Goal: Task Accomplishment & Management: Manage account settings

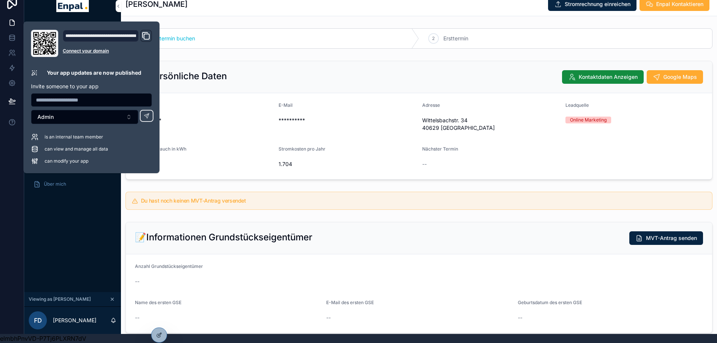
scroll to position [569, 0]
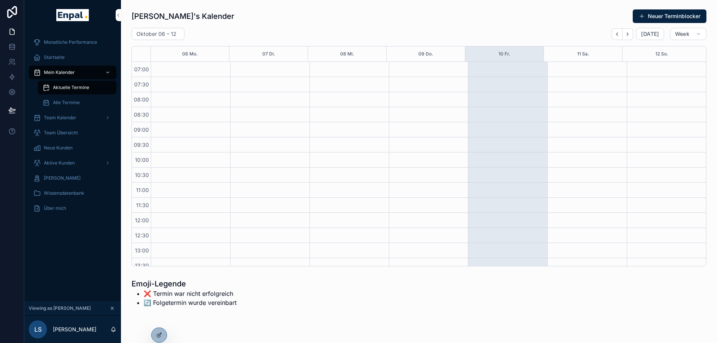
scroll to position [212, 0]
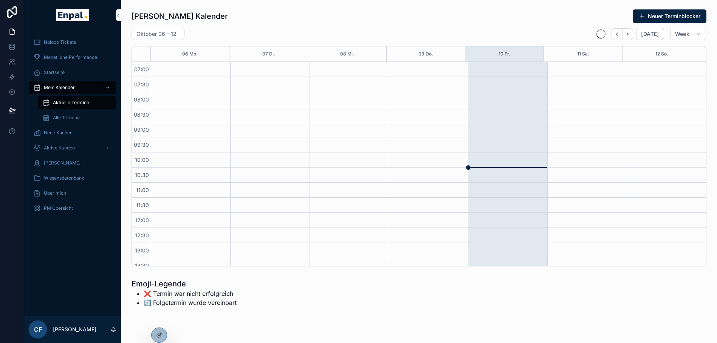
scroll to position [212, 0]
click at [0, 0] on icon at bounding box center [0, 0] width 0 height 0
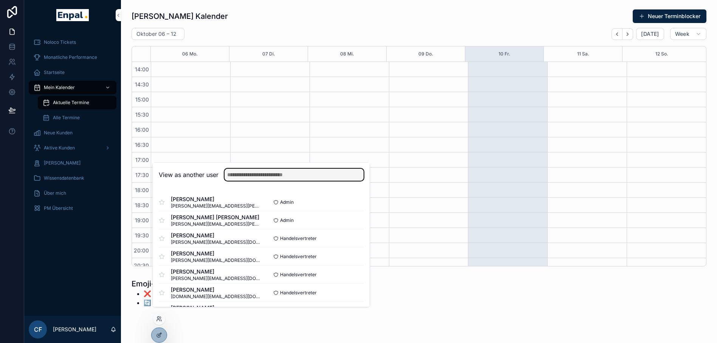
click at [255, 181] on input "text" at bounding box center [293, 175] width 139 height 12
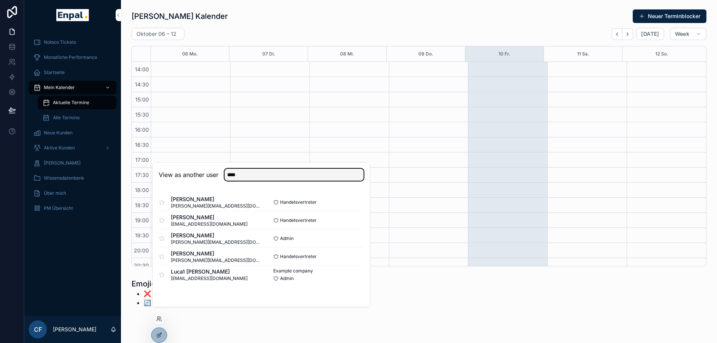
type input "****"
click at [0, 0] on button "Select" at bounding box center [0, 0] width 0 height 0
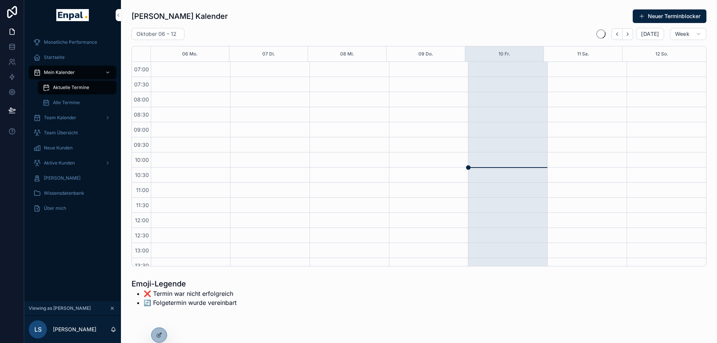
scroll to position [212, 0]
click at [65, 53] on div "Startseite" at bounding box center [72, 57] width 79 height 12
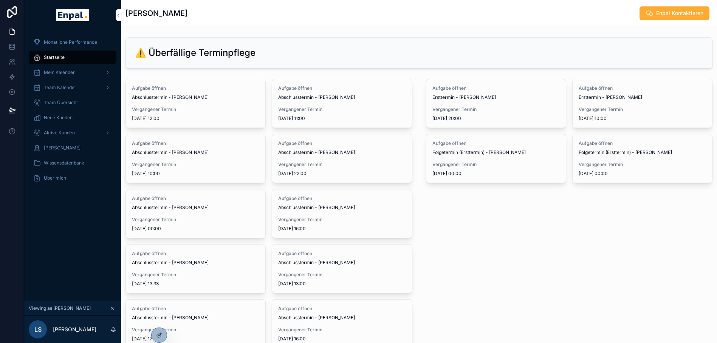
click at [0, 0] on icon at bounding box center [0, 0] width 0 height 0
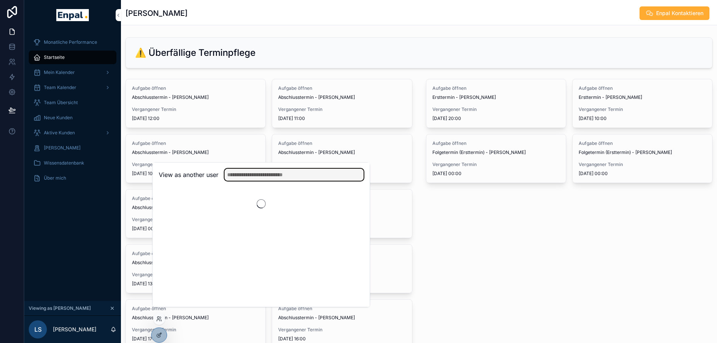
click at [259, 181] on input "text" at bounding box center [293, 175] width 139 height 12
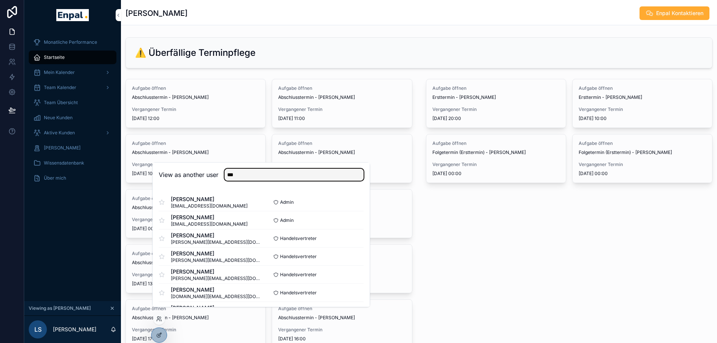
type input "****"
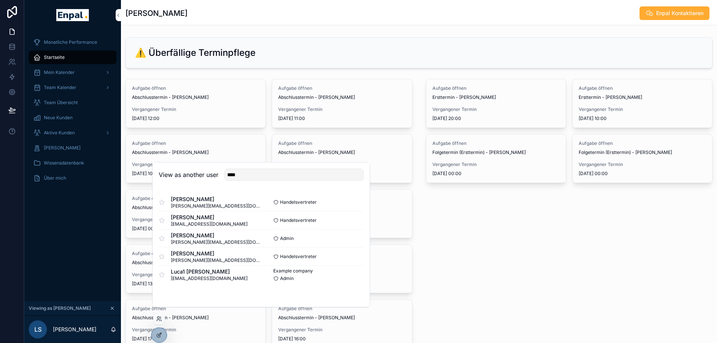
click at [478, 234] on div "Aufgabe öffnen Ersttermin - Markus Zimmermann Vergangener Termin 3.9.2025 20:00…" at bounding box center [569, 214] width 296 height 276
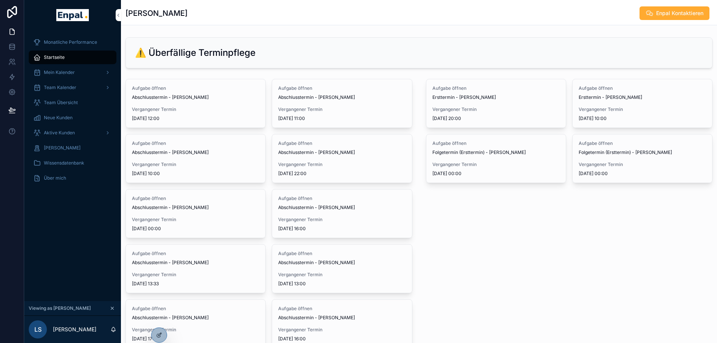
click at [0, 0] on icon at bounding box center [0, 0] width 0 height 0
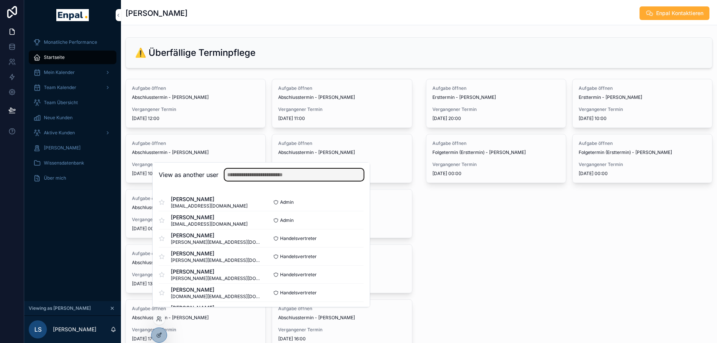
click at [249, 181] on input "text" at bounding box center [293, 175] width 139 height 12
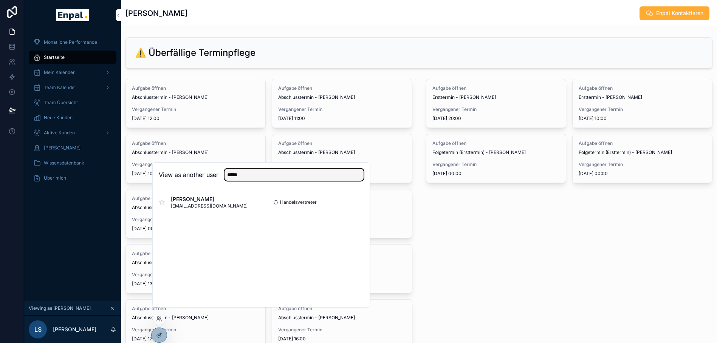
type input "*****"
click at [0, 0] on button "Select" at bounding box center [0, 0] width 0 height 0
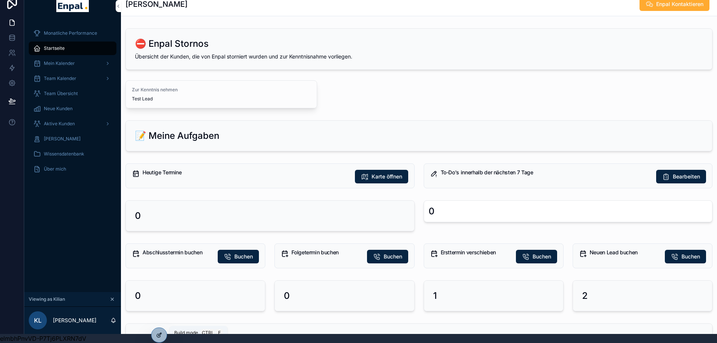
click at [155, 336] on div at bounding box center [159, 335] width 15 height 14
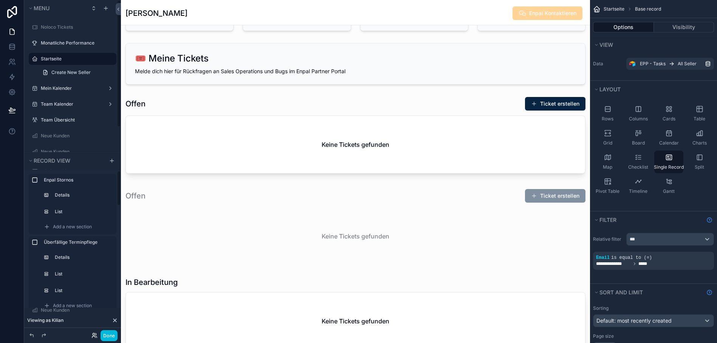
scroll to position [411, 0]
click at [111, 336] on button "Done" at bounding box center [109, 336] width 17 height 11
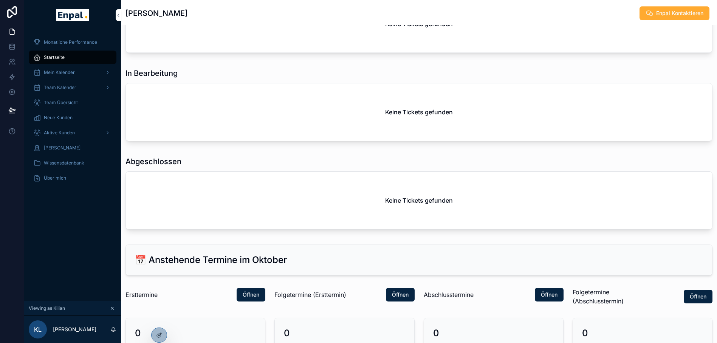
click at [63, 133] on span "Aktive Kunden" at bounding box center [59, 133] width 31 height 6
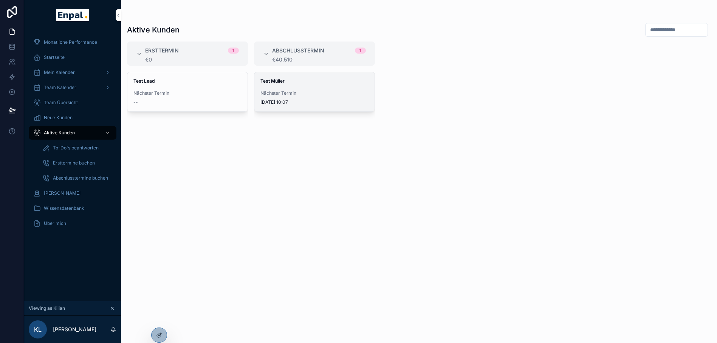
click at [288, 81] on span "Test Müller" at bounding box center [314, 81] width 108 height 6
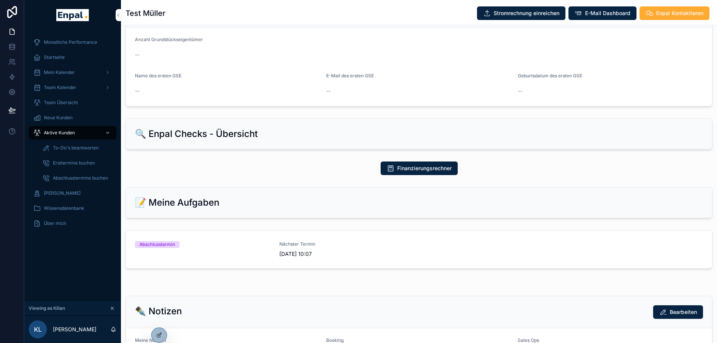
scroll to position [266, 0]
click at [224, 251] on div "Abschlusstermin" at bounding box center [202, 250] width 135 height 17
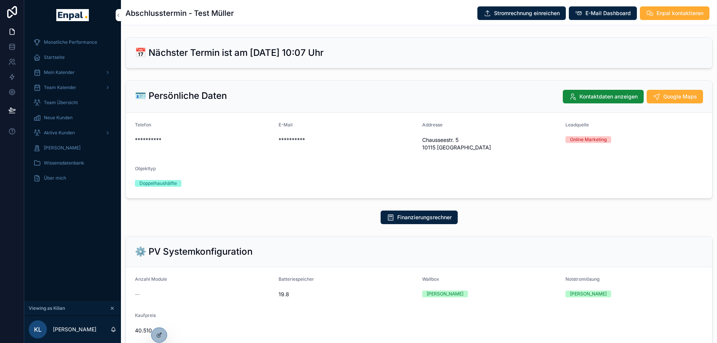
scroll to position [186, 0]
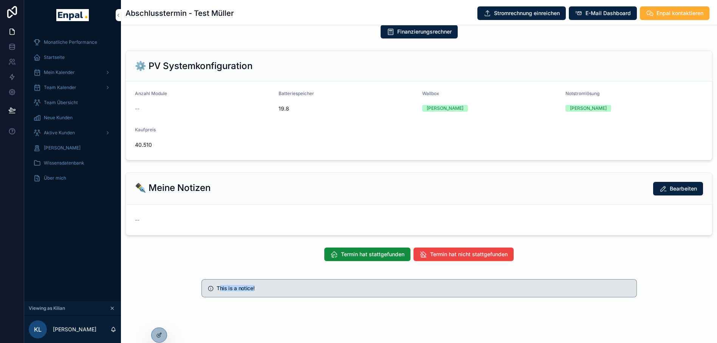
drag, startPoint x: 220, startPoint y: 293, endPoint x: 286, endPoint y: 286, distance: 66.8
click at [286, 286] on div "This is a notice!" at bounding box center [418, 289] width 435 height 18
click at [155, 333] on div at bounding box center [159, 335] width 15 height 14
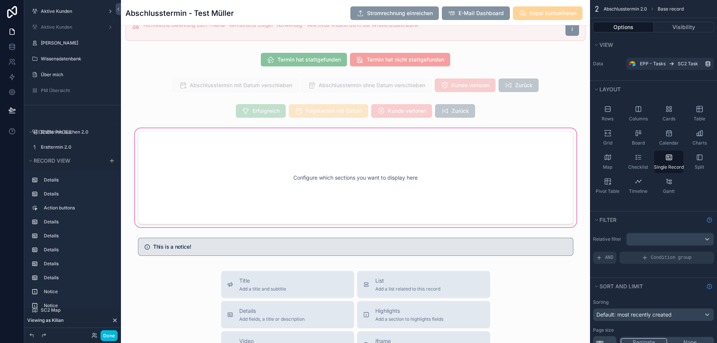
scroll to position [786, 0]
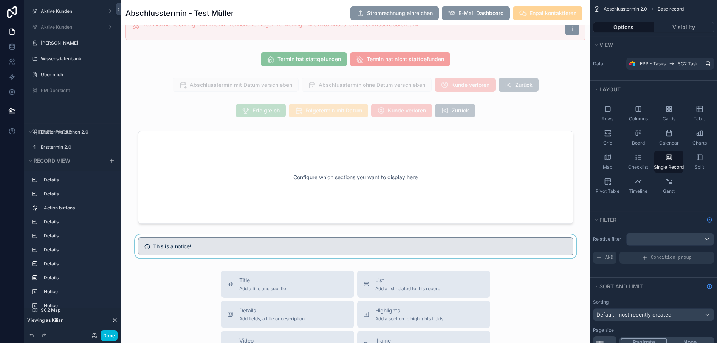
click at [181, 253] on div "scrollable content" at bounding box center [355, 247] width 469 height 24
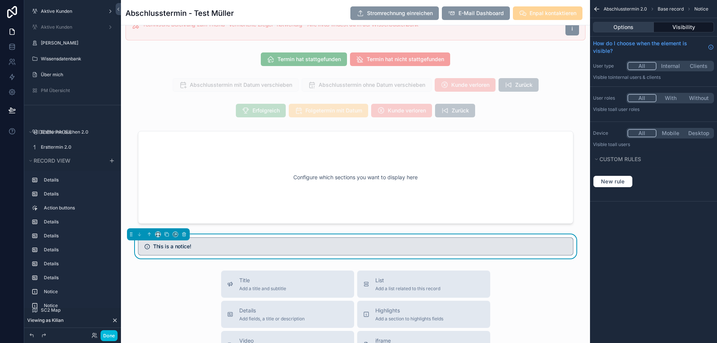
click at [631, 30] on button "Options" at bounding box center [623, 27] width 61 height 11
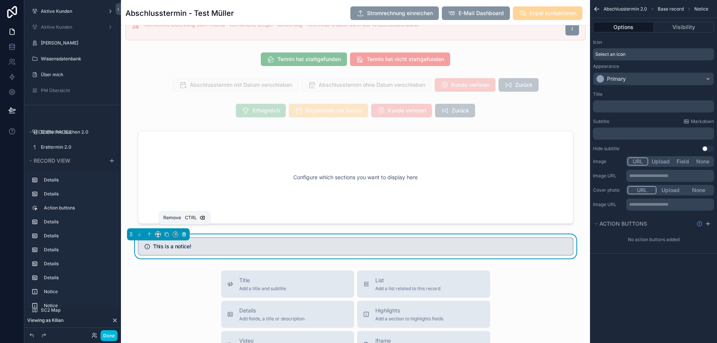
click at [183, 232] on icon "scrollable content" at bounding box center [183, 234] width 5 height 5
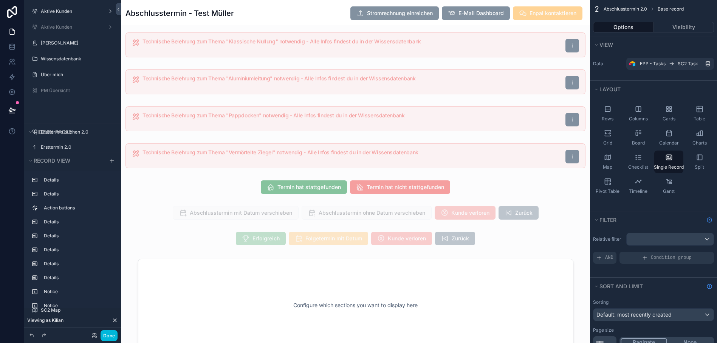
scroll to position [718, 0]
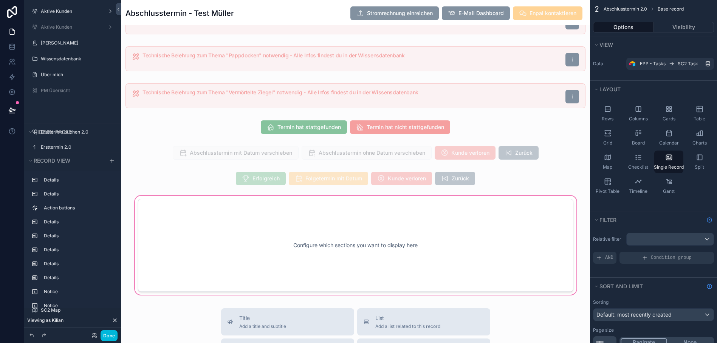
click at [268, 228] on div "scrollable content" at bounding box center [355, 246] width 469 height 102
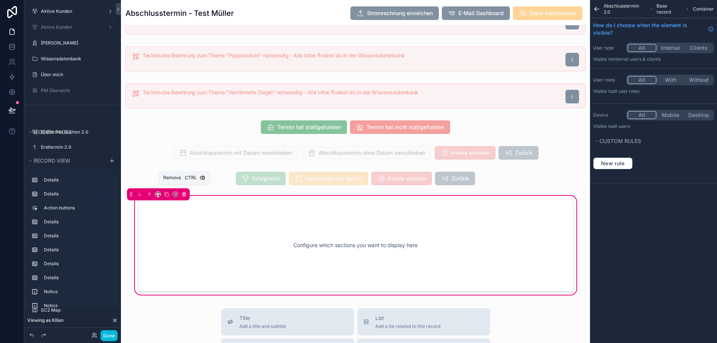
click at [185, 194] on icon "scrollable content" at bounding box center [183, 194] width 5 height 5
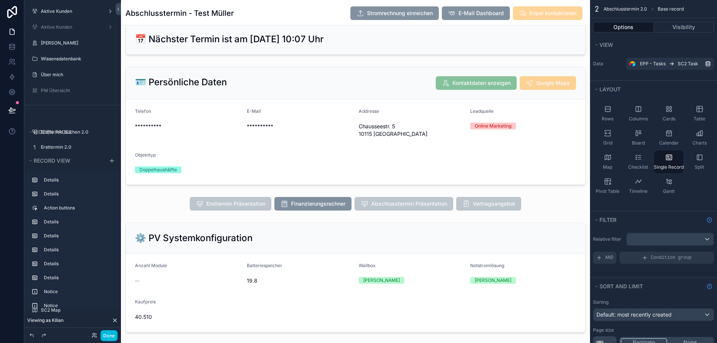
scroll to position [0, 0]
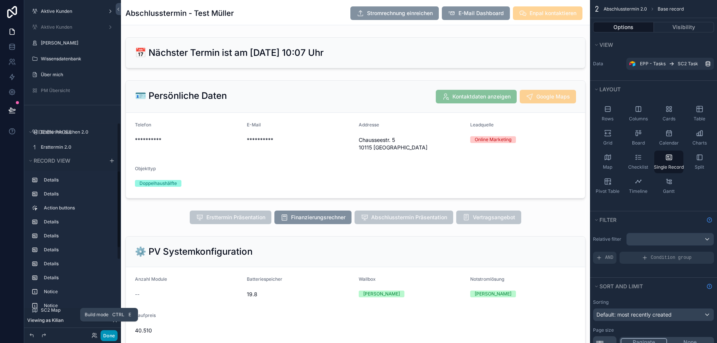
click at [110, 337] on button "Done" at bounding box center [109, 336] width 17 height 11
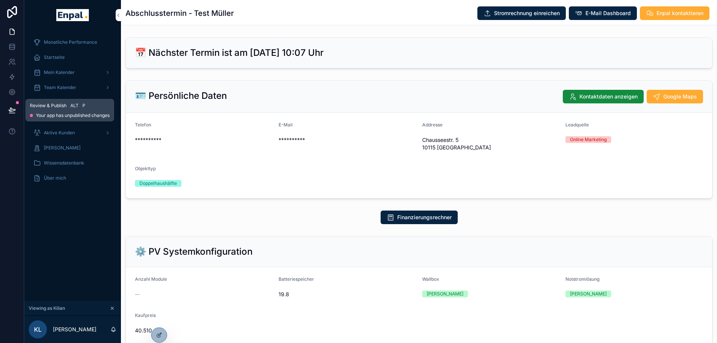
click at [9, 108] on icon at bounding box center [12, 111] width 8 height 8
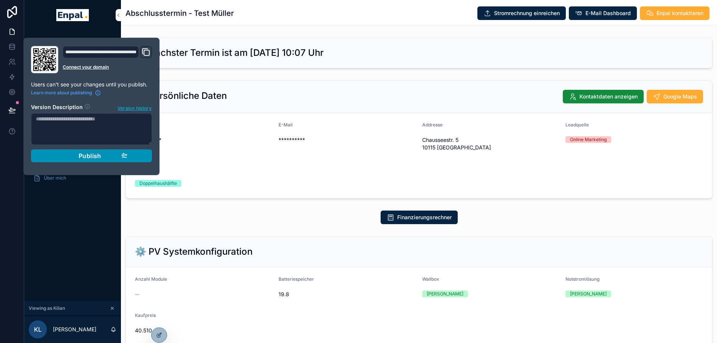
click at [93, 161] on button "Publish" at bounding box center [91, 156] width 121 height 13
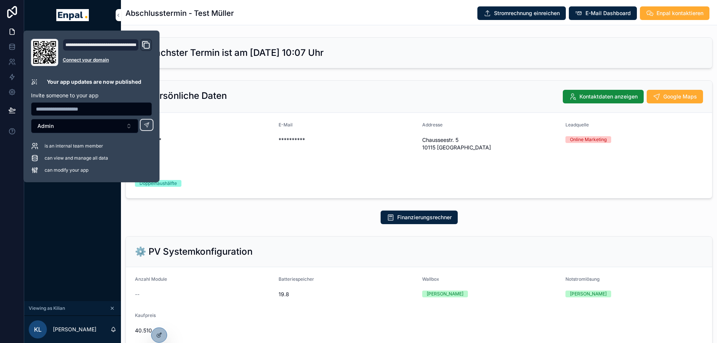
click at [80, 235] on div "Monatliche Performance Startseite Mein Kalender Team Kalender Team Übersicht Ne…" at bounding box center [72, 165] width 97 height 271
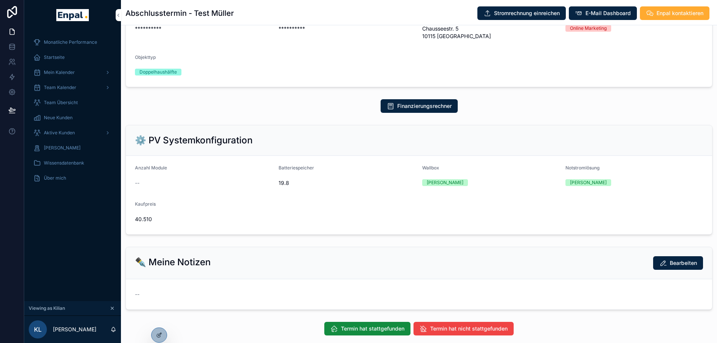
scroll to position [111, 0]
click at [72, 130] on div "Aktive Kunden" at bounding box center [72, 133] width 79 height 12
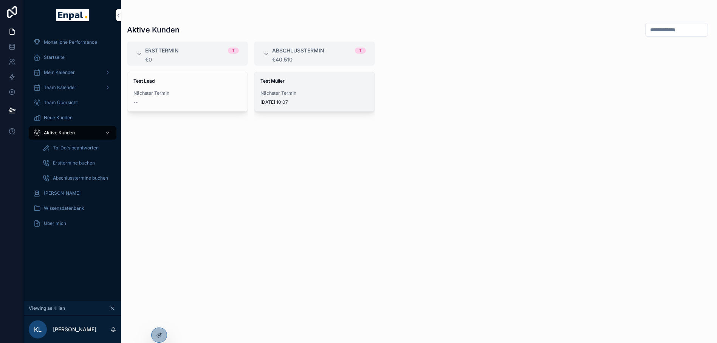
click at [299, 98] on div "Nächster Termin 8.10.2025 10:07" at bounding box center [314, 97] width 108 height 15
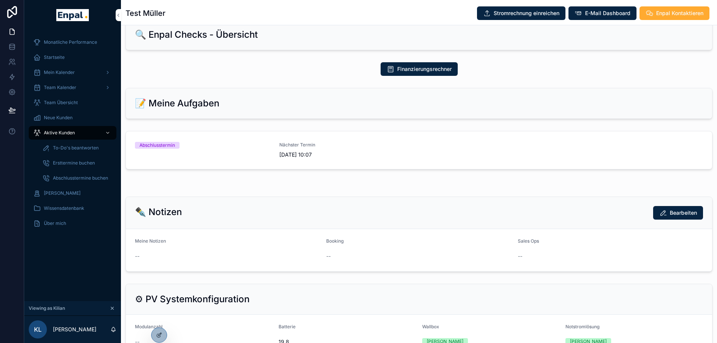
scroll to position [371, 0]
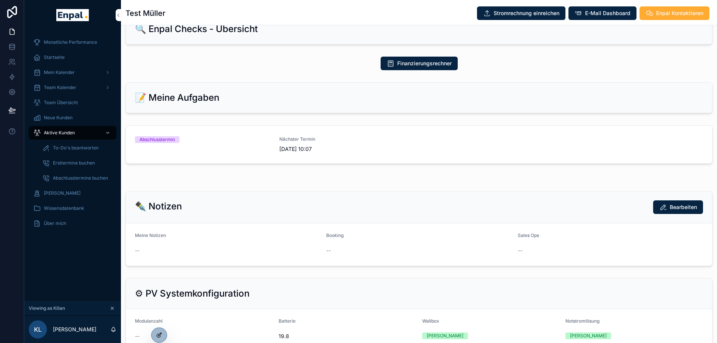
click at [156, 335] on icon at bounding box center [159, 336] width 6 height 6
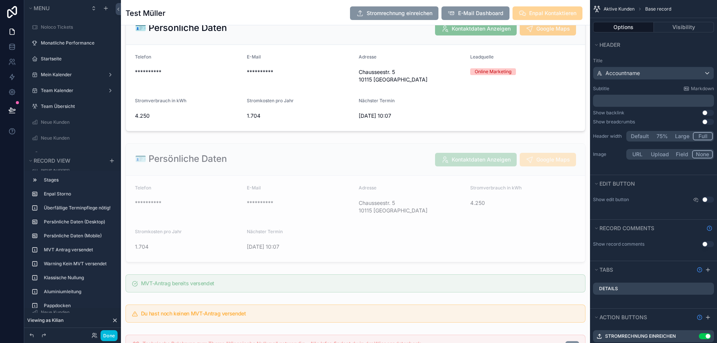
scroll to position [0, 0]
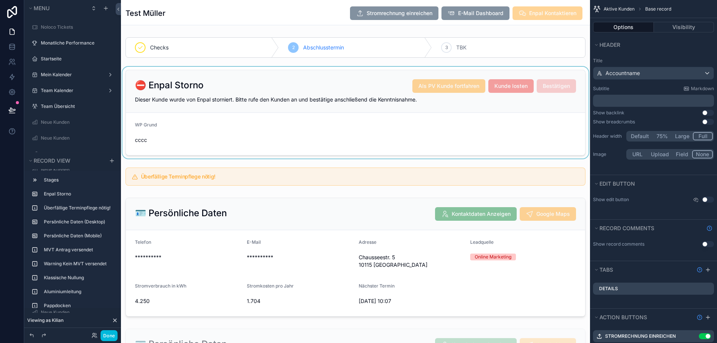
click at [535, 126] on div "scrollable content" at bounding box center [355, 113] width 469 height 92
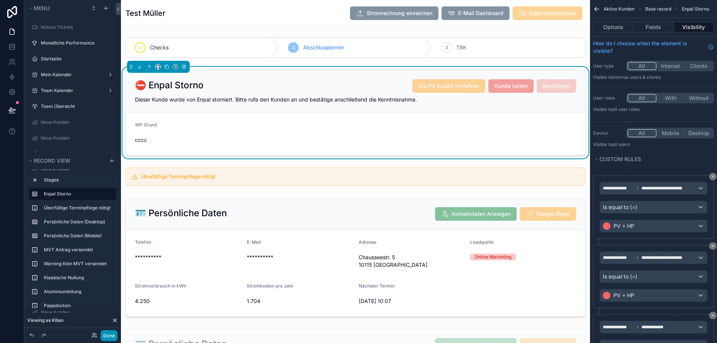
click at [103, 337] on button "Done" at bounding box center [109, 336] width 17 height 11
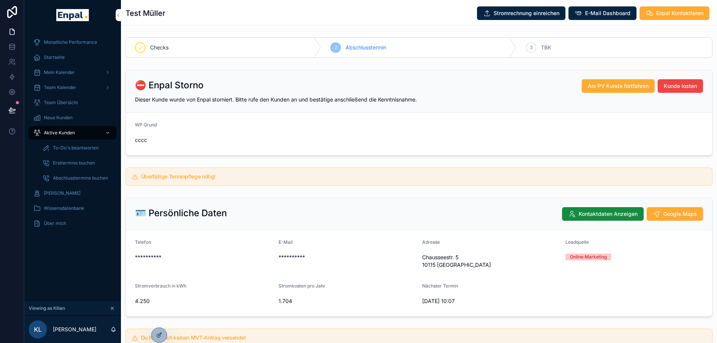
click at [57, 53] on div "Startseite" at bounding box center [72, 57] width 79 height 12
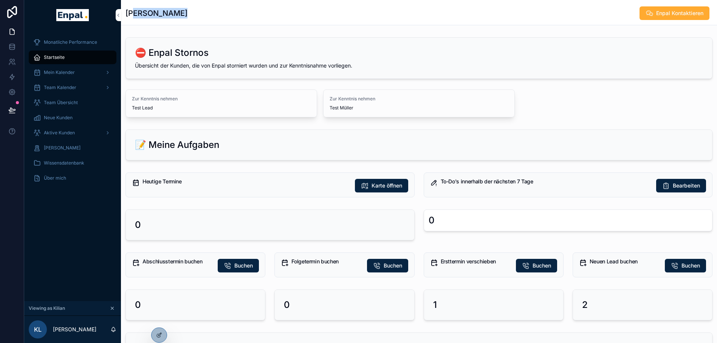
drag, startPoint x: 133, startPoint y: 17, endPoint x: 179, endPoint y: 15, distance: 46.1
click at [179, 15] on div "Kilian Lübben Enpal Kontaktieren" at bounding box center [418, 13] width 587 height 14
click at [366, 97] on span "Zur Kenntnis nehmen" at bounding box center [418, 99] width 179 height 6
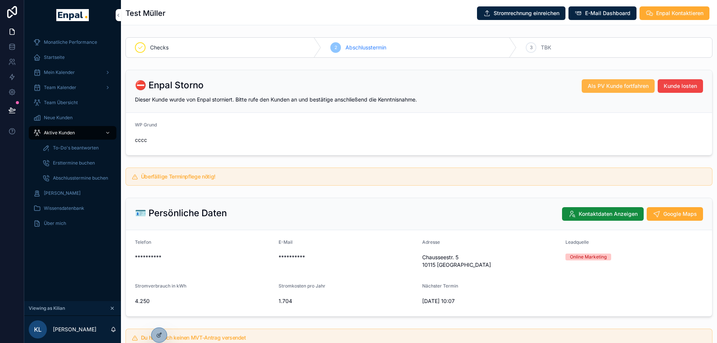
click at [633, 84] on span "Als PV Kunde fortfahren" at bounding box center [618, 86] width 61 height 8
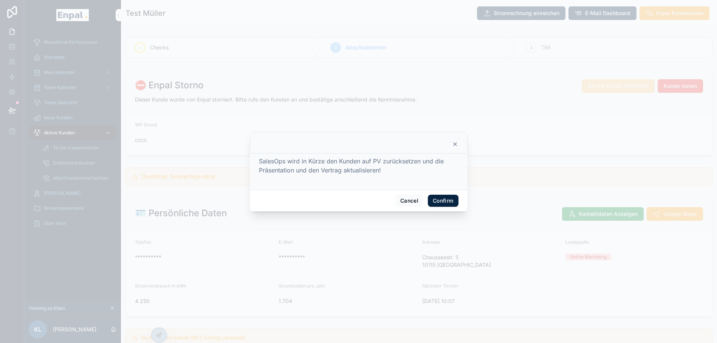
click at [439, 204] on button "Confirm" at bounding box center [443, 201] width 30 height 12
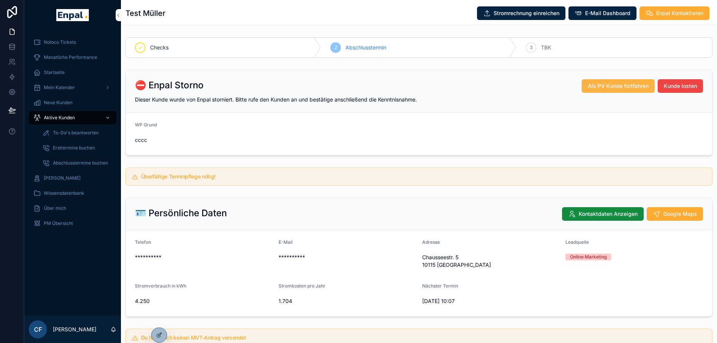
click at [632, 90] on button "Als PV Kunde fortfahren" at bounding box center [618, 86] width 73 height 14
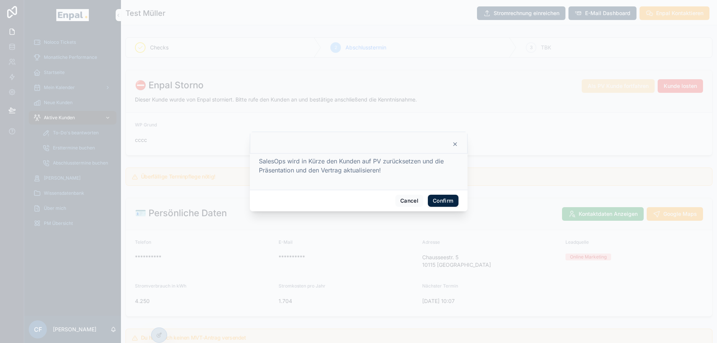
click at [442, 206] on button "Confirm" at bounding box center [443, 201] width 30 height 12
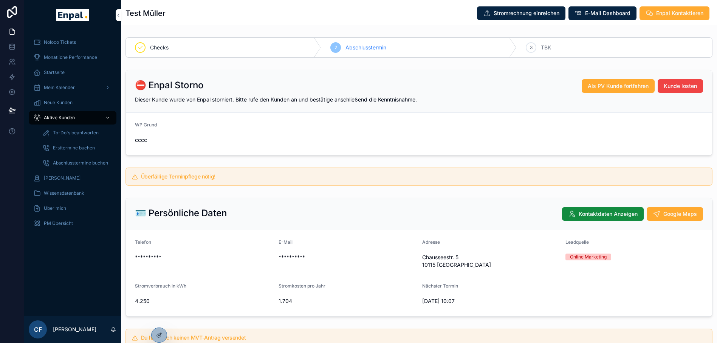
click at [290, 105] on div "⛔ Enpal Storno Als PV Kunde fortfahren [PERSON_NAME] losten Dieser Kunde wurde …" at bounding box center [419, 91] width 586 height 43
click at [155, 336] on div at bounding box center [159, 335] width 15 height 14
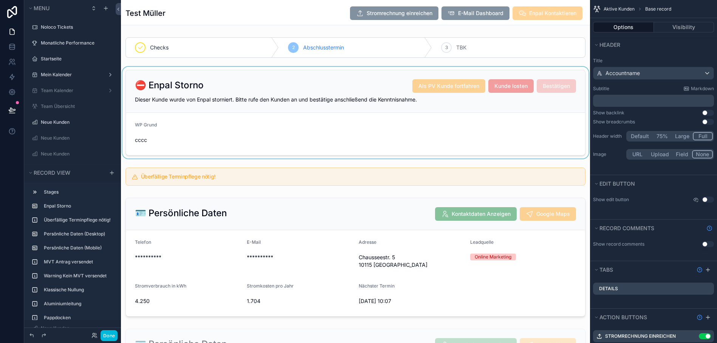
click at [244, 115] on div "scrollable content" at bounding box center [355, 113] width 469 height 92
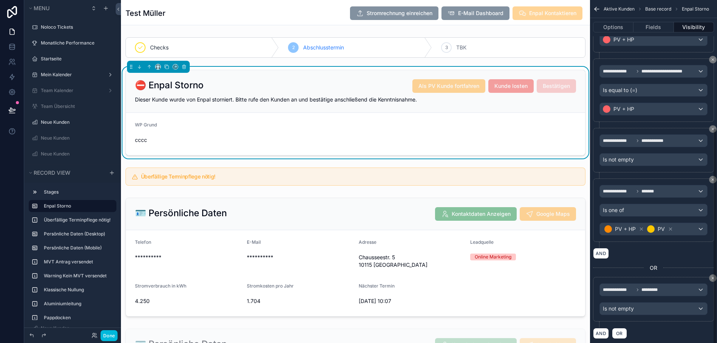
scroll to position [203, 0]
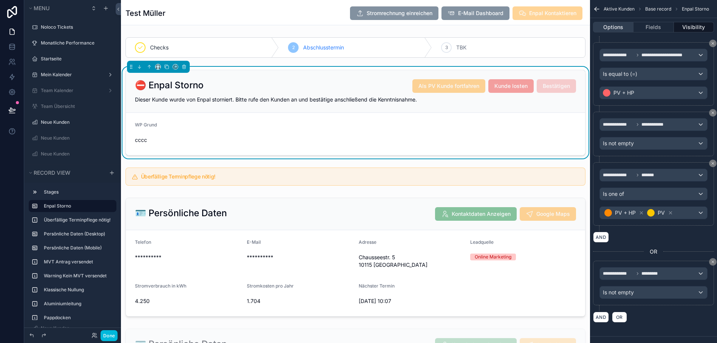
click at [620, 23] on button "Options" at bounding box center [613, 27] width 40 height 11
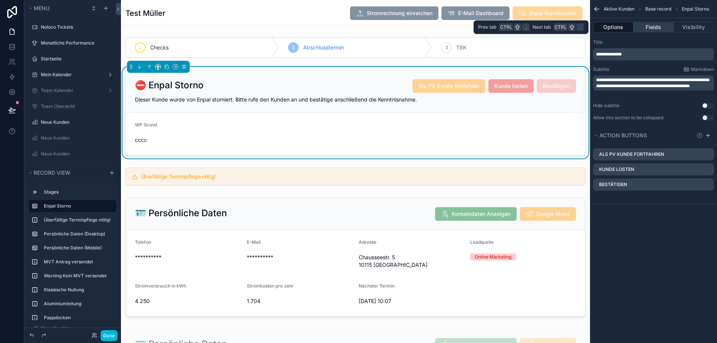
click at [664, 29] on button "Fields" at bounding box center [653, 27] width 40 height 11
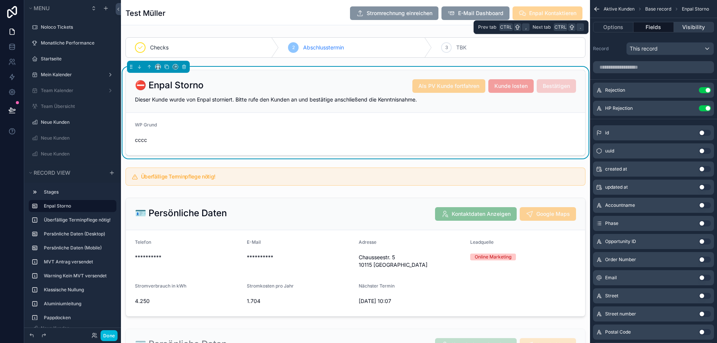
click at [699, 28] on button "Visibility" at bounding box center [694, 27] width 40 height 11
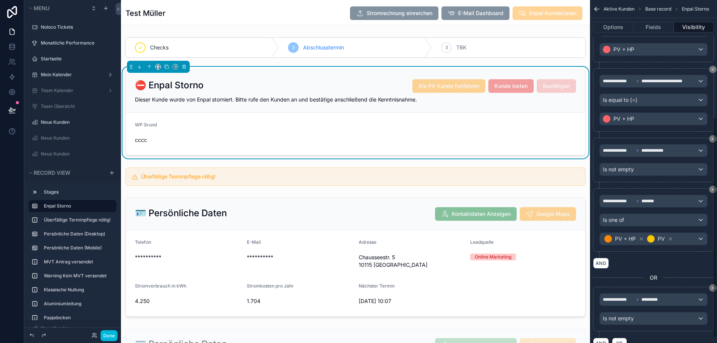
scroll to position [203, 0]
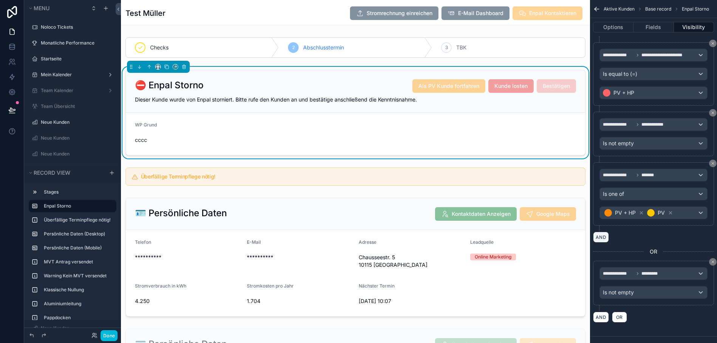
click at [606, 238] on button "AND" at bounding box center [601, 237] width 16 height 11
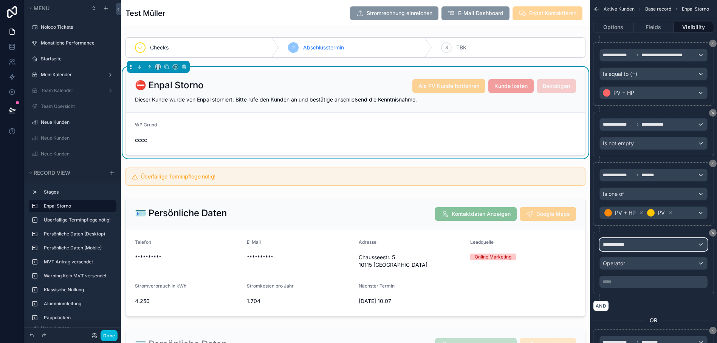
click at [620, 246] on span "**********" at bounding box center [617, 245] width 28 height 8
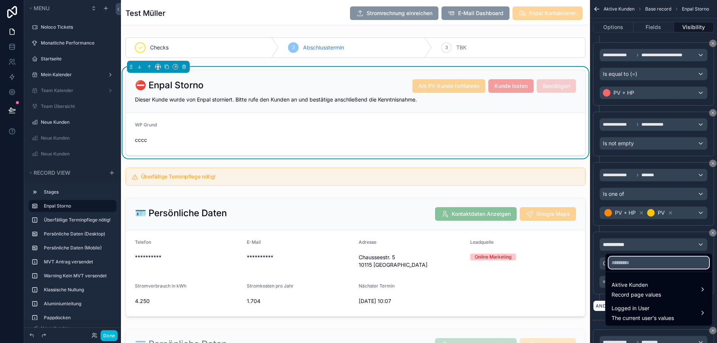
click at [666, 266] on input "text" at bounding box center [658, 263] width 101 height 12
type input "****"
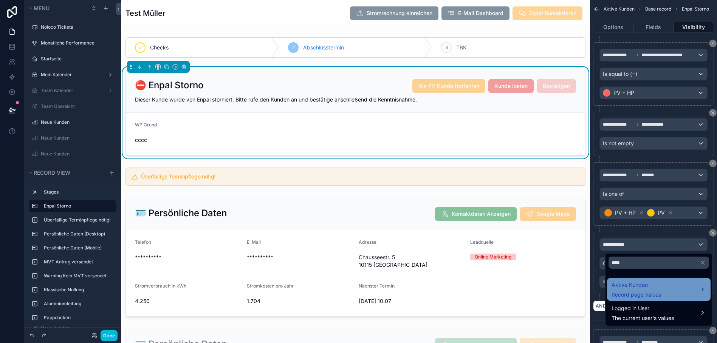
click at [644, 291] on div "Aktive Kunden Record page values" at bounding box center [636, 290] width 50 height 18
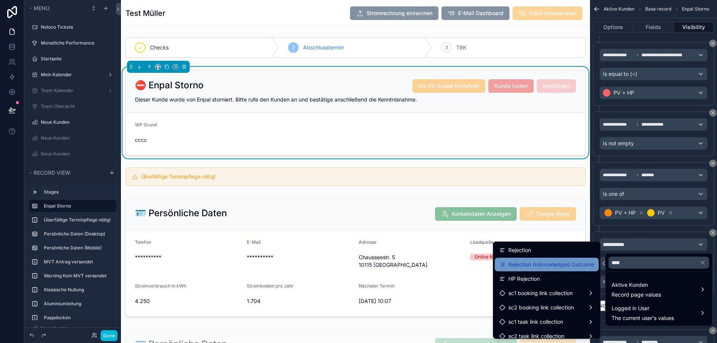
click at [576, 265] on span "Rejection Acknowledged Outcome" at bounding box center [551, 264] width 86 height 9
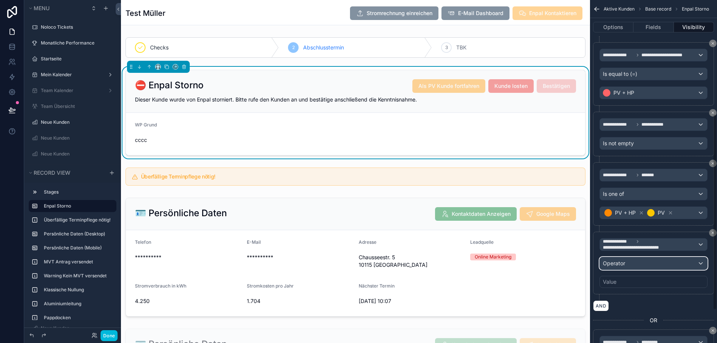
click at [625, 262] on span "Operator" at bounding box center [614, 263] width 22 height 6
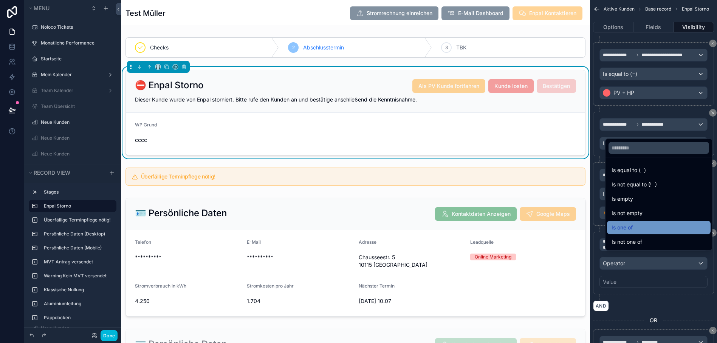
click at [621, 232] on span "Is one of" at bounding box center [621, 227] width 21 height 9
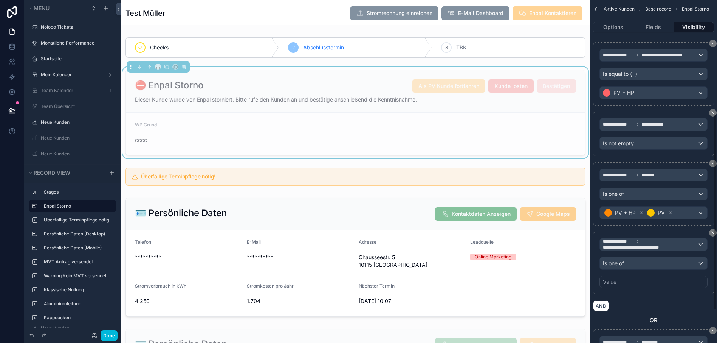
click at [616, 284] on div "Value" at bounding box center [610, 282] width 14 height 8
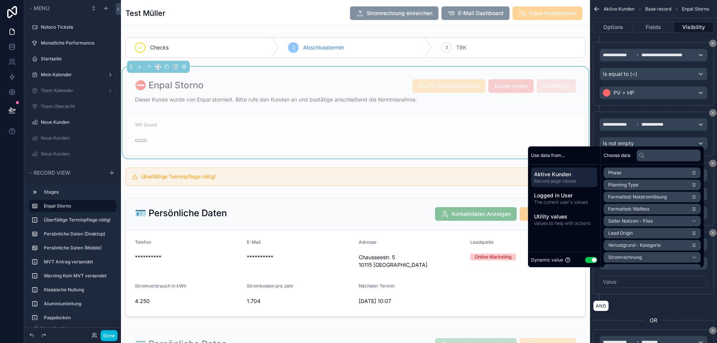
click at [590, 263] on button "Use setting" at bounding box center [591, 260] width 12 height 6
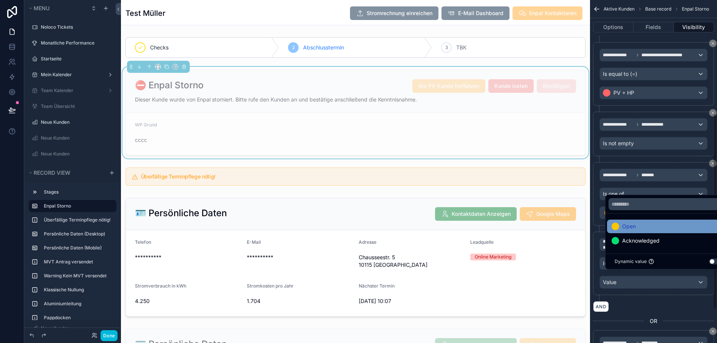
click at [634, 230] on span "Open" at bounding box center [629, 226] width 14 height 9
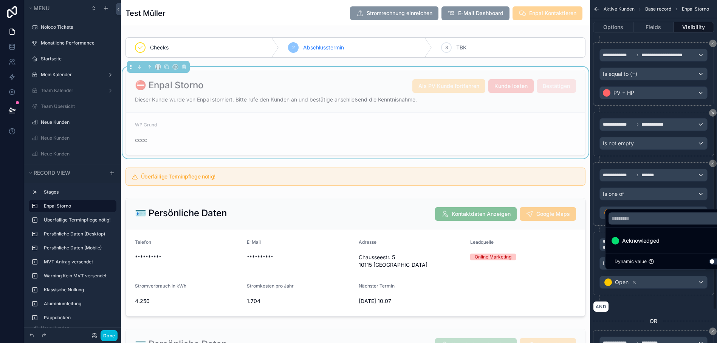
scroll to position [272, 0]
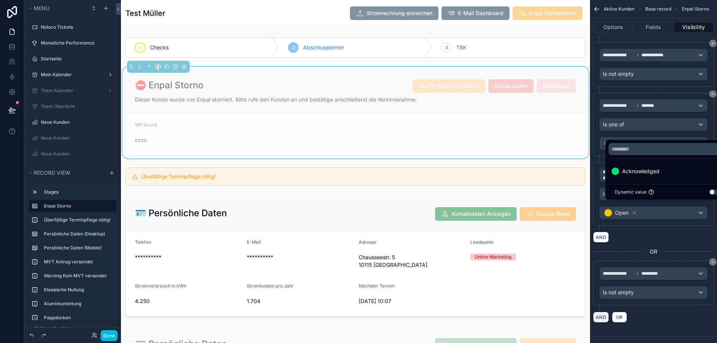
click at [607, 317] on button "AND" at bounding box center [601, 317] width 16 height 11
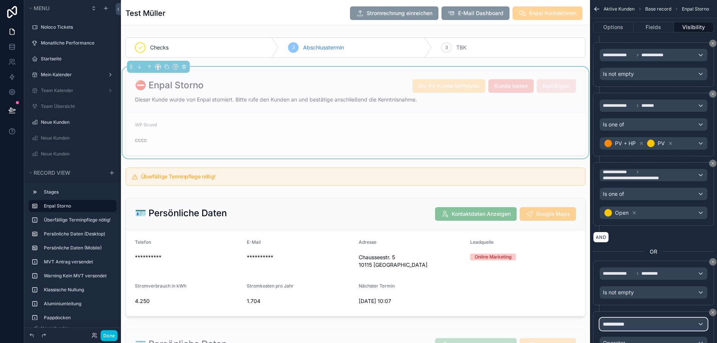
click at [617, 324] on span "**********" at bounding box center [617, 325] width 28 height 8
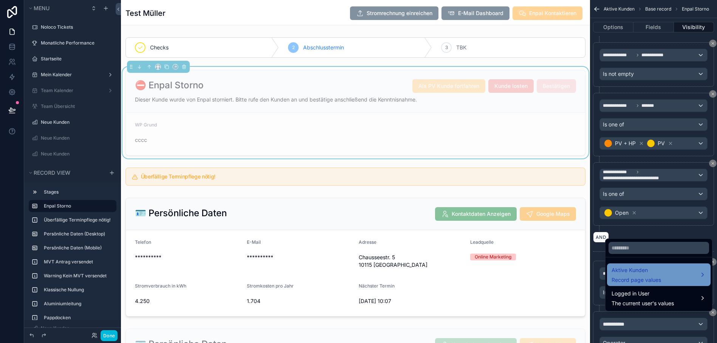
click at [634, 275] on span "Aktive Kunden" at bounding box center [636, 270] width 50 height 9
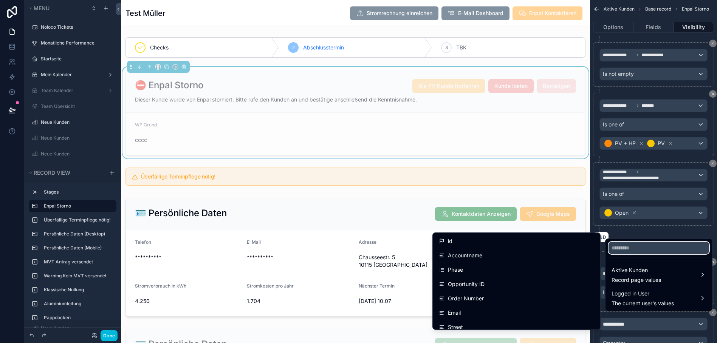
click at [628, 253] on input "text" at bounding box center [658, 248] width 101 height 12
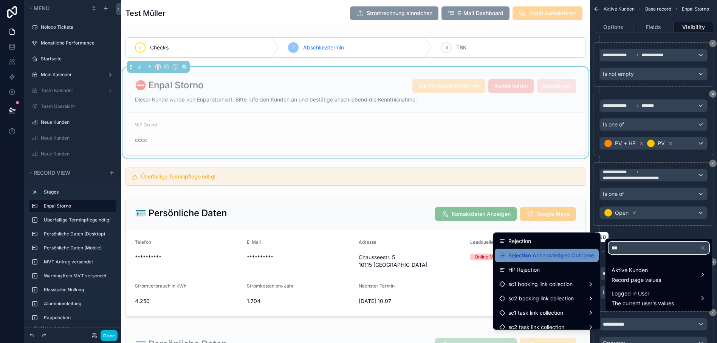
type input "***"
click at [539, 257] on span "Rejection Acknowledged Outcome" at bounding box center [551, 255] width 86 height 9
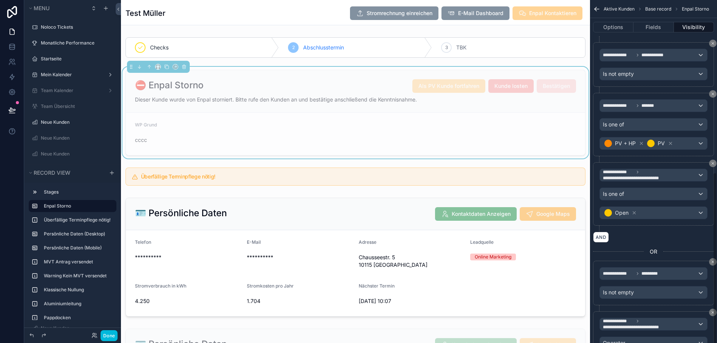
scroll to position [341, 0]
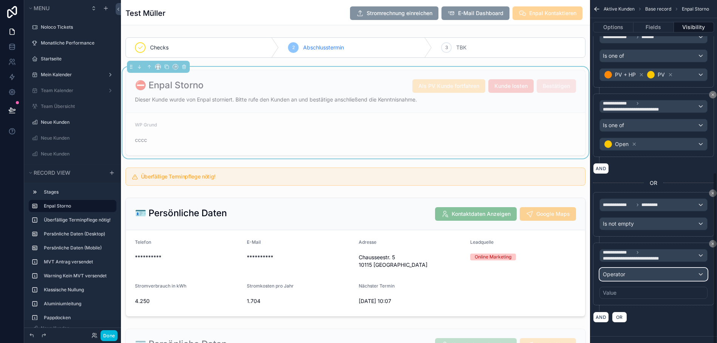
click at [625, 277] on span "Operator" at bounding box center [614, 274] width 22 height 6
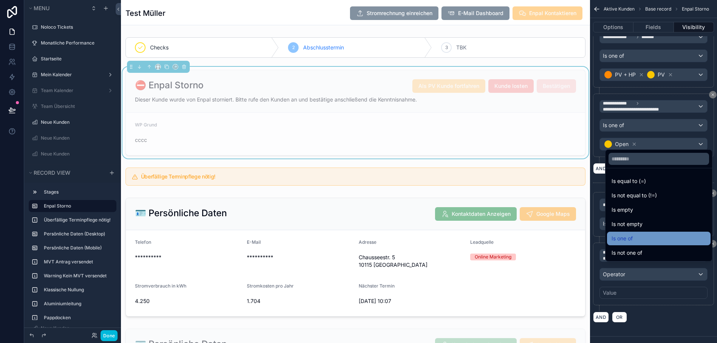
click at [623, 243] on span "Is one of" at bounding box center [621, 238] width 21 height 9
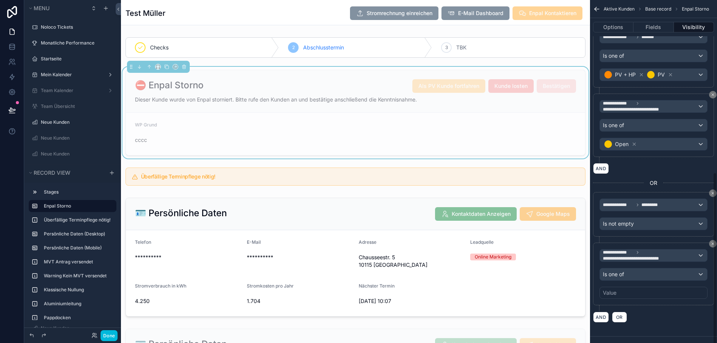
click at [616, 290] on div "Value" at bounding box center [610, 293] width 14 height 8
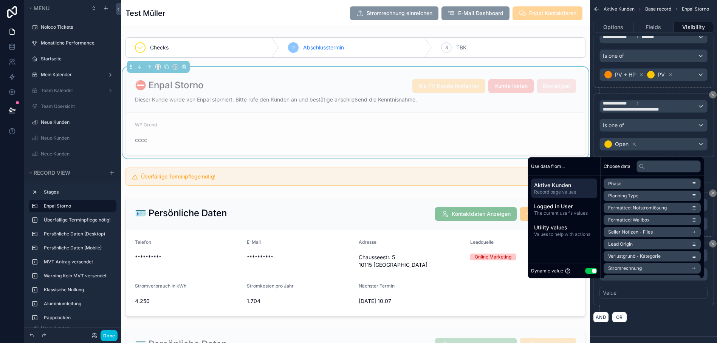
click at [589, 274] on button "Use setting" at bounding box center [591, 271] width 12 height 6
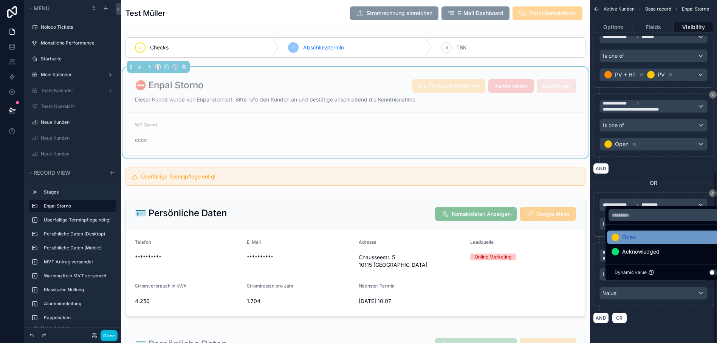
click at [629, 241] on span "Open" at bounding box center [629, 237] width 14 height 9
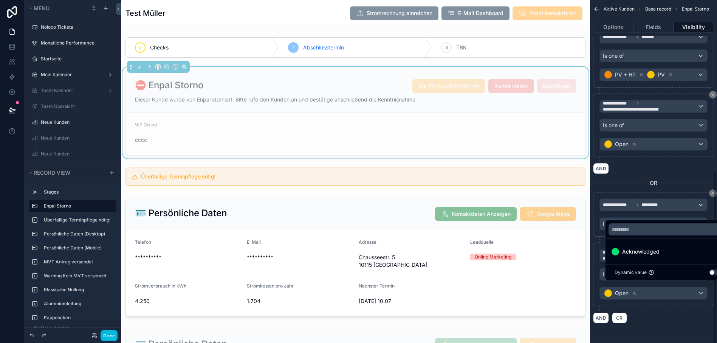
click at [649, 318] on div "AND OR" at bounding box center [653, 317] width 121 height 11
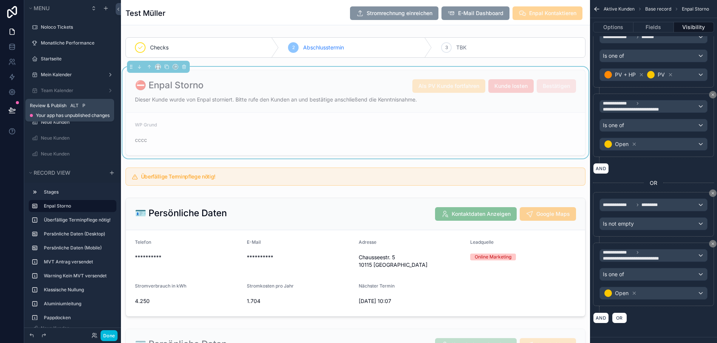
click at [14, 108] on icon at bounding box center [12, 111] width 8 height 8
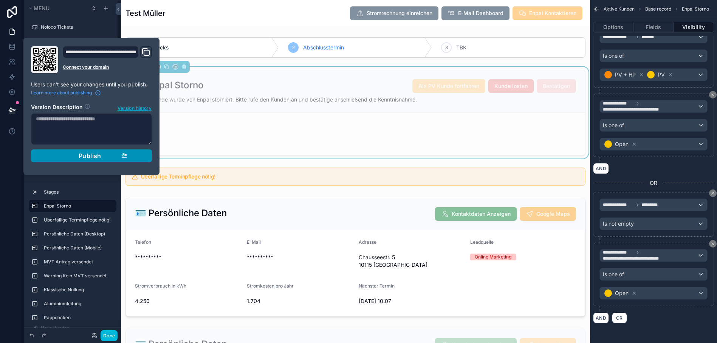
click at [101, 159] on span "Publish" at bounding box center [90, 156] width 23 height 8
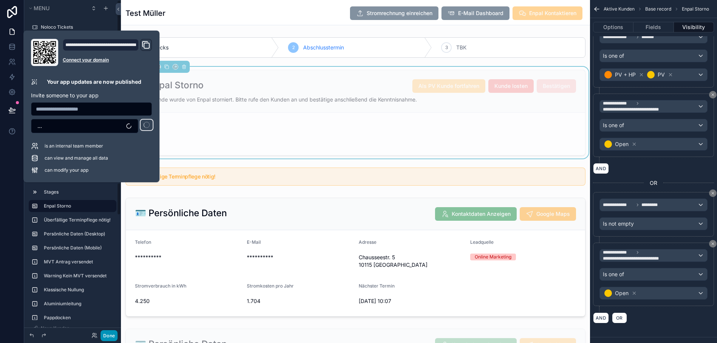
click at [107, 333] on button "Done" at bounding box center [109, 336] width 17 height 11
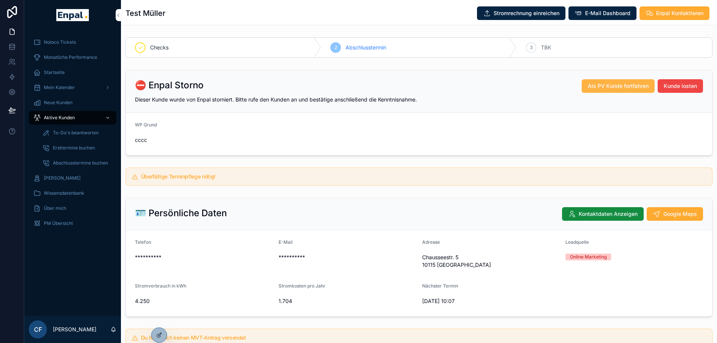
click at [609, 84] on span "Als PV Kunde fortfahren" at bounding box center [618, 86] width 61 height 8
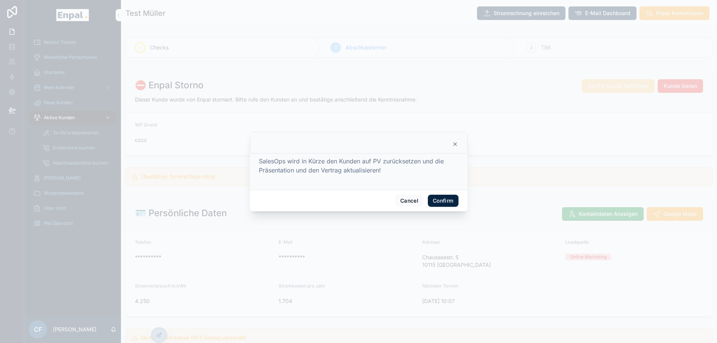
click at [441, 203] on button "Confirm" at bounding box center [443, 201] width 30 height 12
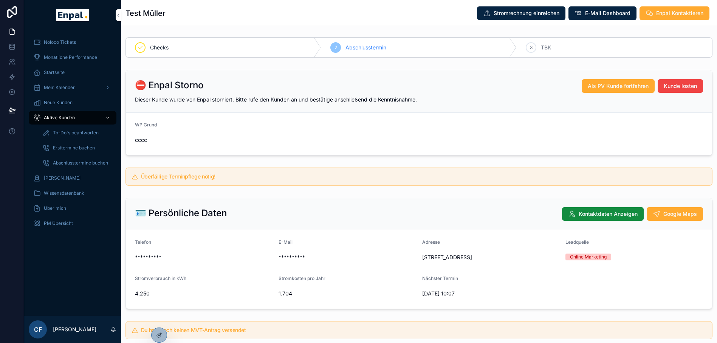
click at [61, 70] on span "Startseite" at bounding box center [54, 73] width 21 height 6
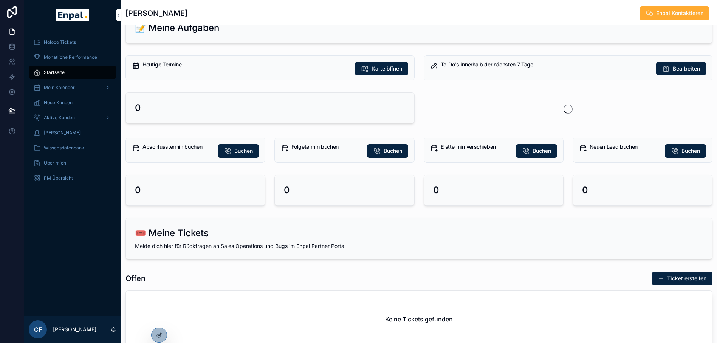
scroll to position [22, 0]
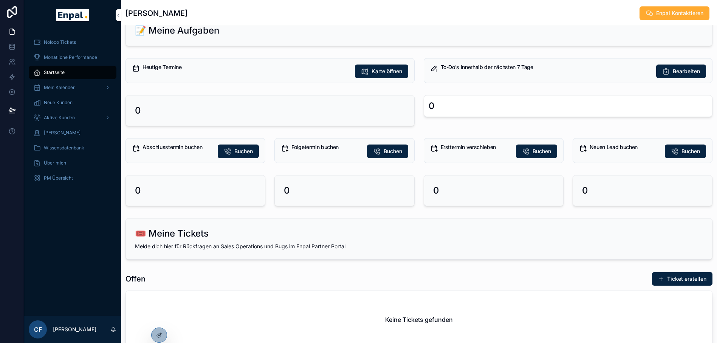
click at [53, 72] on span "Startseite" at bounding box center [54, 73] width 21 height 6
click at [0, 0] on icon at bounding box center [0, 0] width 0 height 0
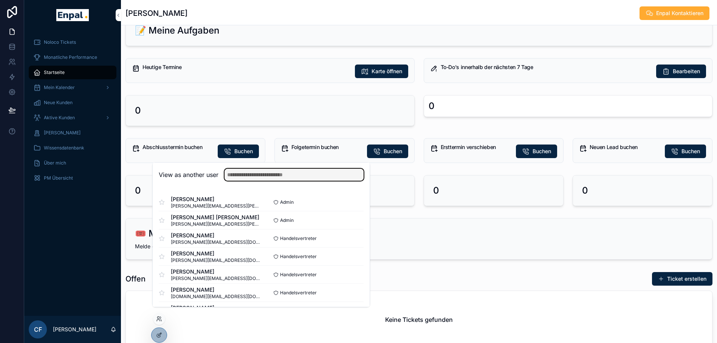
click at [263, 181] on input "text" at bounding box center [293, 175] width 139 height 12
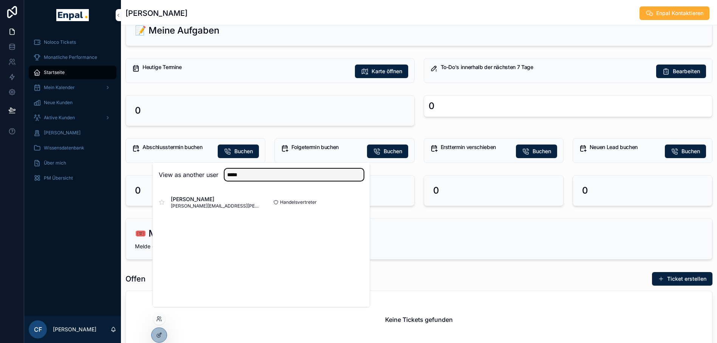
type input "*****"
click at [0, 0] on button "Select" at bounding box center [0, 0] width 0 height 0
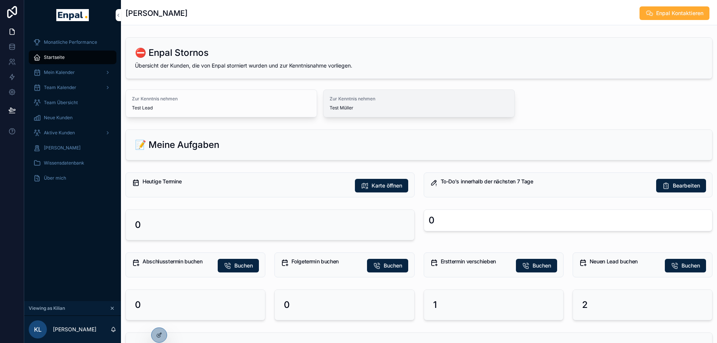
click at [368, 97] on span "Zur Kenntnis nehmen" at bounding box center [418, 99] width 179 height 6
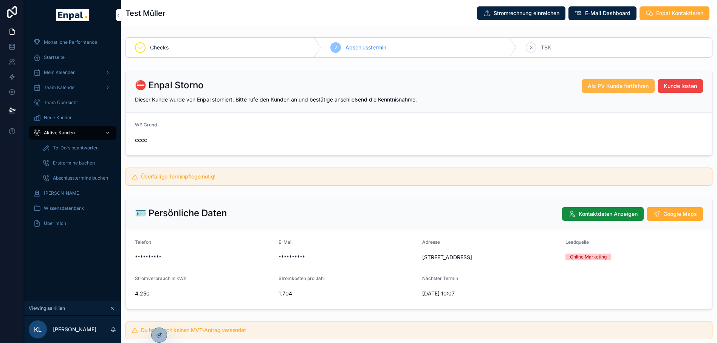
click at [626, 90] on span "Als PV Kunde fortfahren" at bounding box center [618, 86] width 61 height 8
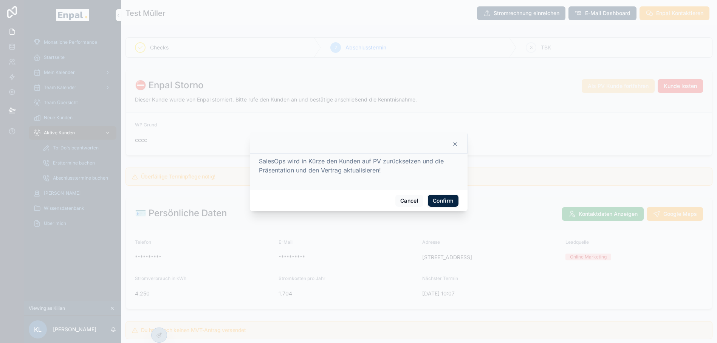
click at [444, 201] on button "Confirm" at bounding box center [443, 201] width 30 height 12
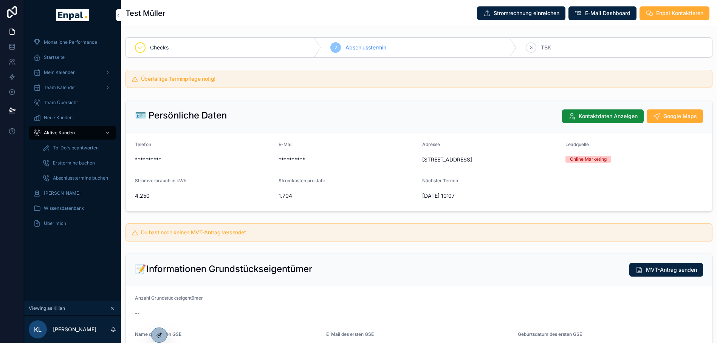
click at [164, 337] on div at bounding box center [159, 335] width 15 height 14
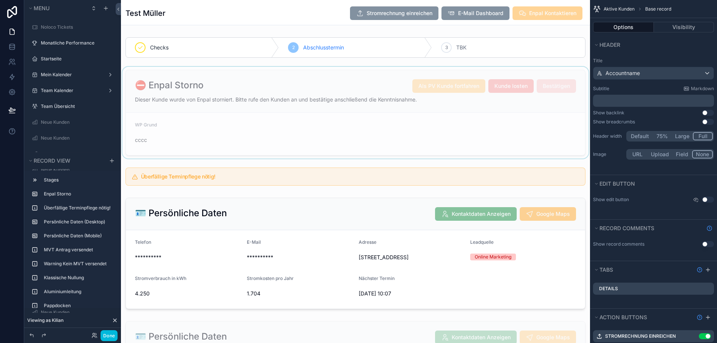
click at [390, 119] on div "scrollable content" at bounding box center [355, 113] width 469 height 92
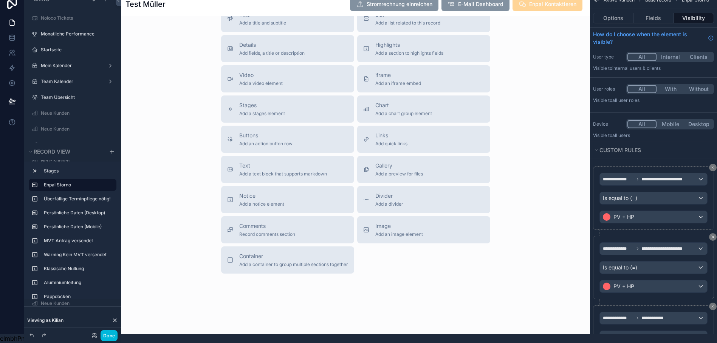
scroll to position [2154, 0]
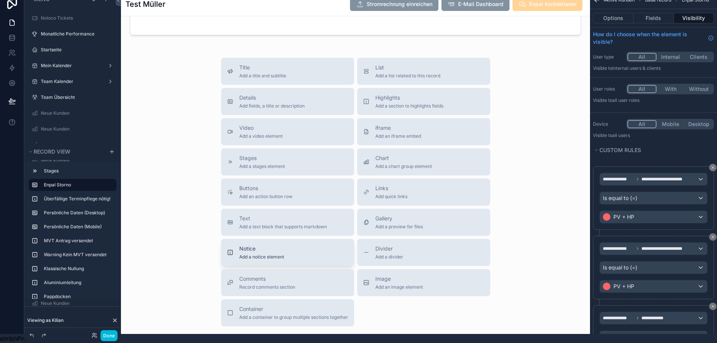
click at [267, 253] on span "Notice" at bounding box center [261, 249] width 45 height 8
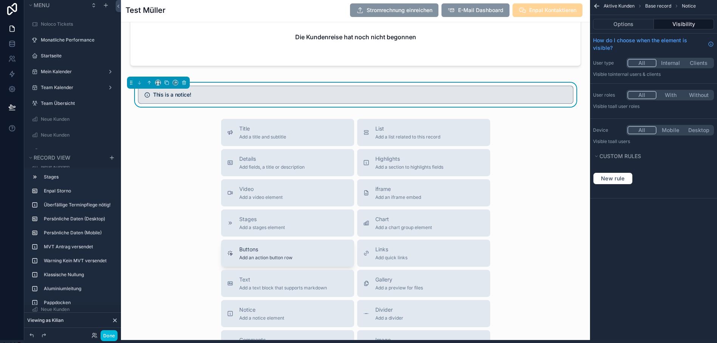
scroll to position [2130, 0]
click at [262, 313] on span "Notice" at bounding box center [261, 310] width 45 height 8
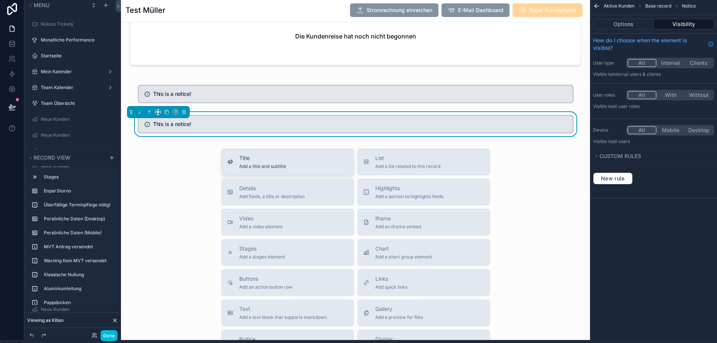
scroll to position [2098, 0]
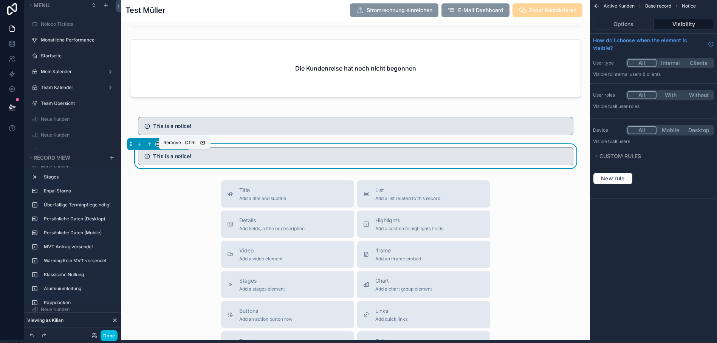
click at [186, 143] on icon "scrollable content" at bounding box center [183, 143] width 3 height 0
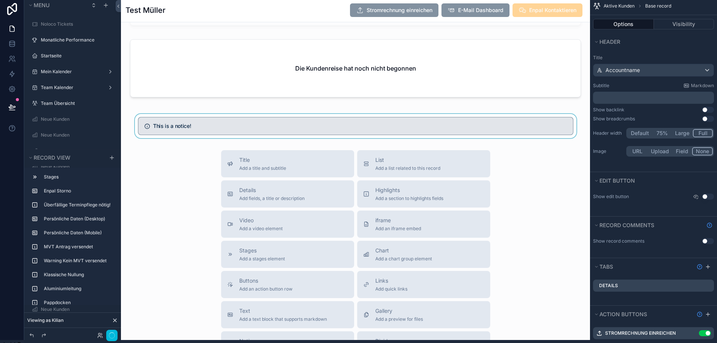
click at [236, 138] on div "scrollable content" at bounding box center [355, 126] width 469 height 24
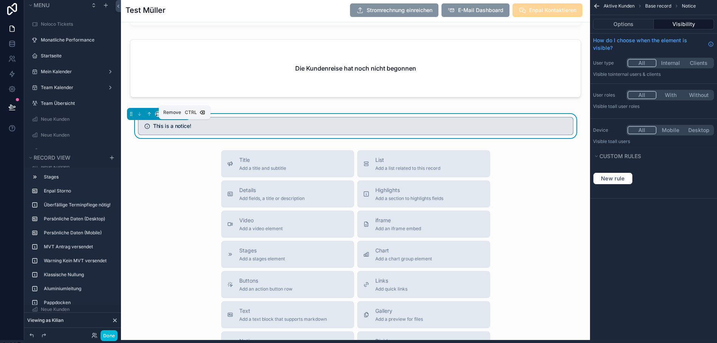
click at [184, 116] on icon "scrollable content" at bounding box center [184, 114] width 3 height 3
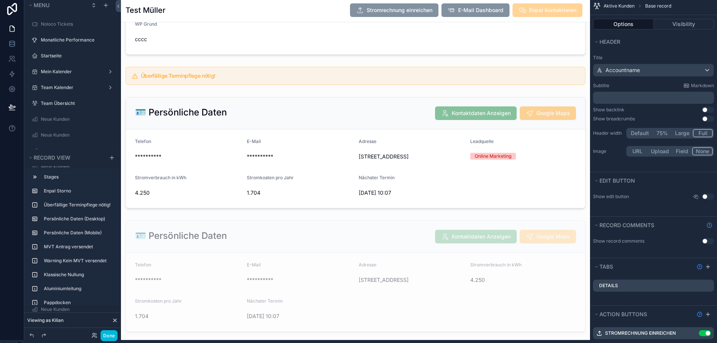
scroll to position [14, 0]
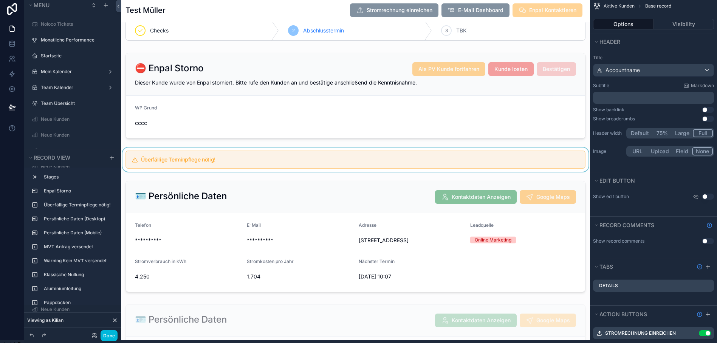
click at [262, 162] on div "scrollable content" at bounding box center [355, 160] width 469 height 24
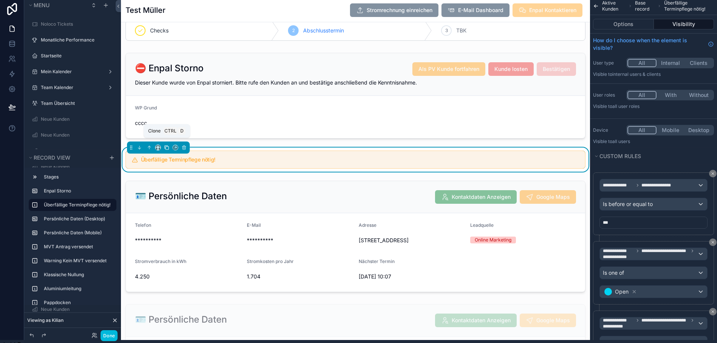
click at [166, 148] on icon "scrollable content" at bounding box center [167, 148] width 3 height 3
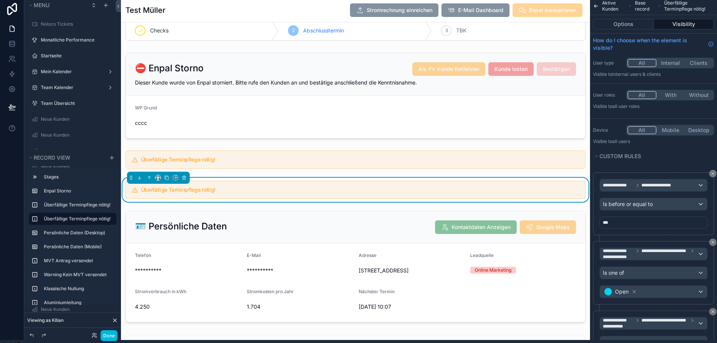
click at [251, 190] on h5 "Überfällige Terminpflege nötig!" at bounding box center [360, 189] width 438 height 5
click at [165, 176] on icon "scrollable content" at bounding box center [166, 177] width 3 height 3
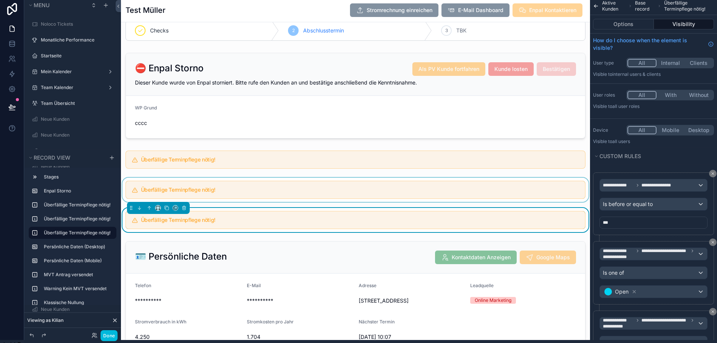
click at [238, 182] on div "scrollable content" at bounding box center [355, 190] width 469 height 24
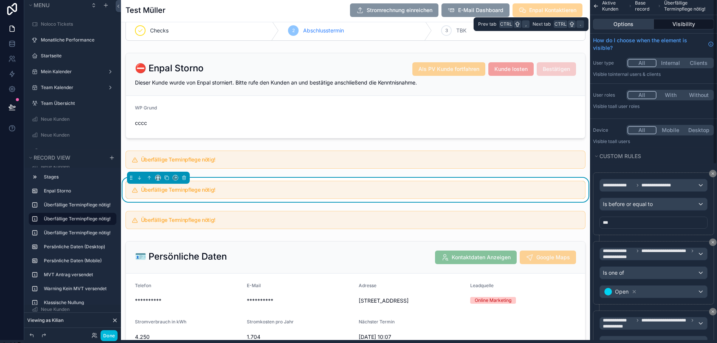
click at [631, 28] on button "Options" at bounding box center [623, 24] width 61 height 11
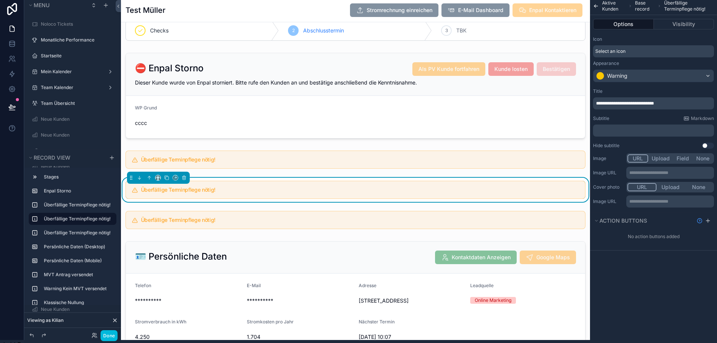
click at [611, 103] on span "**********" at bounding box center [625, 103] width 58 height 5
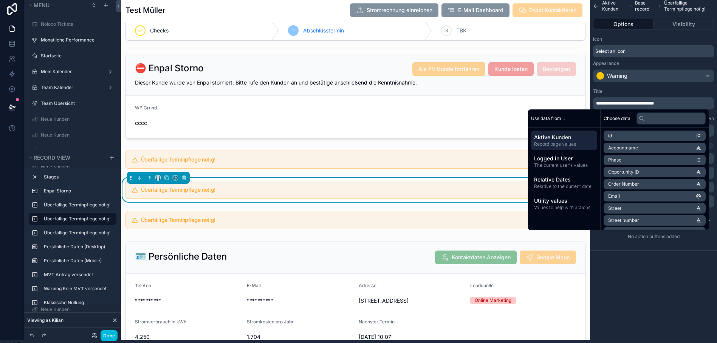
click at [611, 103] on div "Use data from... Aktive Kunden Record page values Logged in User The current us…" at bounding box center [358, 168] width 717 height 343
click at [611, 103] on span "**********" at bounding box center [625, 103] width 58 height 5
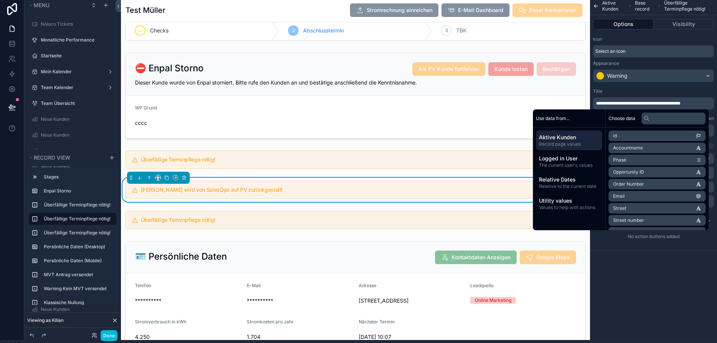
click at [631, 279] on div "**********" at bounding box center [653, 168] width 127 height 343
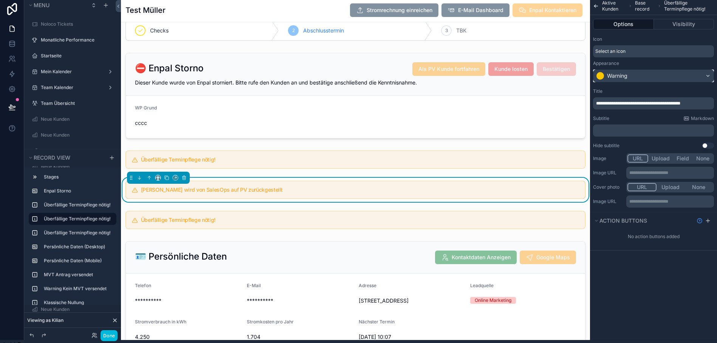
click at [624, 81] on div "Warning" at bounding box center [653, 76] width 120 height 12
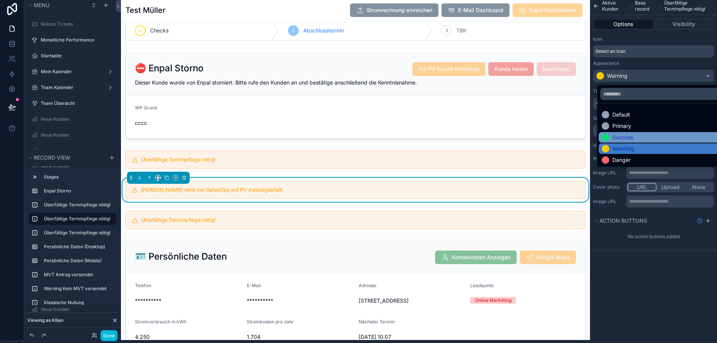
click at [612, 135] on div "Success" at bounding box center [622, 138] width 21 height 8
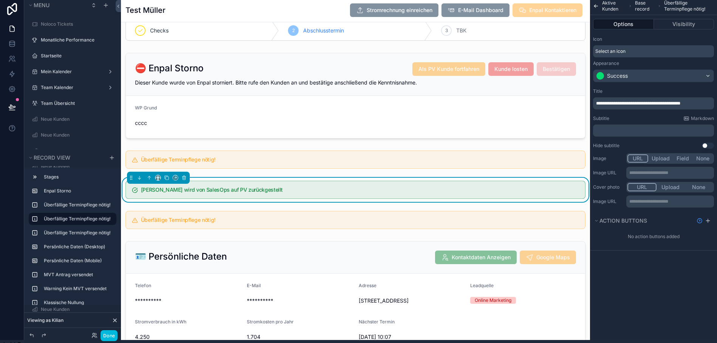
click at [637, 286] on div "**********" at bounding box center [653, 168] width 127 height 343
click at [236, 229] on div "scrollable content" at bounding box center [355, 220] width 469 height 24
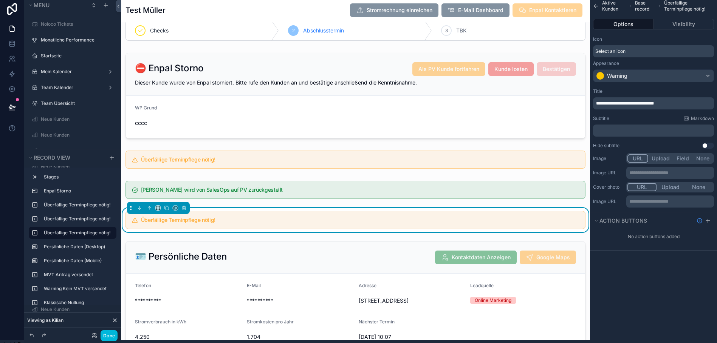
click at [609, 104] on span "**********" at bounding box center [625, 103] width 58 height 5
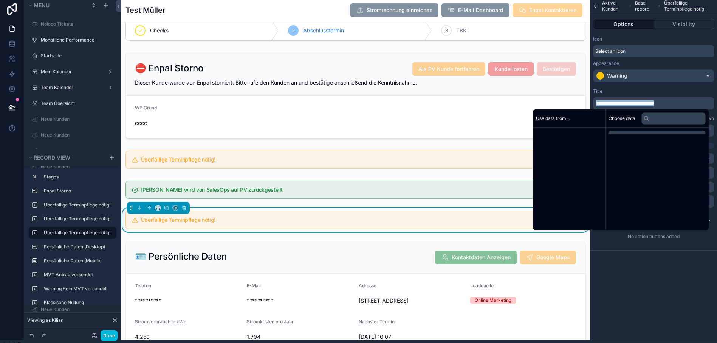
click at [609, 104] on span "**********" at bounding box center [625, 103] width 58 height 5
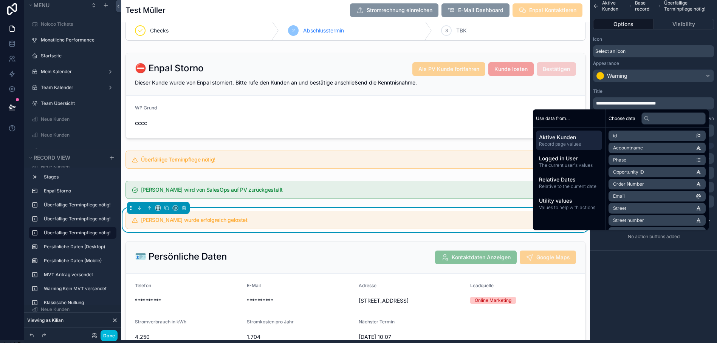
click at [656, 105] on span "**********" at bounding box center [626, 103] width 60 height 5
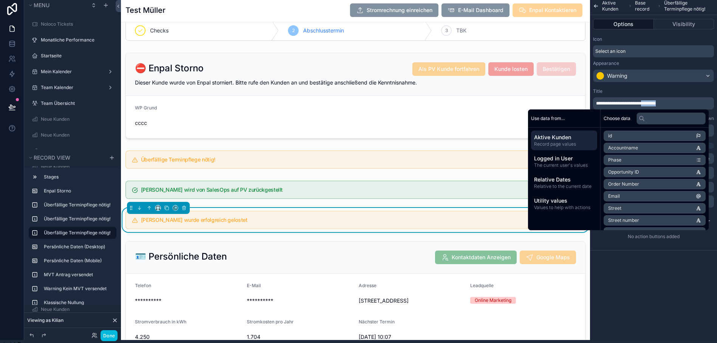
click at [656, 105] on span "**********" at bounding box center [626, 103] width 60 height 5
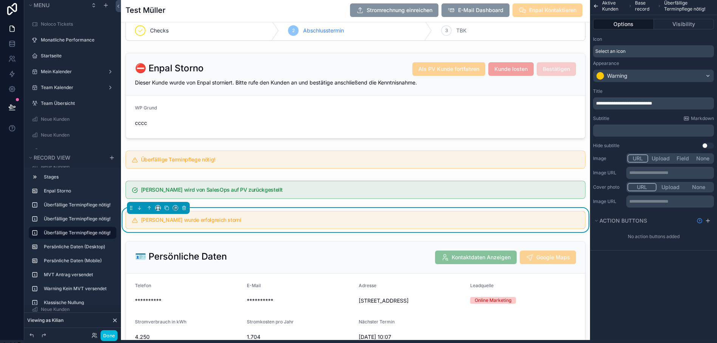
drag, startPoint x: 641, startPoint y: 101, endPoint x: 649, endPoint y: 93, distance: 10.7
click at [649, 93] on div "Title" at bounding box center [653, 91] width 121 height 6
click at [633, 76] on div "Warning" at bounding box center [653, 76] width 120 height 12
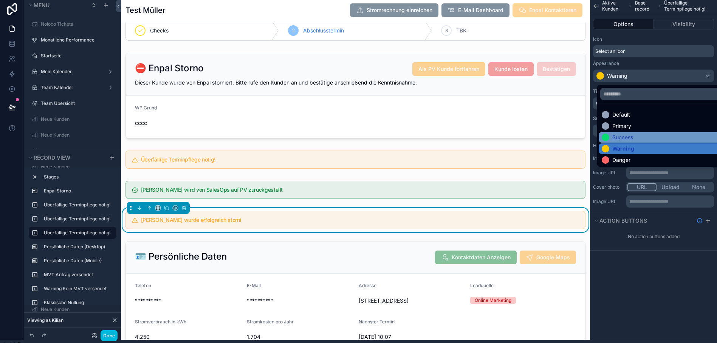
click at [621, 139] on div "Success" at bounding box center [622, 138] width 21 height 8
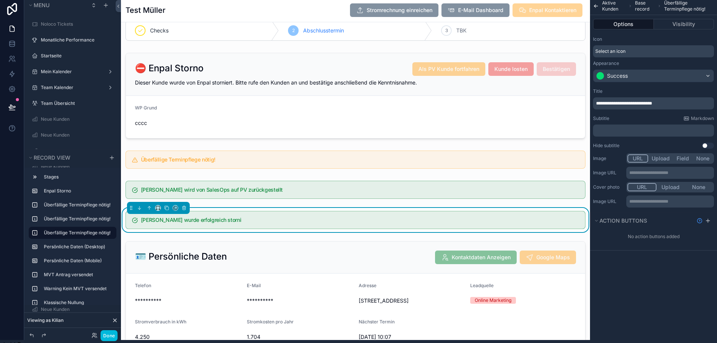
click at [644, 103] on span "**********" at bounding box center [624, 103] width 56 height 5
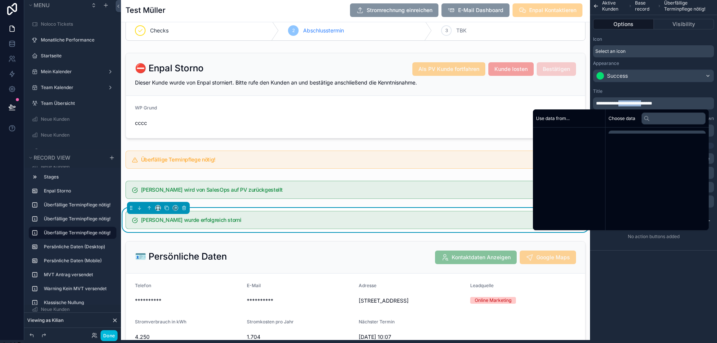
click at [644, 103] on span "**********" at bounding box center [624, 103] width 56 height 5
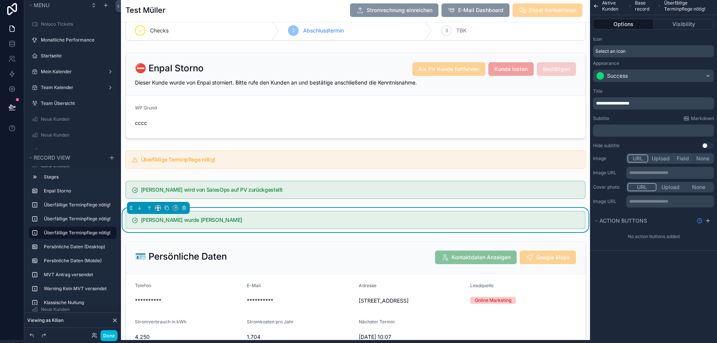
drag, startPoint x: 644, startPoint y: 103, endPoint x: 658, endPoint y: 94, distance: 15.9
click at [658, 94] on div "**********" at bounding box center [653, 98] width 121 height 21
click at [651, 102] on p "**********" at bounding box center [654, 104] width 116 height 6
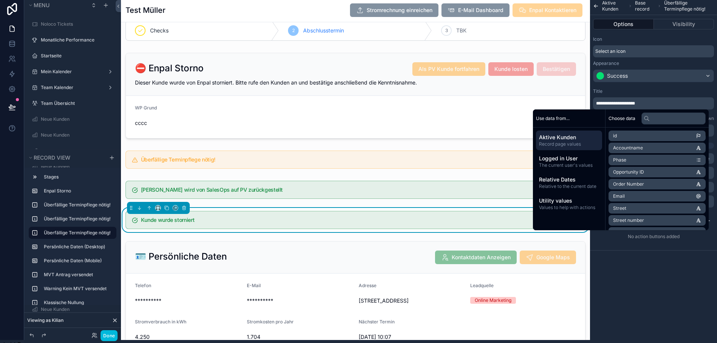
click at [639, 296] on div "**********" at bounding box center [653, 168] width 127 height 343
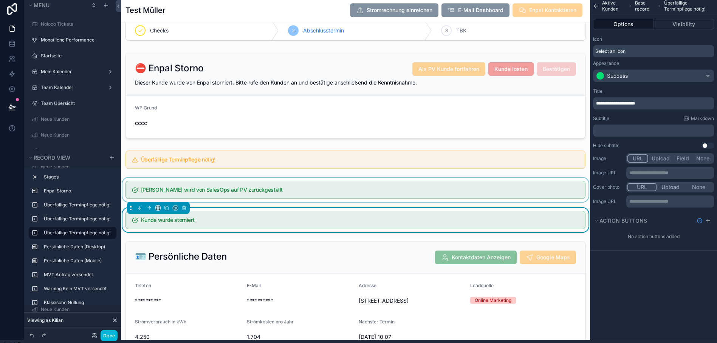
click at [340, 192] on div "scrollable content" at bounding box center [355, 190] width 469 height 24
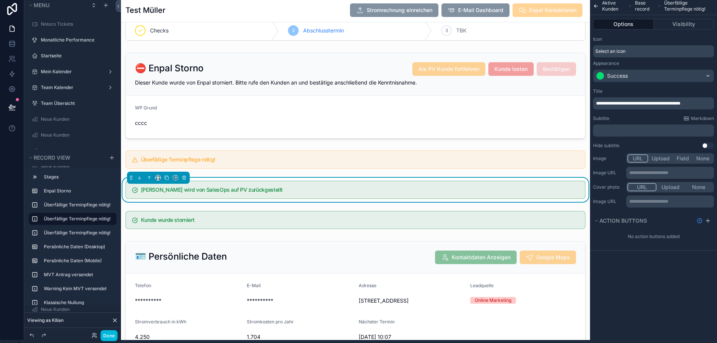
click at [605, 105] on span "**********" at bounding box center [638, 103] width 84 height 5
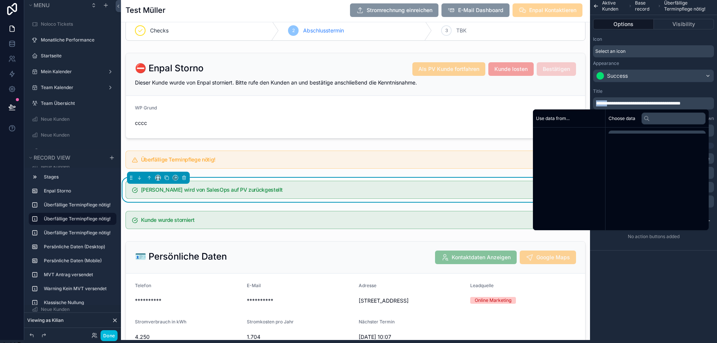
click at [605, 105] on span "**********" at bounding box center [638, 103] width 84 height 5
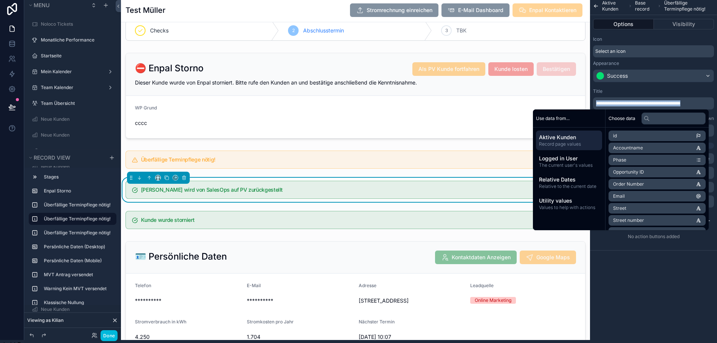
copy span "**********"
click at [440, 189] on h5 "Kunde wird von SalesOps auf PV zurückgestellt" at bounding box center [360, 189] width 438 height 5
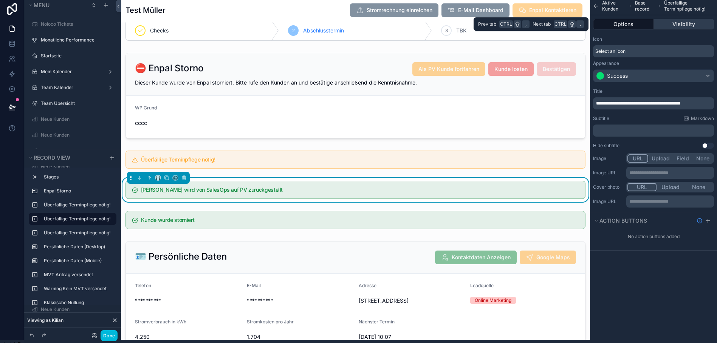
click at [665, 23] on button "Visibility" at bounding box center [684, 24] width 60 height 11
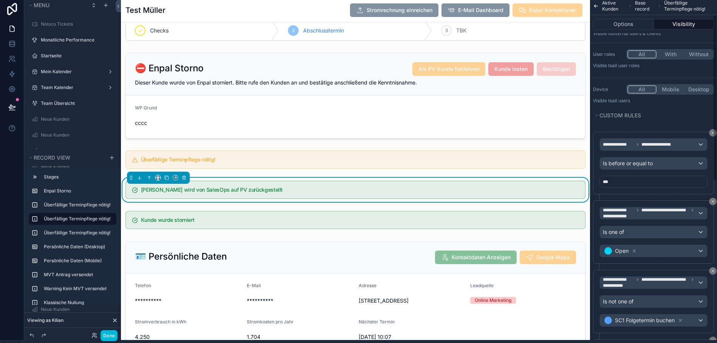
scroll to position [36, 0]
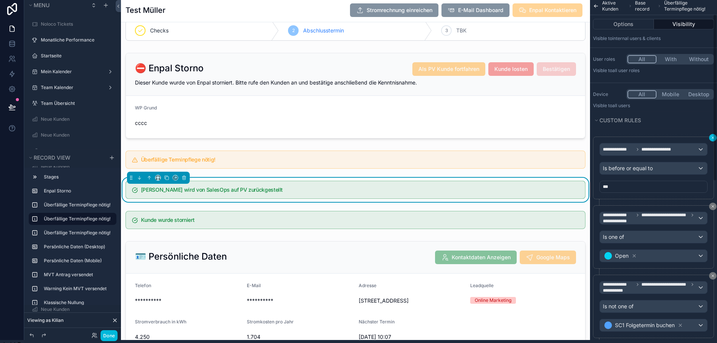
click at [716, 136] on button "scrollable content" at bounding box center [713, 138] width 8 height 8
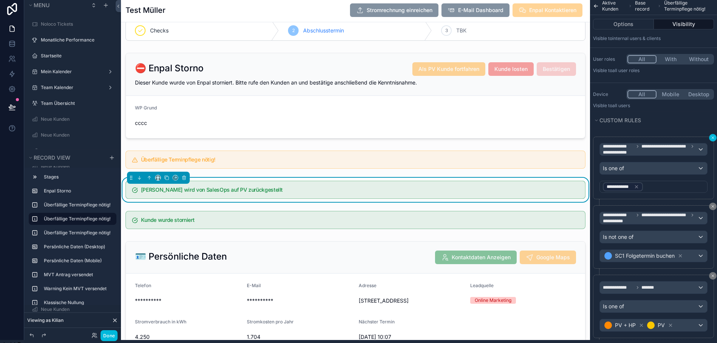
click at [716, 136] on button "scrollable content" at bounding box center [713, 138] width 8 height 8
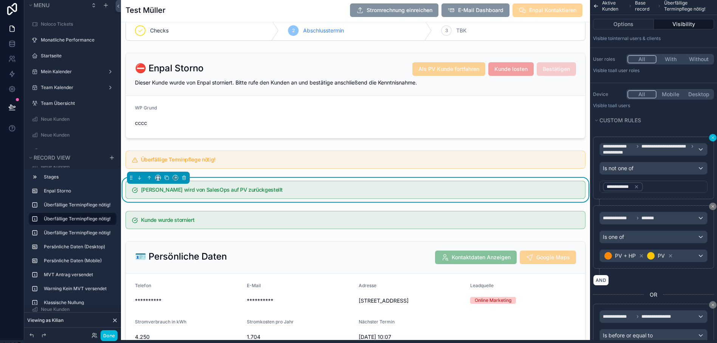
click at [716, 136] on button "scrollable content" at bounding box center [713, 138] width 8 height 8
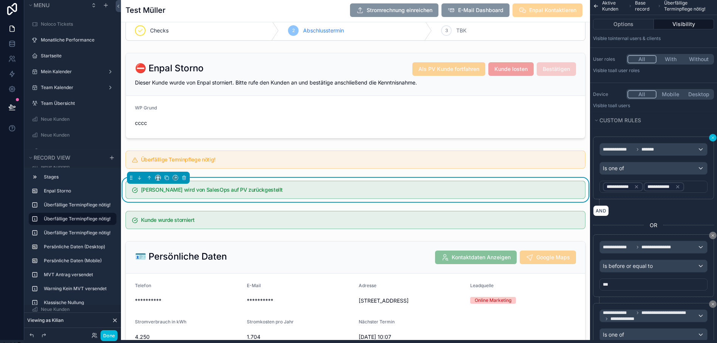
click at [716, 136] on button "scrollable content" at bounding box center [713, 138] width 8 height 8
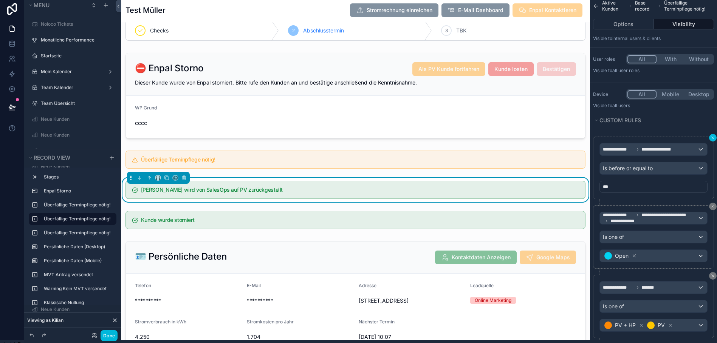
click at [716, 136] on button "scrollable content" at bounding box center [713, 138] width 8 height 8
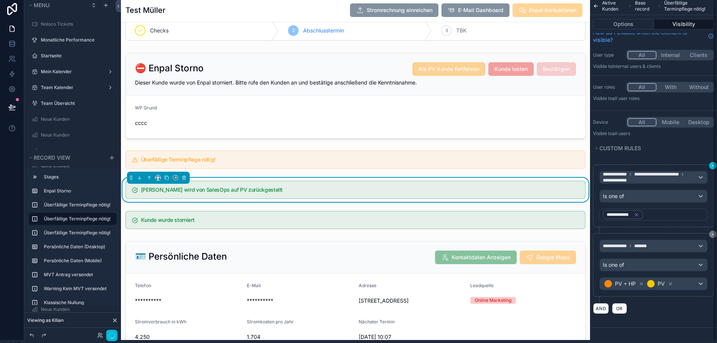
scroll to position [2, 0]
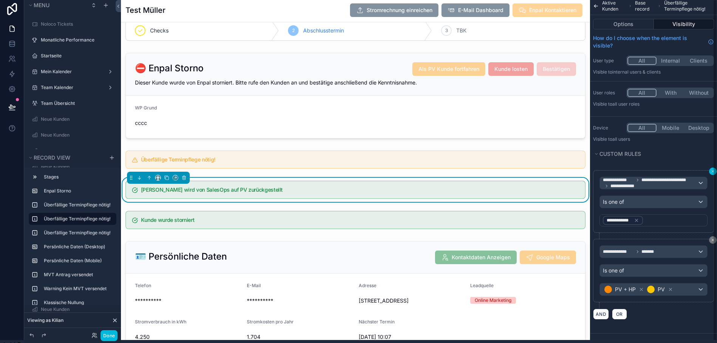
click at [716, 136] on div "Device All Mobile Desktop Visible to all users" at bounding box center [653, 133] width 127 height 26
click at [715, 172] on button "scrollable content" at bounding box center [713, 172] width 8 height 8
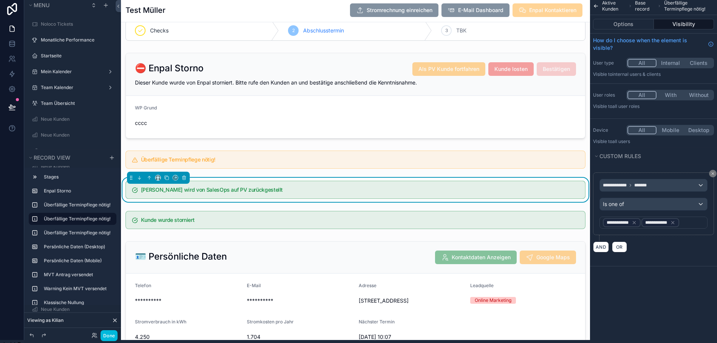
scroll to position [0, 0]
click at [716, 173] on button "scrollable content" at bounding box center [713, 174] width 8 height 8
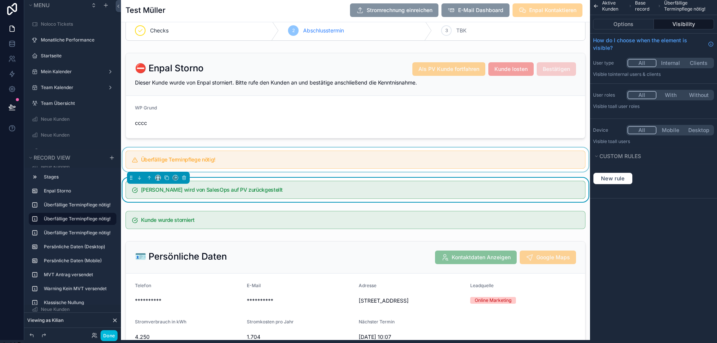
click at [411, 167] on div "scrollable content" at bounding box center [355, 160] width 469 height 24
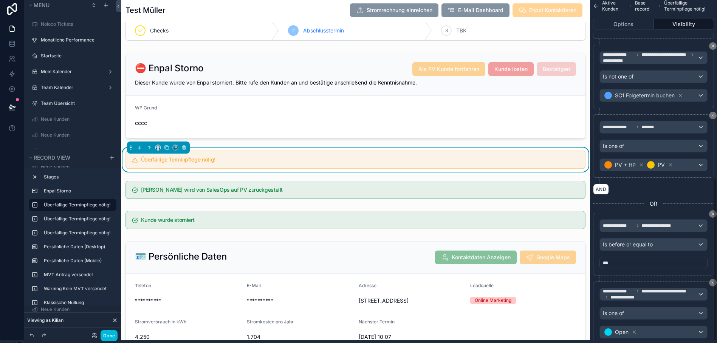
scroll to position [378, 0]
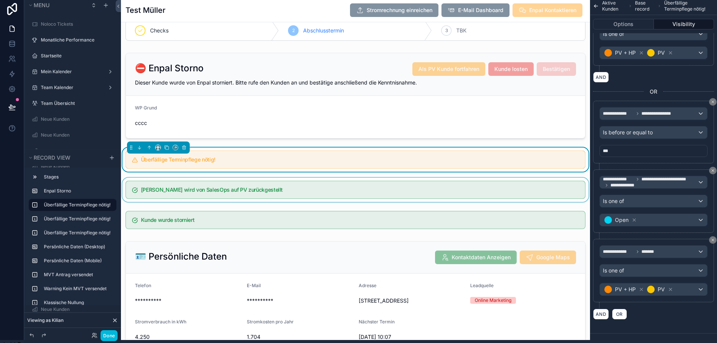
click at [430, 193] on div "scrollable content" at bounding box center [355, 190] width 469 height 24
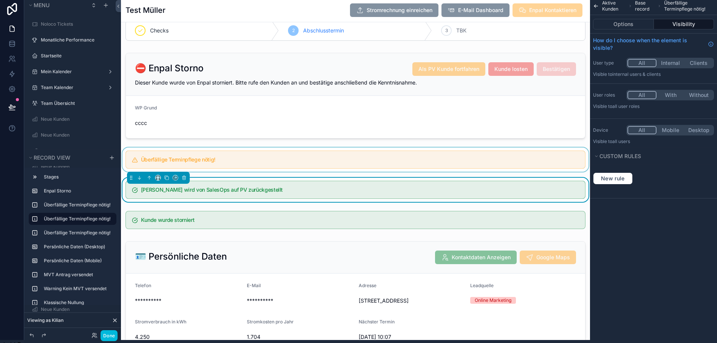
scroll to position [0, 0]
click at [620, 179] on span "New rule" at bounding box center [613, 178] width 30 height 7
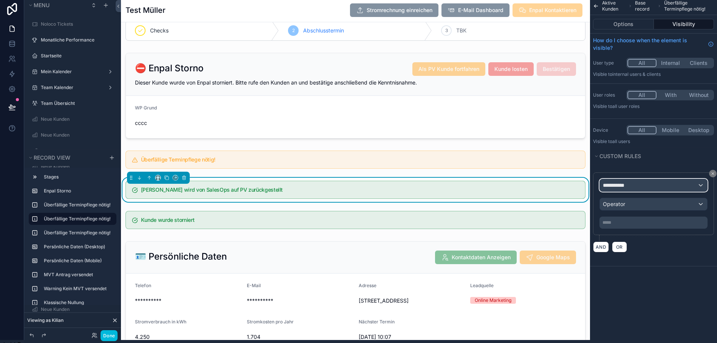
click at [631, 183] on span "**********" at bounding box center [617, 186] width 28 height 8
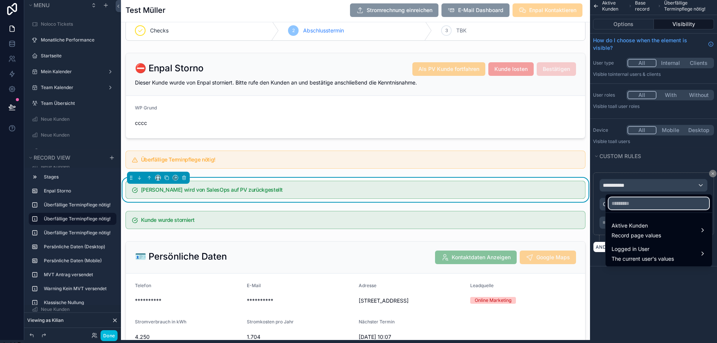
click at [627, 200] on input "text" at bounding box center [658, 204] width 101 height 12
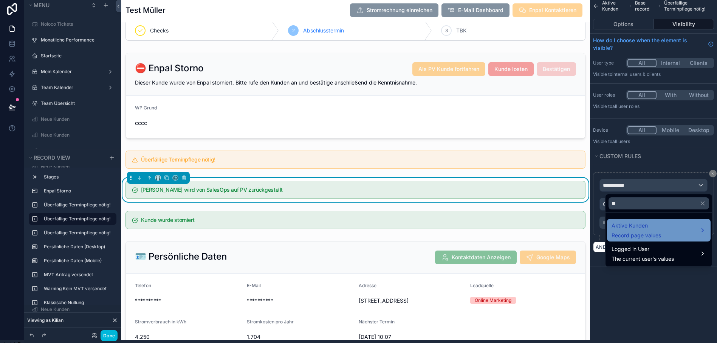
click at [628, 228] on span "Aktive Kunden" at bounding box center [636, 225] width 50 height 9
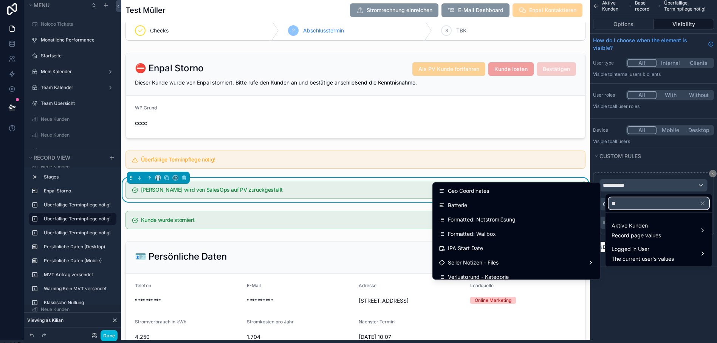
click at [623, 204] on input "**" at bounding box center [658, 204] width 101 height 12
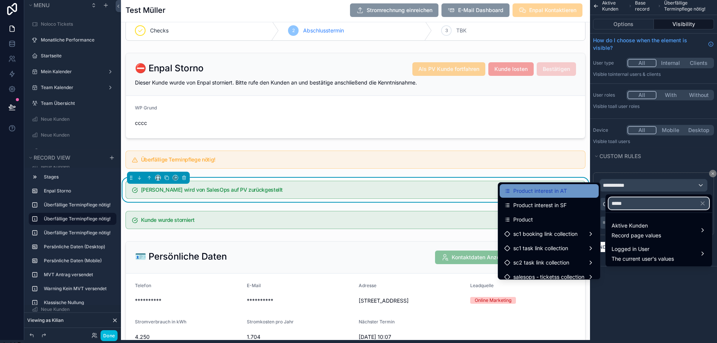
type input "*****"
click at [581, 188] on div "Product interest in AT" at bounding box center [549, 191] width 90 height 9
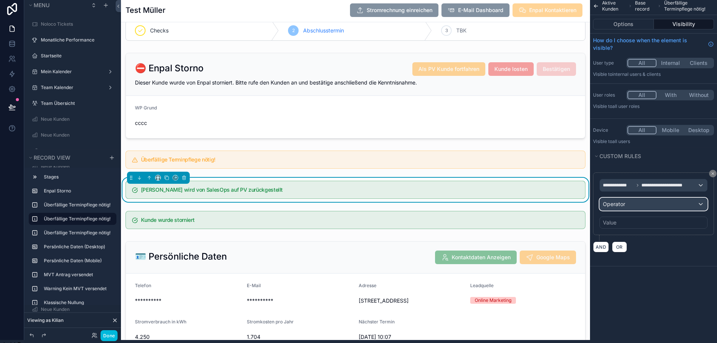
click at [623, 207] on span "Operator" at bounding box center [614, 205] width 22 height 8
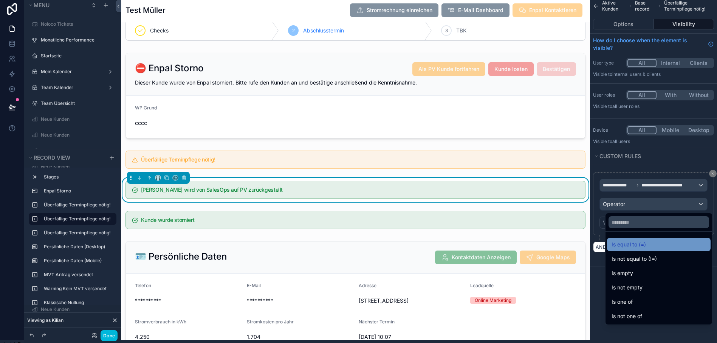
click at [634, 244] on span "Is equal to (=)" at bounding box center [628, 244] width 34 height 9
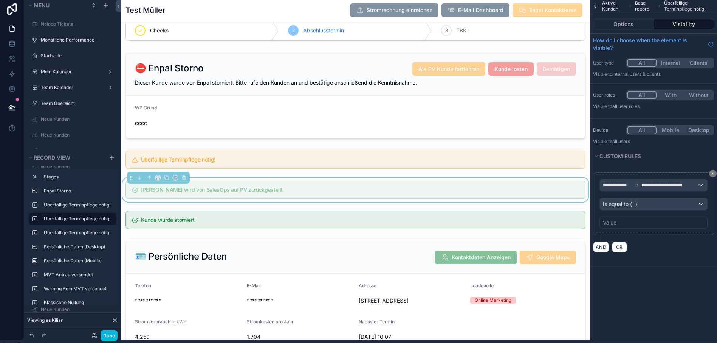
click at [639, 224] on div "Value" at bounding box center [653, 223] width 108 height 12
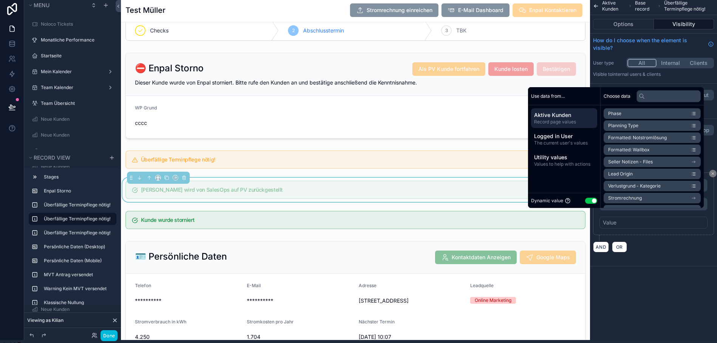
click at [590, 205] on div "Dynamic value Use setting" at bounding box center [564, 200] width 66 height 9
click at [593, 204] on button "Use setting" at bounding box center [591, 201] width 12 height 6
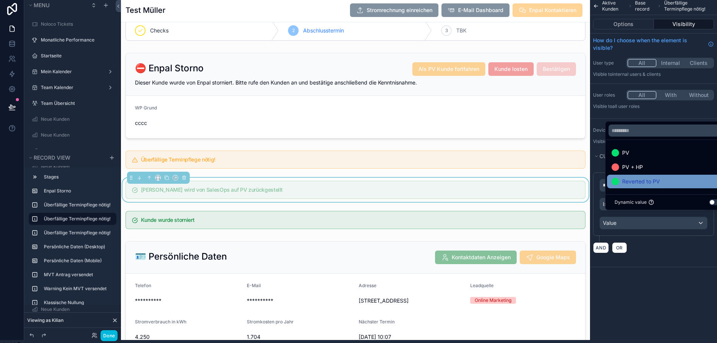
click at [635, 185] on span "Reverted to PV" at bounding box center [641, 181] width 38 height 9
click at [656, 269] on div "**********" at bounding box center [653, 138] width 127 height 283
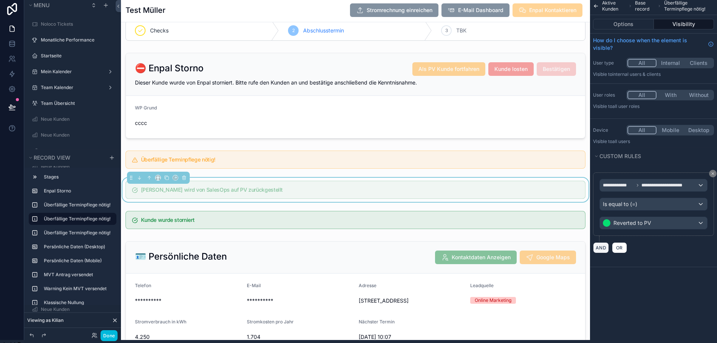
click at [602, 249] on button "AND" at bounding box center [601, 248] width 16 height 11
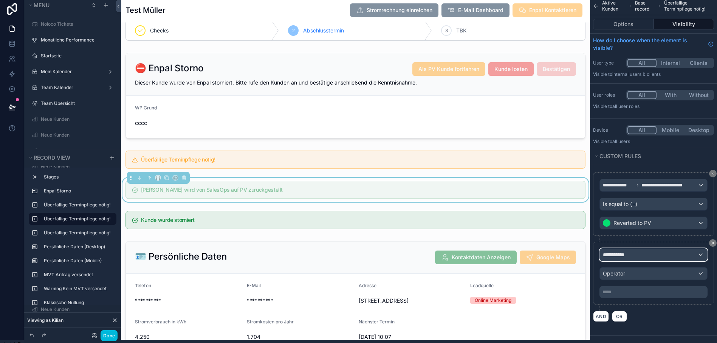
click at [626, 256] on span "**********" at bounding box center [617, 255] width 28 height 8
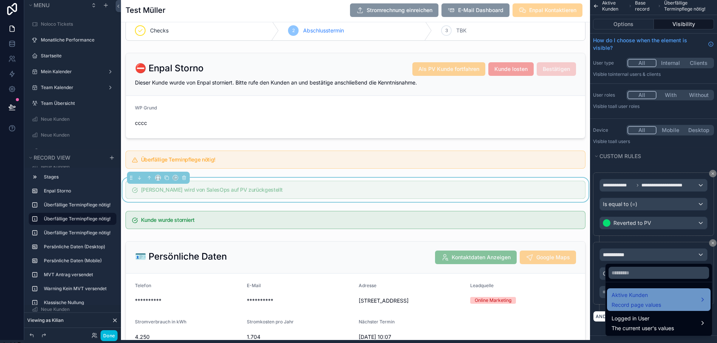
click at [627, 295] on span "Aktive Kunden" at bounding box center [636, 295] width 50 height 9
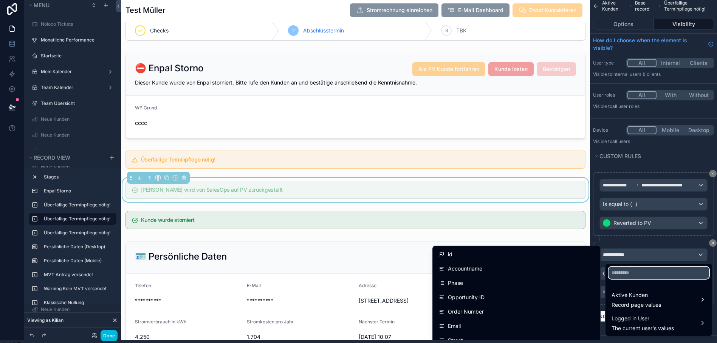
click at [634, 272] on input "text" at bounding box center [658, 273] width 101 height 12
type input "*"
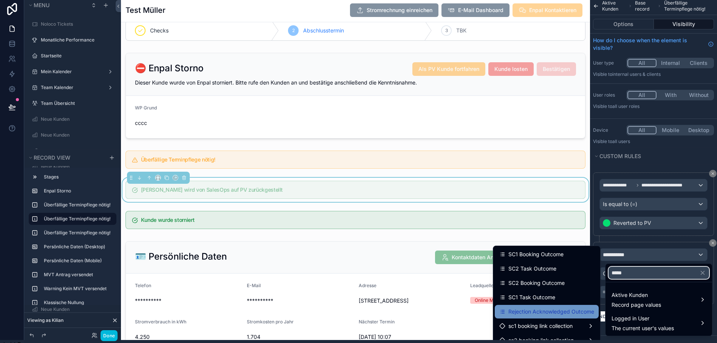
type input "*****"
click at [562, 309] on span "Rejection Acknowledged Outcome" at bounding box center [551, 312] width 86 height 9
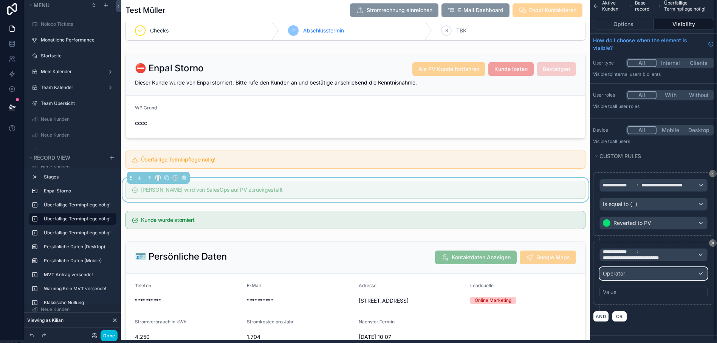
click at [625, 273] on span "Operator" at bounding box center [614, 274] width 22 height 6
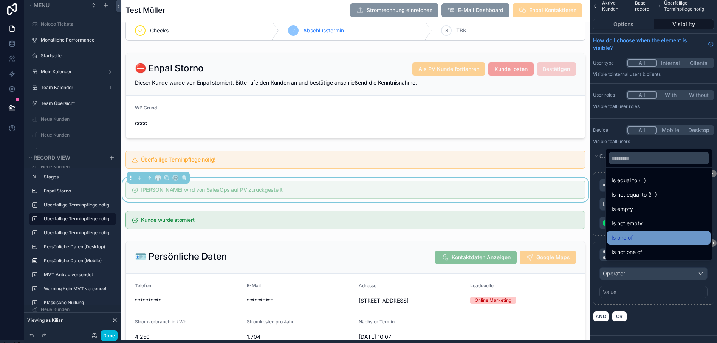
click at [630, 243] on span "Is one of" at bounding box center [621, 238] width 21 height 9
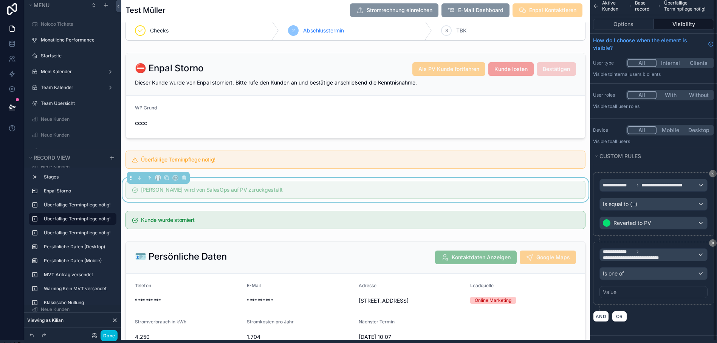
click at [616, 291] on div "Value" at bounding box center [610, 293] width 14 height 8
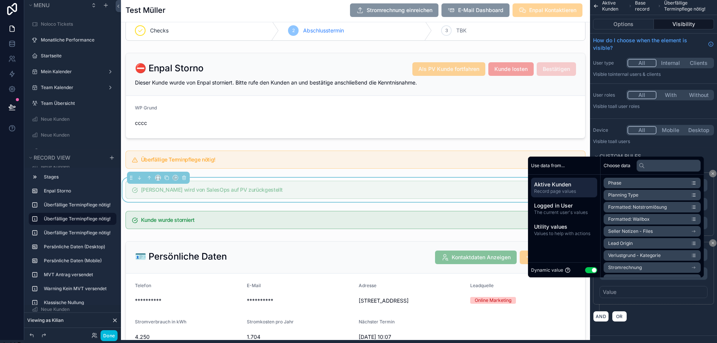
click at [588, 274] on button "Use setting" at bounding box center [591, 271] width 12 height 6
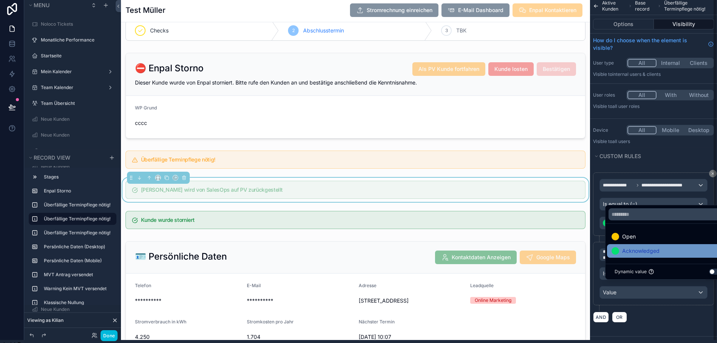
click at [637, 256] on span "Acknowledged" at bounding box center [640, 251] width 37 height 9
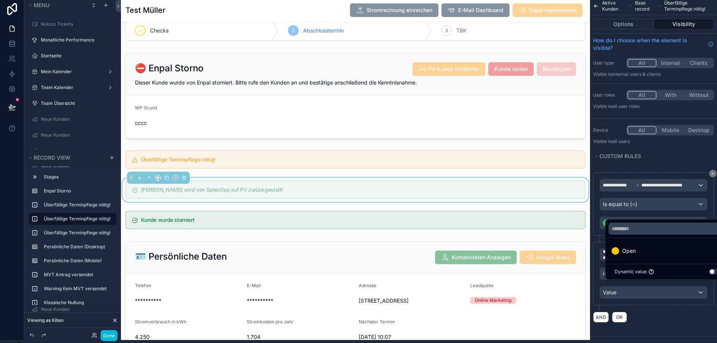
click at [666, 325] on div "**********" at bounding box center [653, 248] width 127 height 162
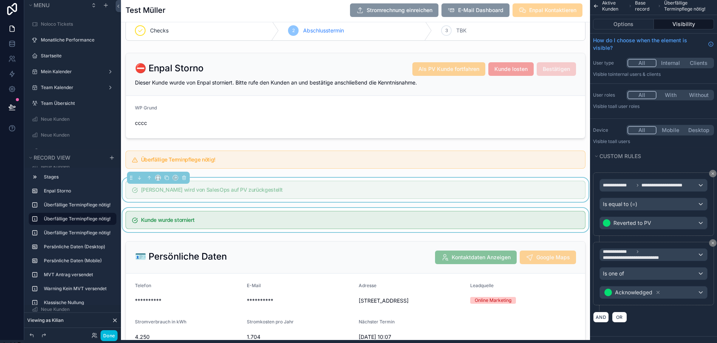
click at [391, 226] on div "scrollable content" at bounding box center [355, 220] width 469 height 24
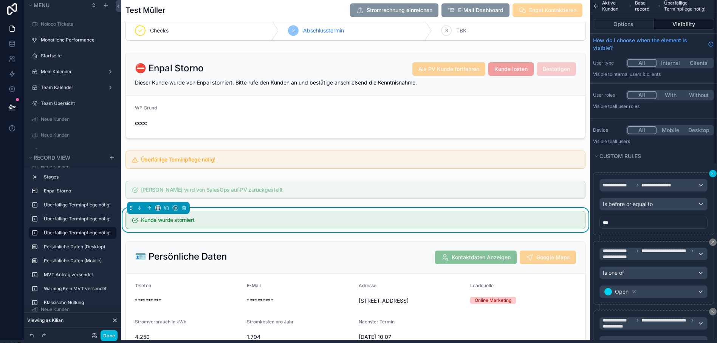
click at [716, 174] on button "scrollable content" at bounding box center [713, 174] width 8 height 8
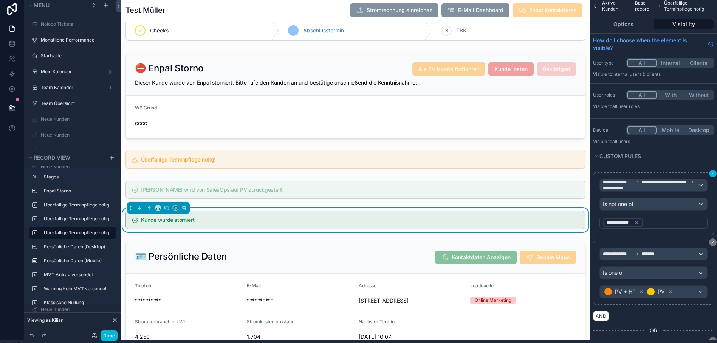
click at [716, 174] on button "scrollable content" at bounding box center [713, 174] width 8 height 8
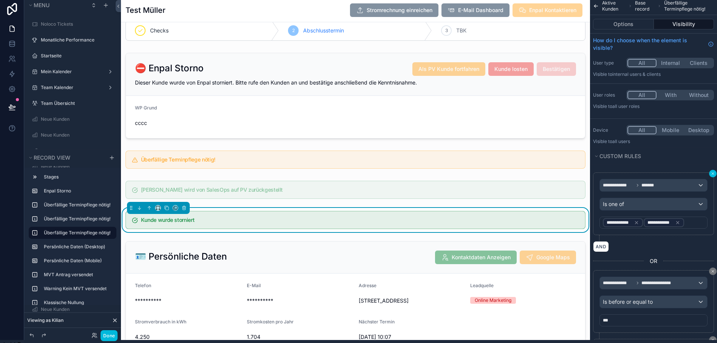
click at [716, 174] on button "scrollable content" at bounding box center [713, 174] width 8 height 8
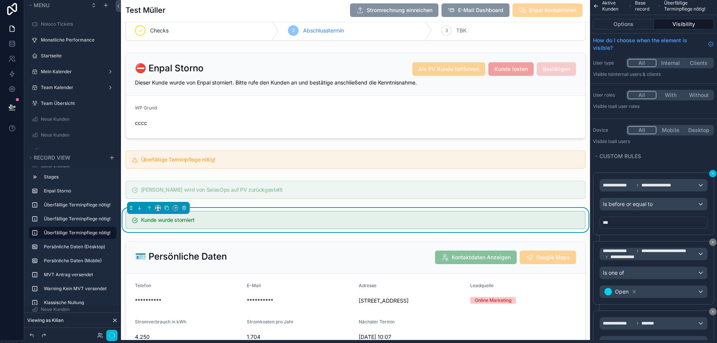
click at [716, 174] on button "scrollable content" at bounding box center [713, 174] width 8 height 8
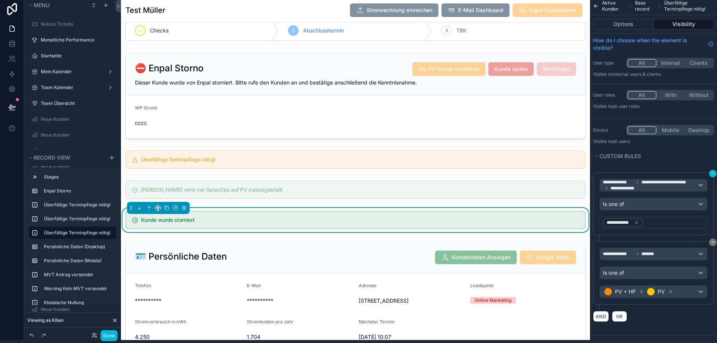
click at [716, 173] on button "scrollable content" at bounding box center [713, 174] width 8 height 8
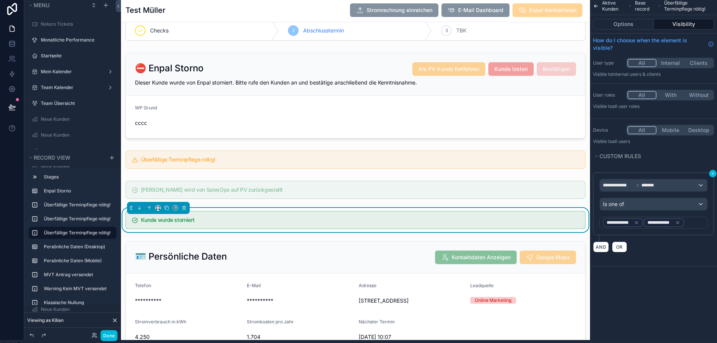
click at [716, 173] on button "scrollable content" at bounding box center [713, 174] width 8 height 8
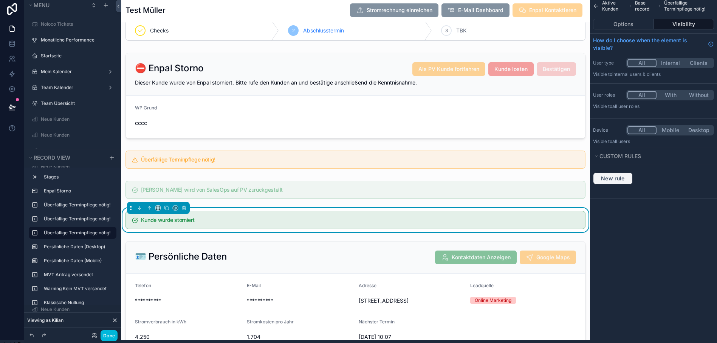
click at [617, 175] on span "New rule" at bounding box center [613, 178] width 30 height 7
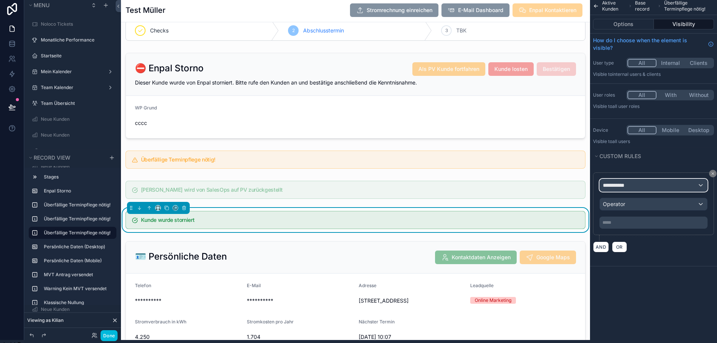
click at [628, 186] on span "**********" at bounding box center [617, 186] width 28 height 8
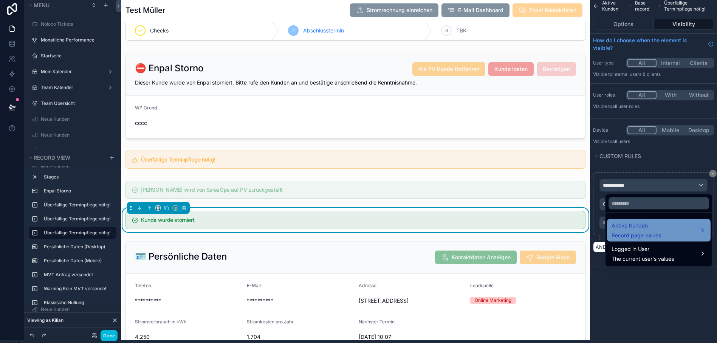
click at [631, 223] on span "Aktive Kunden" at bounding box center [636, 225] width 50 height 9
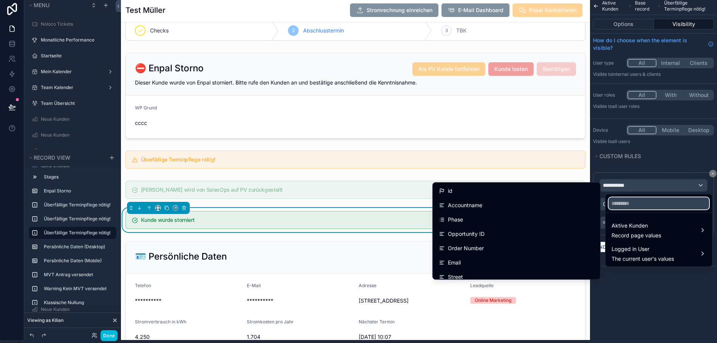
click at [642, 203] on input "text" at bounding box center [658, 204] width 101 height 12
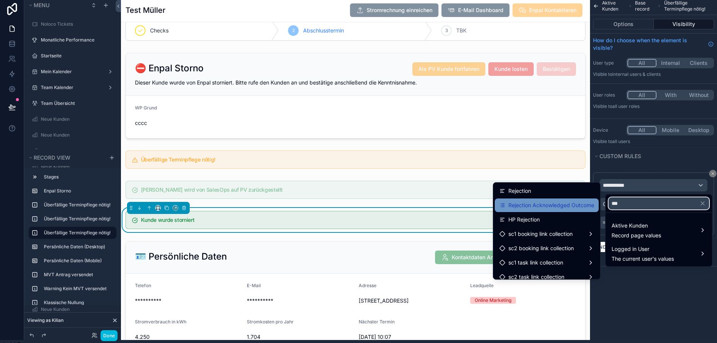
type input "***"
click at [549, 201] on div "Rejection Acknowledged Outcome" at bounding box center [547, 206] width 104 height 14
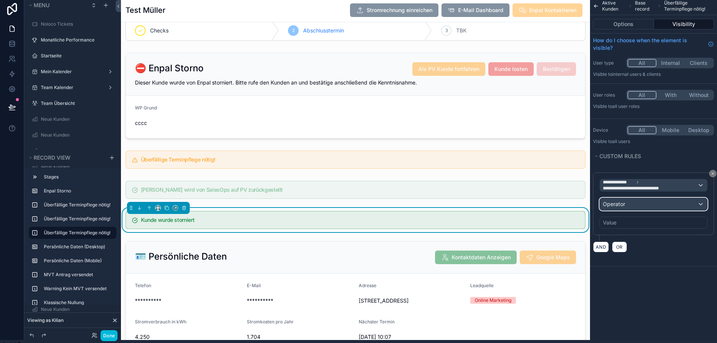
click at [644, 201] on div "Operator" at bounding box center [653, 204] width 107 height 12
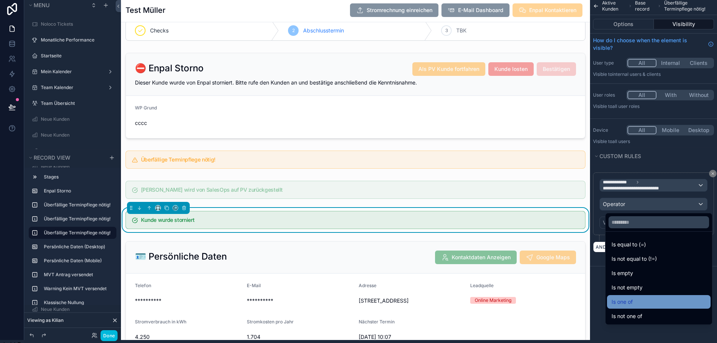
click at [630, 304] on span "Is one of" at bounding box center [621, 302] width 21 height 9
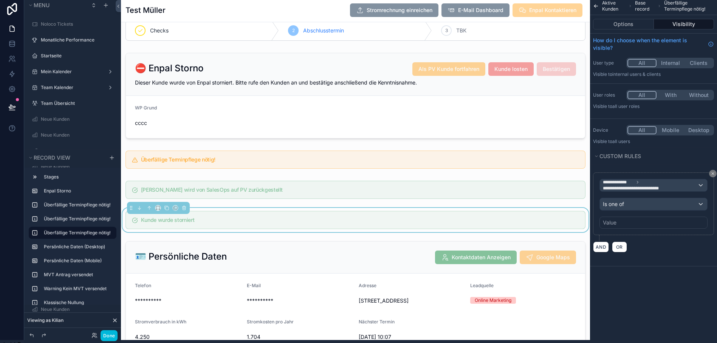
click at [616, 222] on div "Value" at bounding box center [610, 223] width 14 height 8
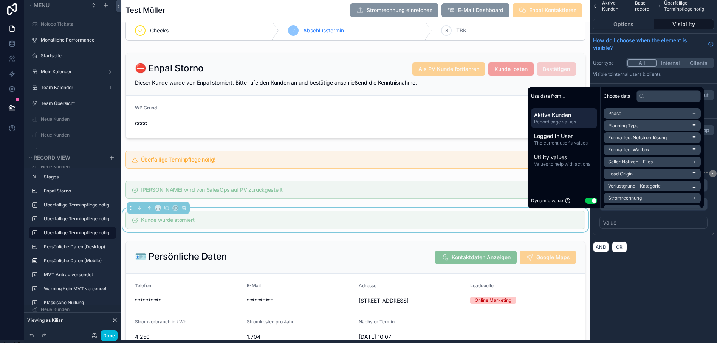
click at [591, 204] on button "Use setting" at bounding box center [591, 201] width 12 height 6
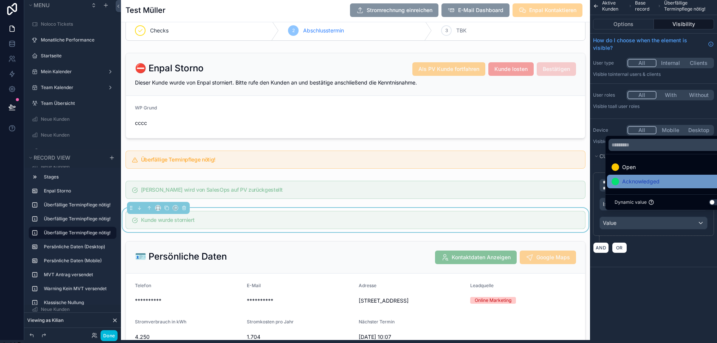
click at [644, 186] on span "Acknowledged" at bounding box center [640, 181] width 37 height 9
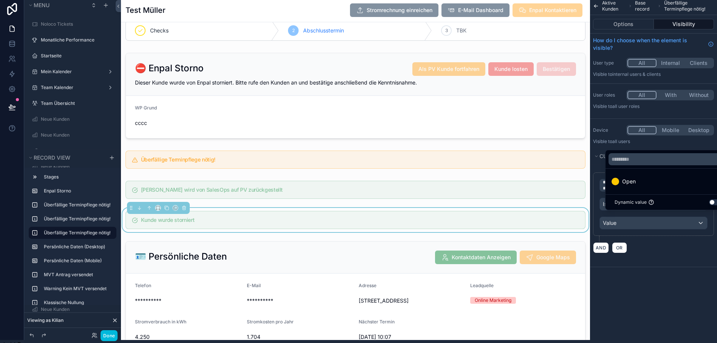
click at [658, 260] on div "**********" at bounding box center [653, 216] width 127 height 102
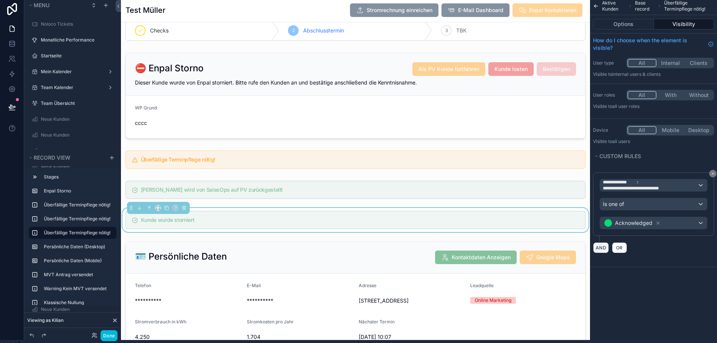
click at [600, 249] on button "AND" at bounding box center [601, 248] width 16 height 11
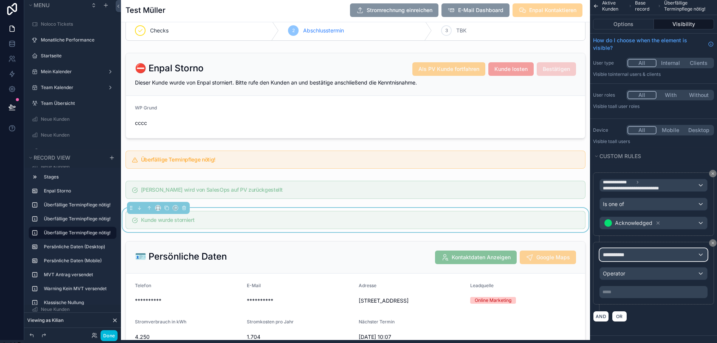
click at [625, 255] on span "**********" at bounding box center [617, 255] width 28 height 8
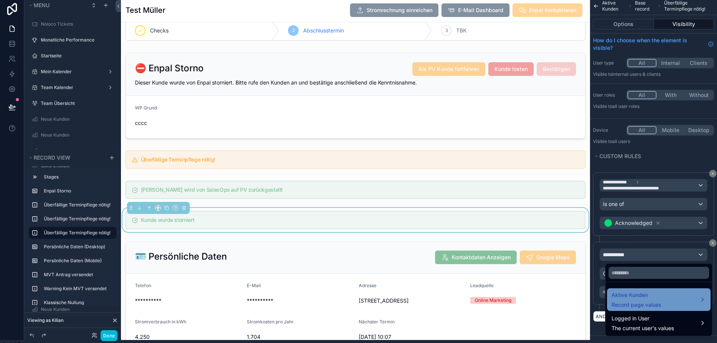
click at [626, 302] on span "Record page values" at bounding box center [636, 306] width 50 height 8
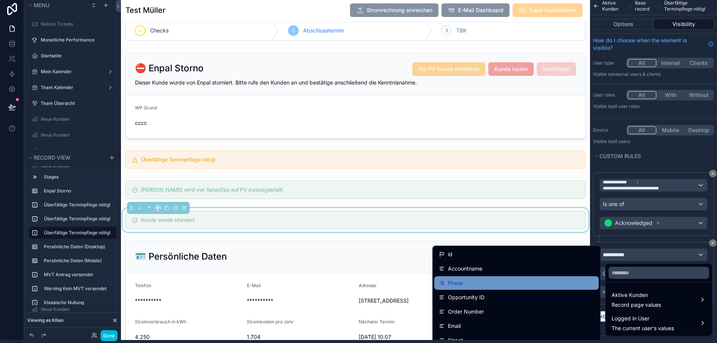
click at [507, 285] on div "Phase" at bounding box center [516, 283] width 155 height 9
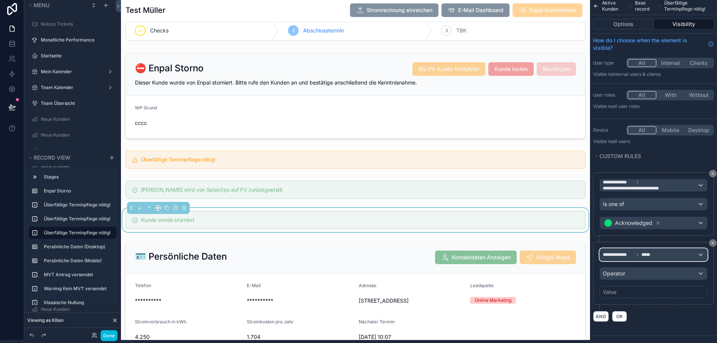
click at [648, 257] on span "*****" at bounding box center [647, 255] width 13 height 6
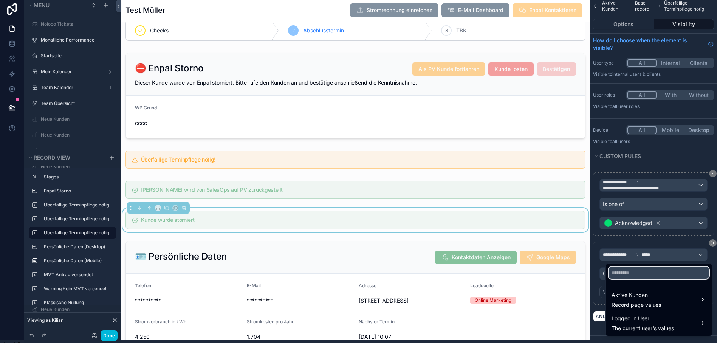
click at [635, 275] on input "text" at bounding box center [658, 273] width 101 height 12
type input "*****"
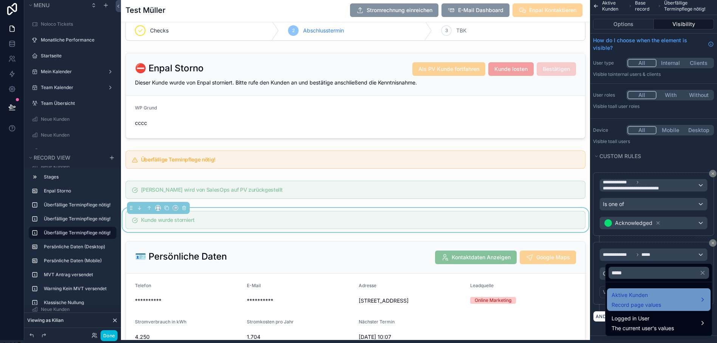
click at [628, 297] on span "Aktive Kunden" at bounding box center [636, 295] width 50 height 9
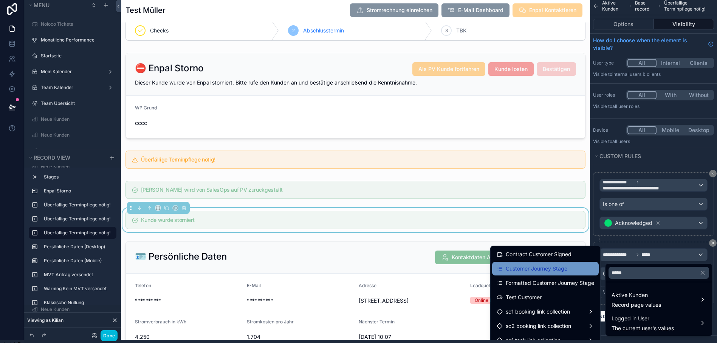
click at [557, 273] on span "Customer Journey Stage" at bounding box center [537, 269] width 62 height 9
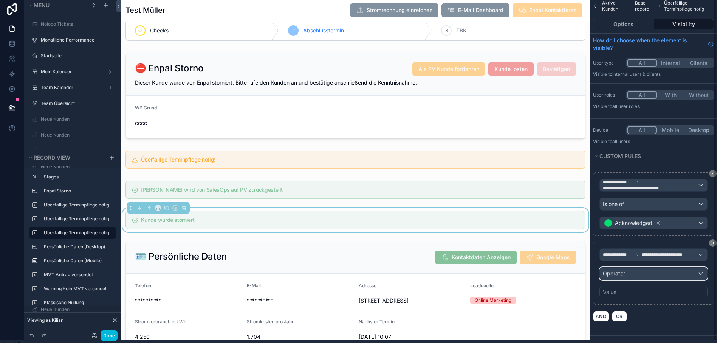
click at [641, 273] on div "Operator" at bounding box center [653, 274] width 107 height 12
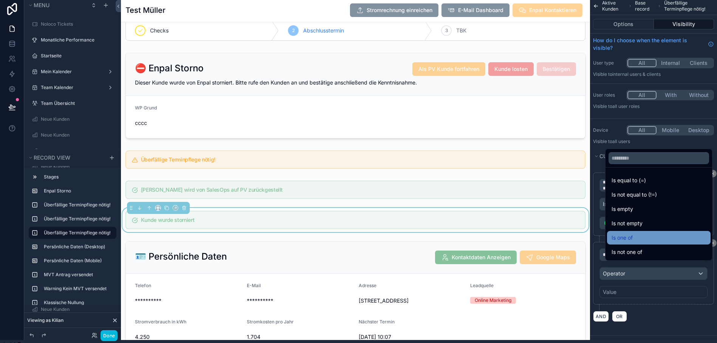
click at [630, 243] on span "Is one of" at bounding box center [621, 238] width 21 height 9
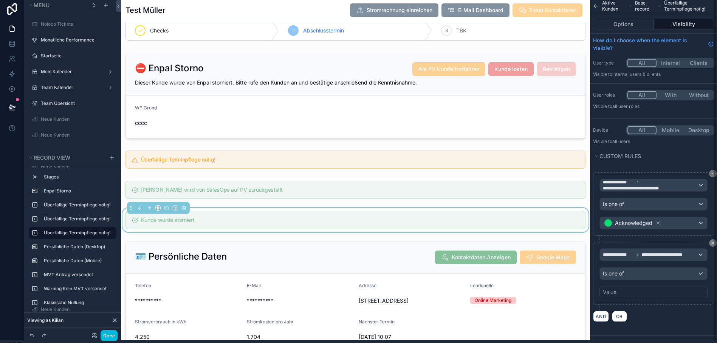
click at [631, 298] on div "Value" at bounding box center [653, 292] width 108 height 12
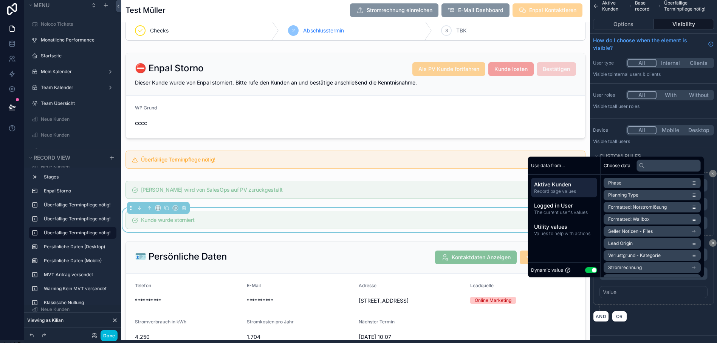
click at [594, 274] on button "Use setting" at bounding box center [591, 271] width 12 height 6
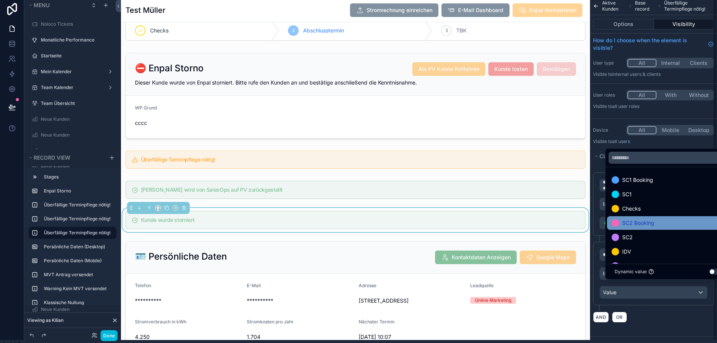
scroll to position [44, 0]
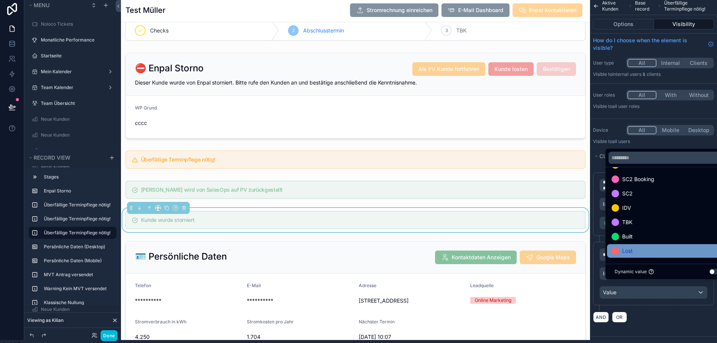
click at [629, 254] on span "Lost" at bounding box center [627, 251] width 11 height 9
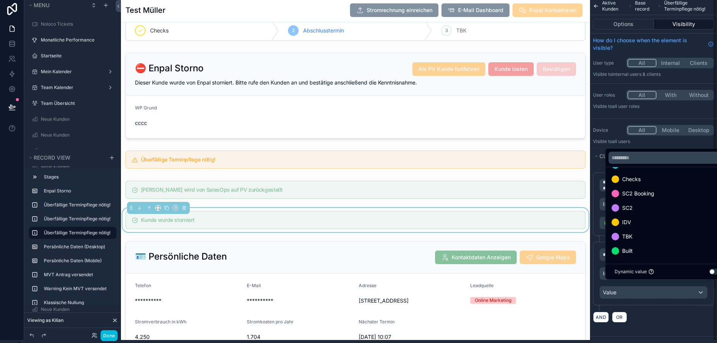
click at [651, 319] on div "AND OR" at bounding box center [653, 317] width 121 height 11
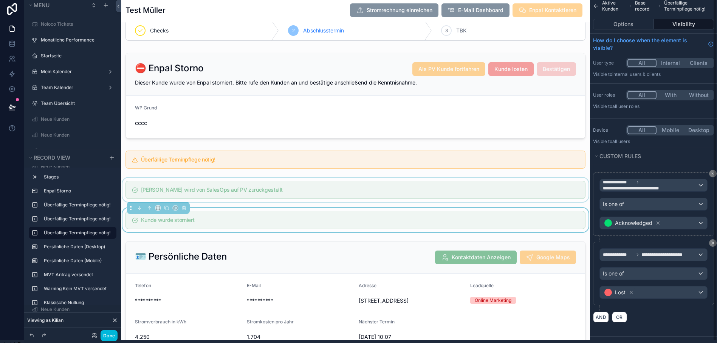
click at [381, 188] on div "scrollable content" at bounding box center [355, 190] width 469 height 24
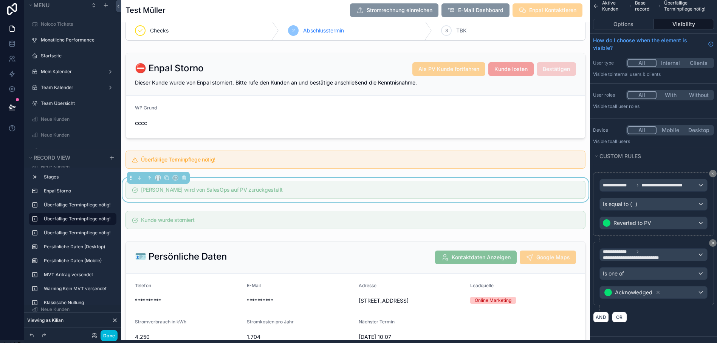
click at [435, 180] on div "Kunde wird von SalesOps auf PV zurückgestellt" at bounding box center [355, 190] width 469 height 24
click at [626, 24] on button "Options" at bounding box center [623, 24] width 61 height 11
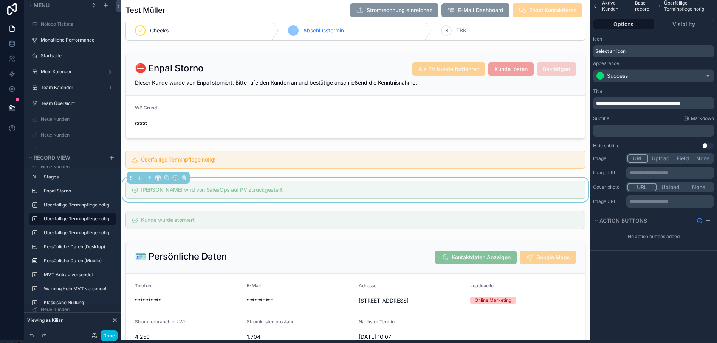
click at [614, 101] on span "**********" at bounding box center [638, 103] width 84 height 5
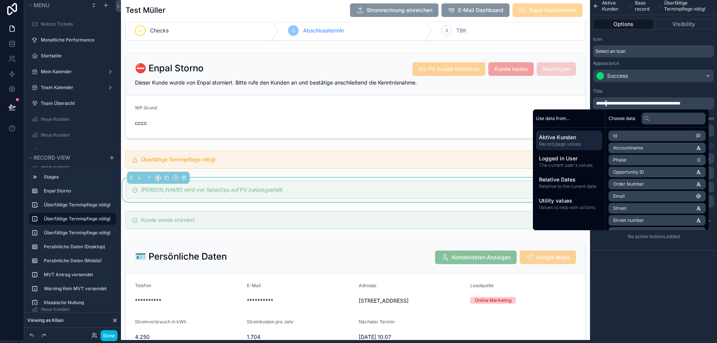
click at [614, 101] on span "**********" at bounding box center [638, 103] width 84 height 5
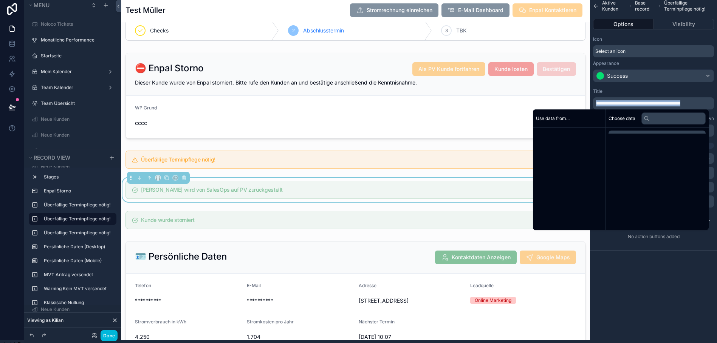
click at [614, 101] on span "**********" at bounding box center [638, 103] width 84 height 5
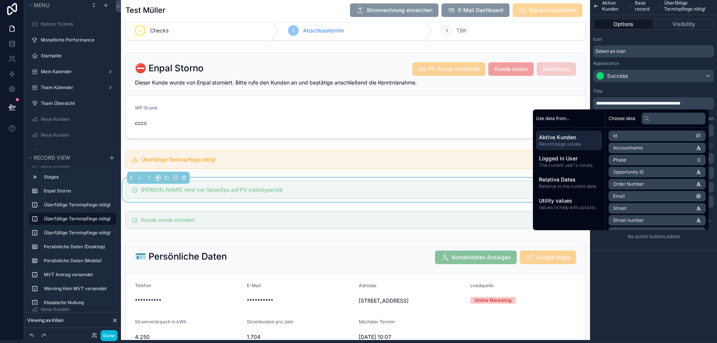
scroll to position [5, 0]
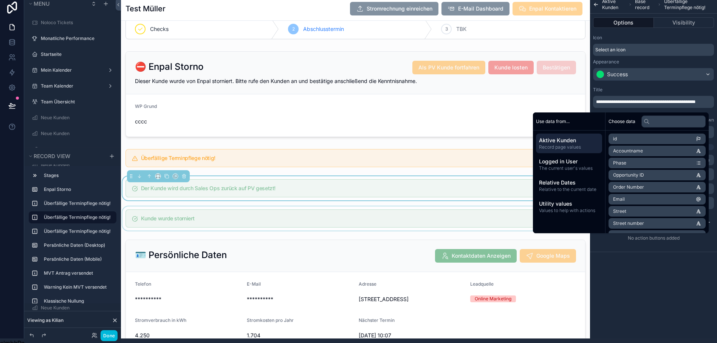
click at [386, 210] on div "scrollable content" at bounding box center [355, 219] width 469 height 24
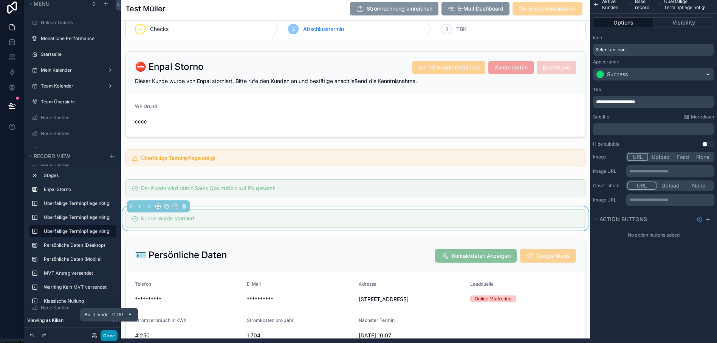
click at [111, 336] on button "Done" at bounding box center [109, 336] width 17 height 11
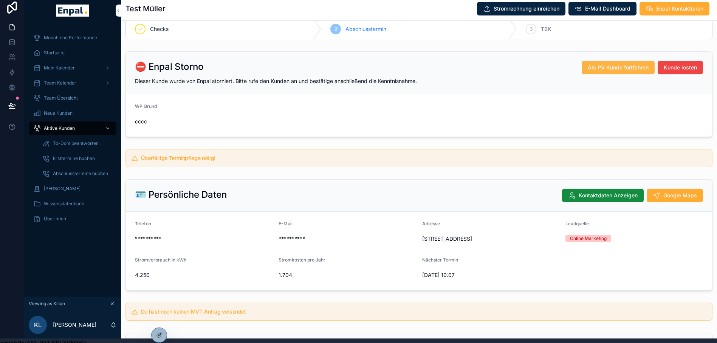
click at [618, 68] on span "Als PV Kunde fortfahren" at bounding box center [618, 68] width 61 height 8
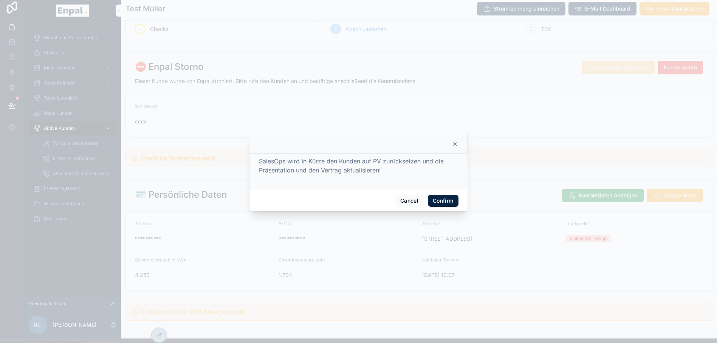
click at [444, 203] on button "Confirm" at bounding box center [443, 201] width 30 height 12
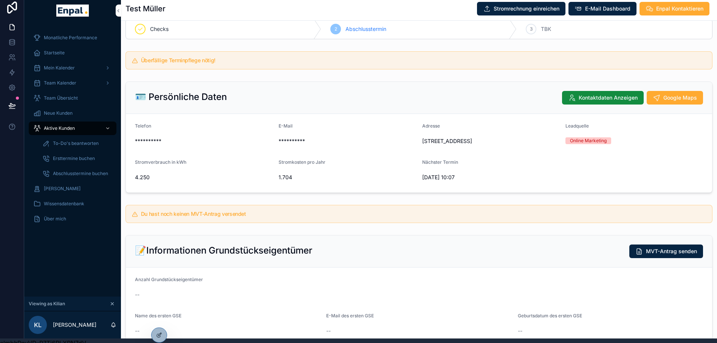
scroll to position [0, 0]
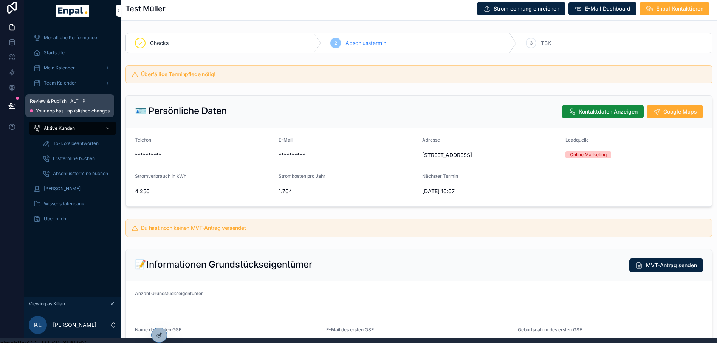
click at [15, 105] on icon at bounding box center [12, 106] width 6 height 4
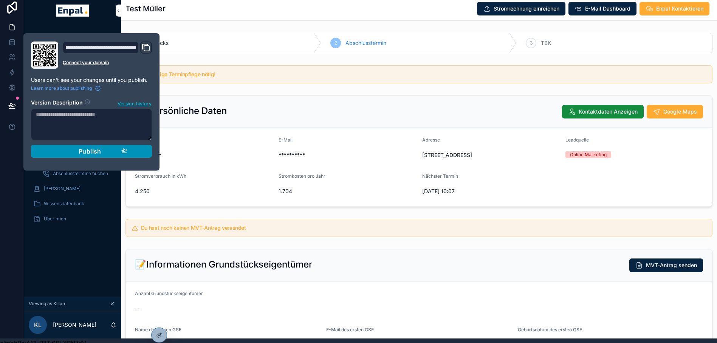
click at [82, 157] on button "Publish" at bounding box center [91, 151] width 121 height 13
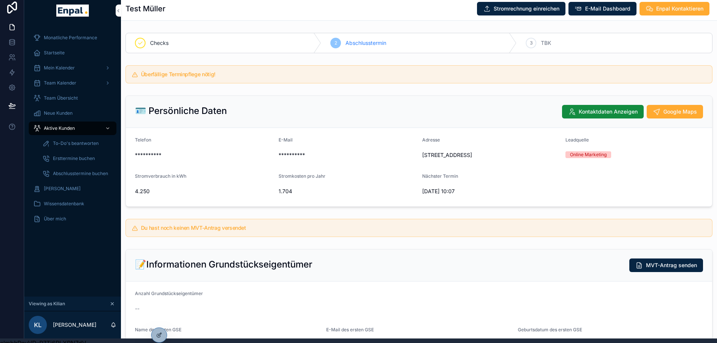
click at [232, 99] on div "🪪 Persönliche Daten Kontaktdaten Anzeigen Google Maps" at bounding box center [419, 112] width 586 height 32
click at [159, 332] on div at bounding box center [159, 335] width 15 height 14
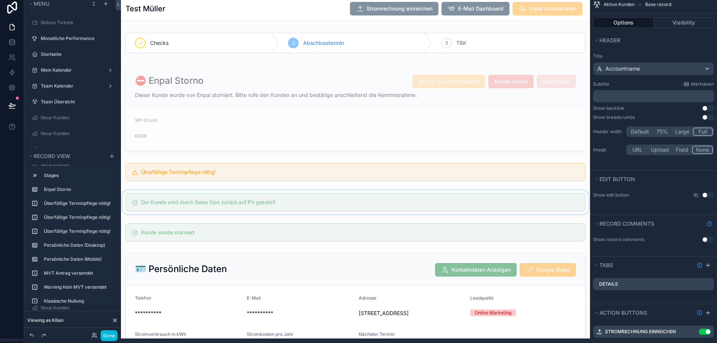
click at [305, 196] on div "scrollable content" at bounding box center [355, 202] width 469 height 24
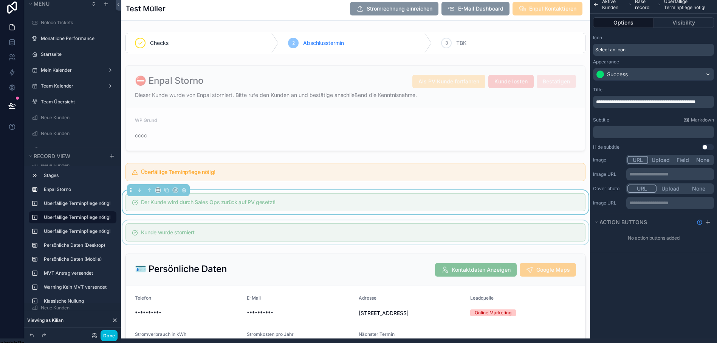
click at [313, 231] on div "scrollable content" at bounding box center [355, 233] width 469 height 24
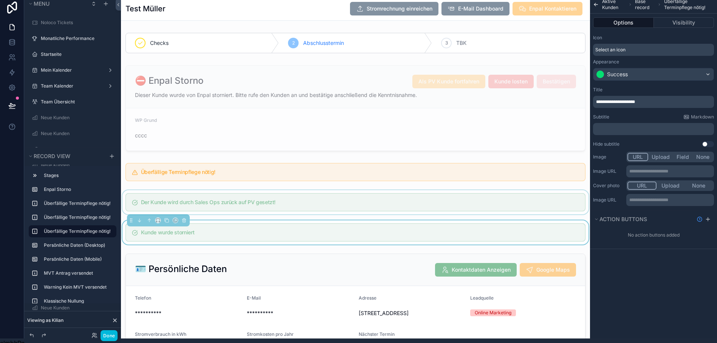
click at [322, 207] on div "scrollable content" at bounding box center [355, 202] width 469 height 24
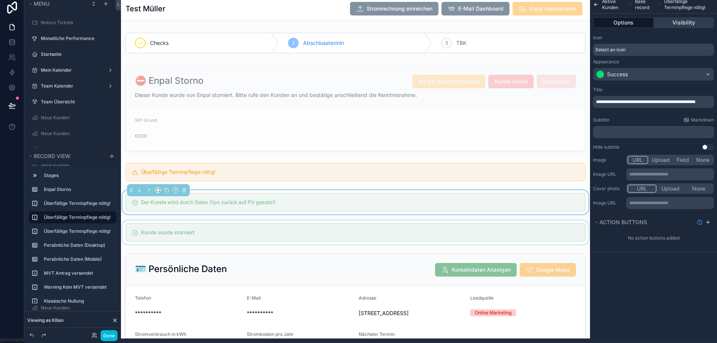
click at [674, 22] on button "Visibility" at bounding box center [684, 22] width 60 height 11
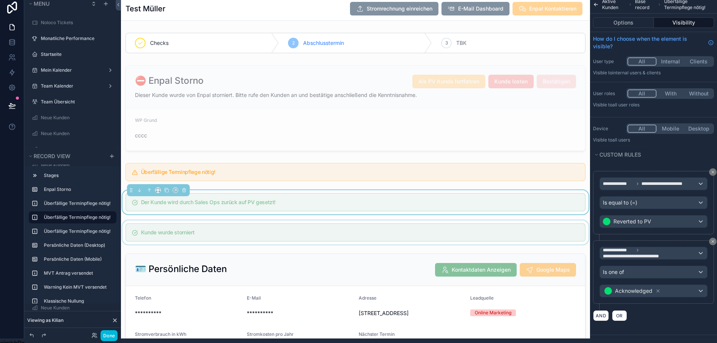
click at [549, 202] on h5 "Der Kunde wird durch Sales Ops zurück auf PV gesetzt!" at bounding box center [360, 202] width 438 height 5
click at [473, 105] on div "scrollable content" at bounding box center [355, 108] width 469 height 92
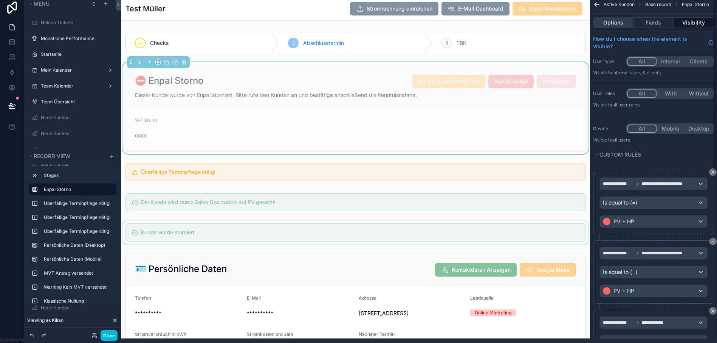
click at [627, 23] on button "Options" at bounding box center [613, 22] width 40 height 11
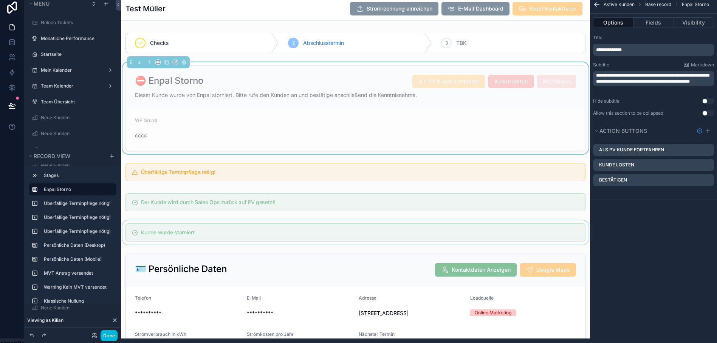
click at [0, 0] on icon "scrollable content" at bounding box center [0, 0] width 0 height 0
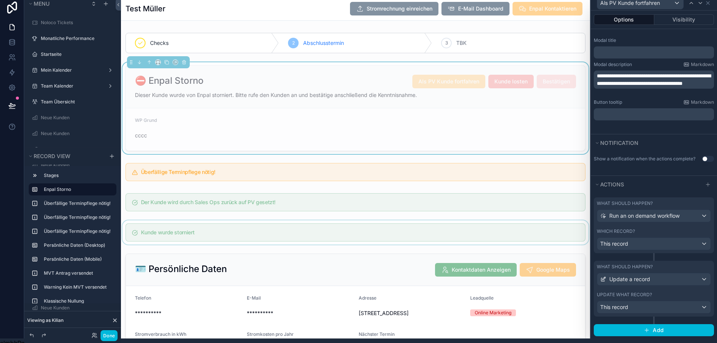
scroll to position [126, 0]
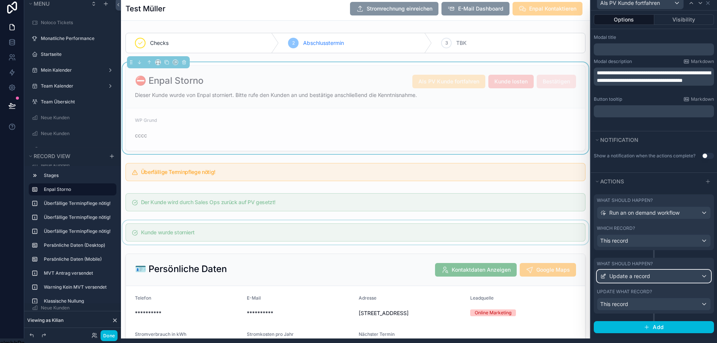
click at [639, 278] on span "Update a record" at bounding box center [629, 277] width 41 height 8
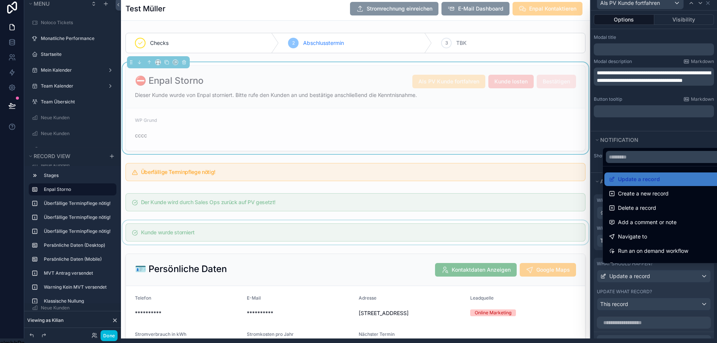
drag, startPoint x: 639, startPoint y: 278, endPoint x: 649, endPoint y: 112, distance: 166.2
click at [649, 112] on div at bounding box center [654, 166] width 126 height 343
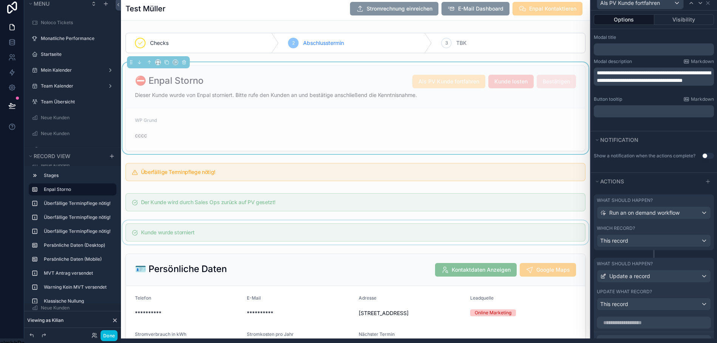
scroll to position [319, 0]
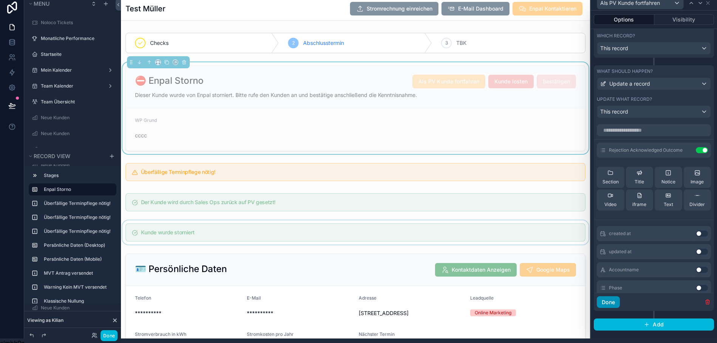
click at [614, 304] on button "Done" at bounding box center [608, 303] width 23 height 12
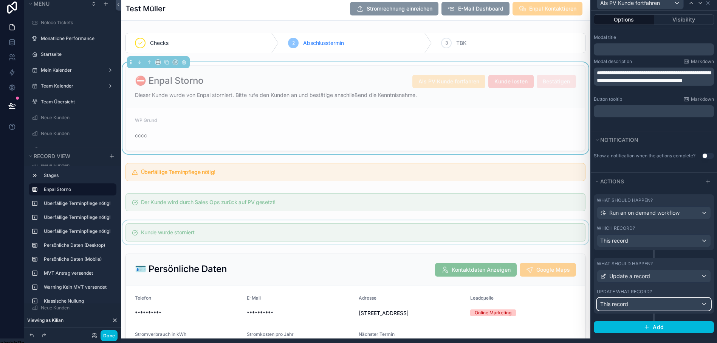
click at [643, 305] on div "This record" at bounding box center [653, 305] width 113 height 12
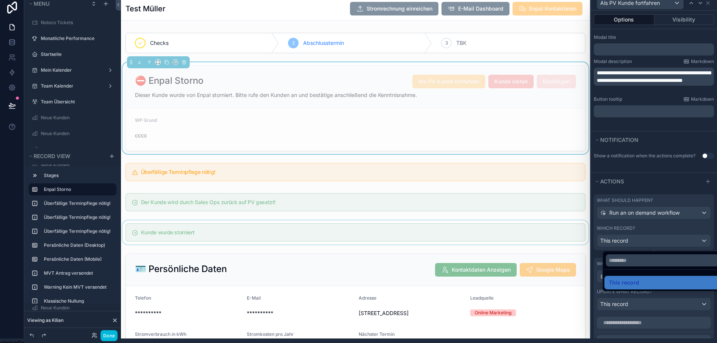
drag, startPoint x: 668, startPoint y: 141, endPoint x: 650, endPoint y: 126, distance: 23.0
click at [650, 126] on div at bounding box center [654, 166] width 126 height 343
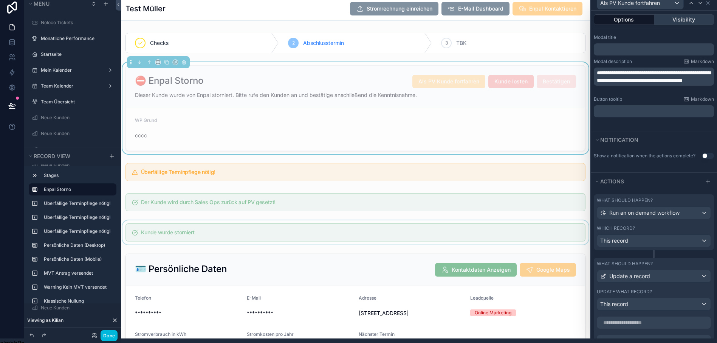
click at [668, 19] on button "Visibility" at bounding box center [684, 19] width 60 height 11
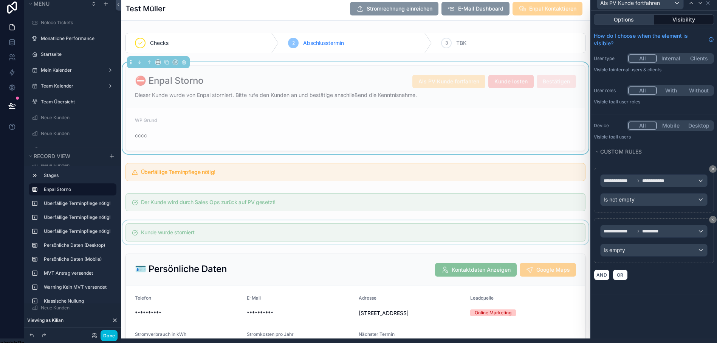
click at [636, 19] on button "Options" at bounding box center [624, 19] width 60 height 11
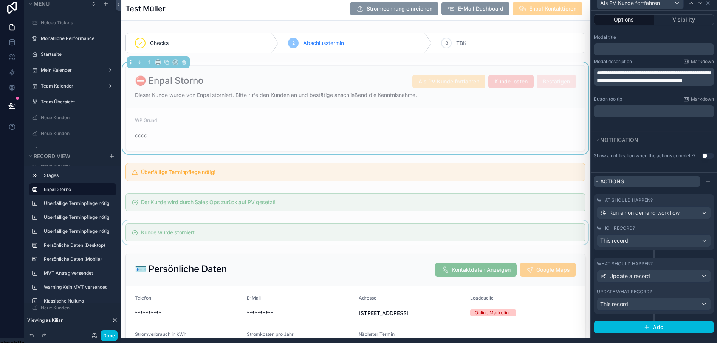
scroll to position [15, 0]
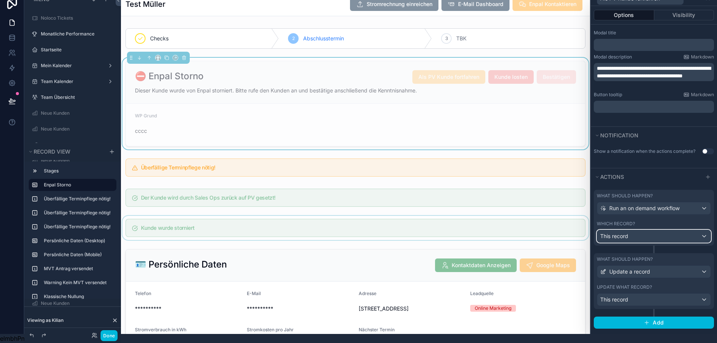
click at [654, 231] on div "This record" at bounding box center [653, 236] width 113 height 12
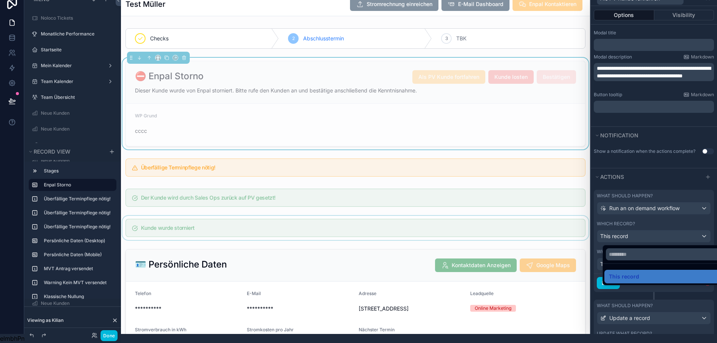
click at [655, 233] on div at bounding box center [654, 162] width 126 height 343
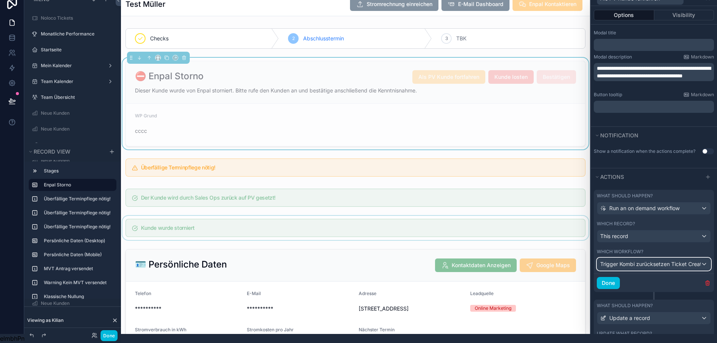
click at [659, 261] on span "Trigger Kombi zurücksetzen Ticket Creation" at bounding box center [650, 265] width 101 height 8
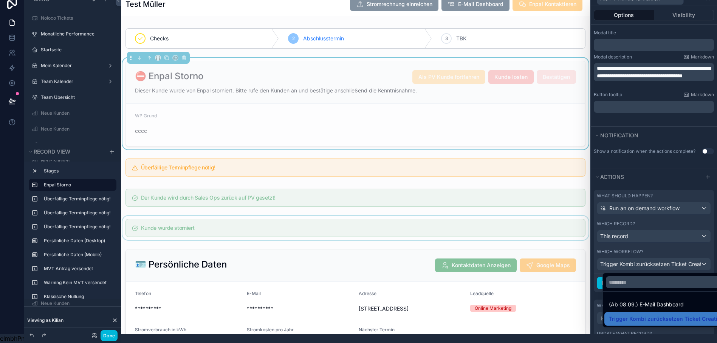
click at [674, 165] on div at bounding box center [654, 162] width 126 height 343
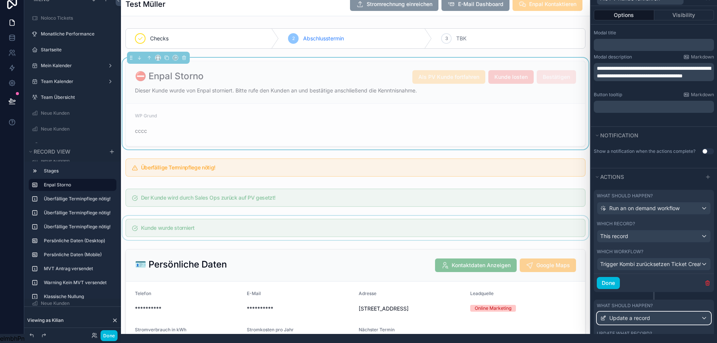
click at [650, 316] on span "Update a record" at bounding box center [629, 319] width 41 height 8
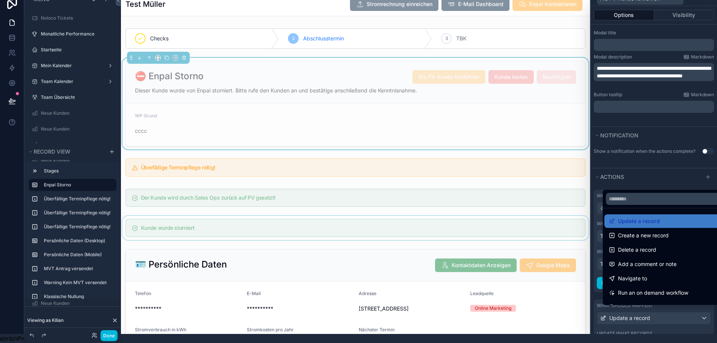
click at [671, 175] on div at bounding box center [654, 162] width 126 height 343
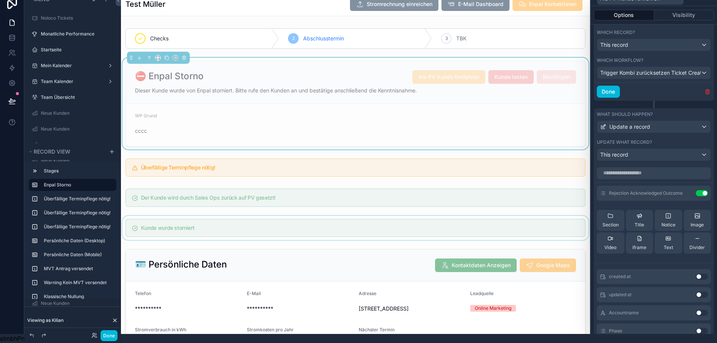
scroll to position [318, 0]
click at [620, 87] on button "Done" at bounding box center [608, 91] width 23 height 12
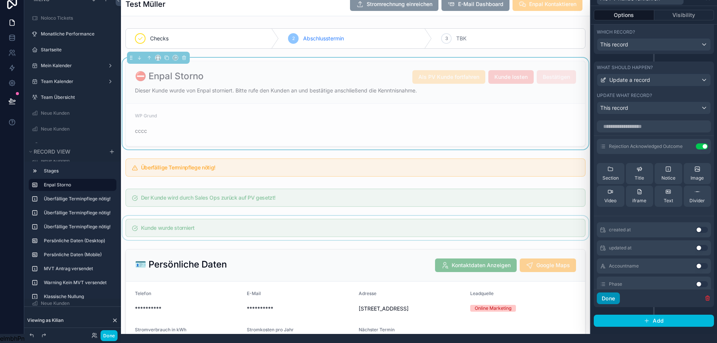
click at [614, 293] on button "Done" at bounding box center [608, 299] width 23 height 12
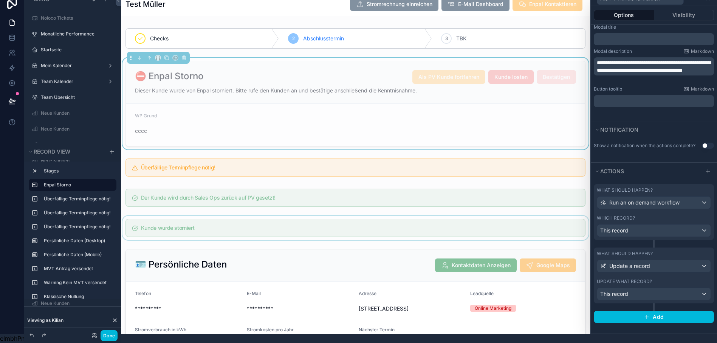
scroll to position [126, 0]
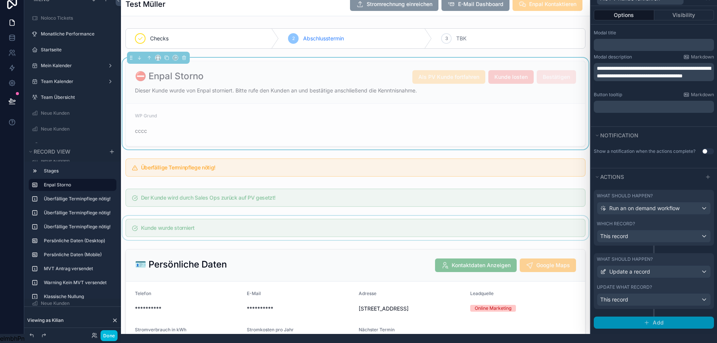
click at [647, 317] on button "Add" at bounding box center [654, 323] width 120 height 12
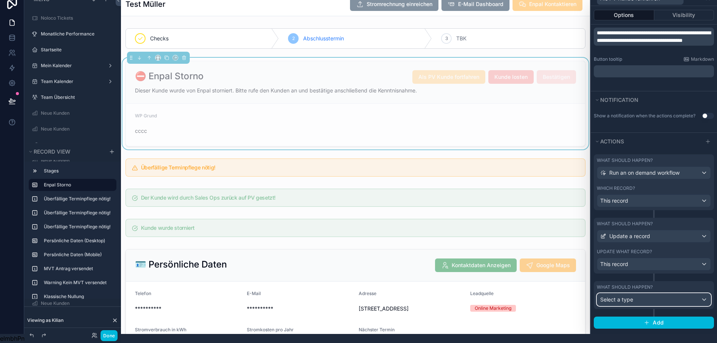
click at [656, 294] on div "Select a type" at bounding box center [653, 300] width 113 height 12
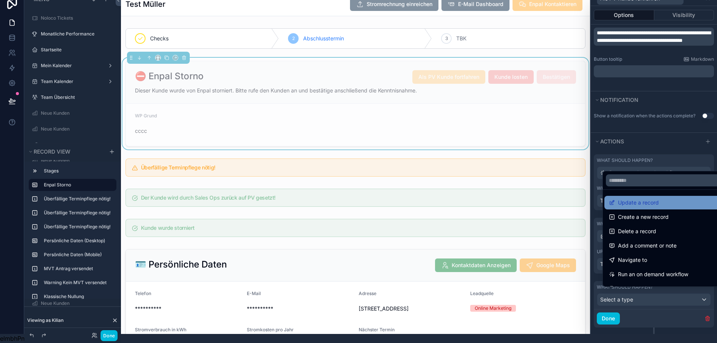
click at [641, 202] on span "Update a record" at bounding box center [638, 202] width 41 height 9
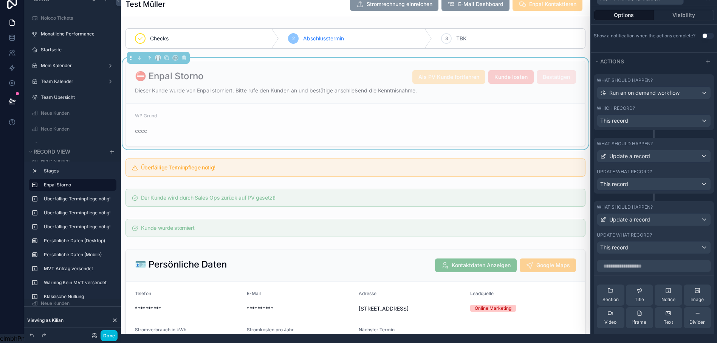
scroll to position [244, 0]
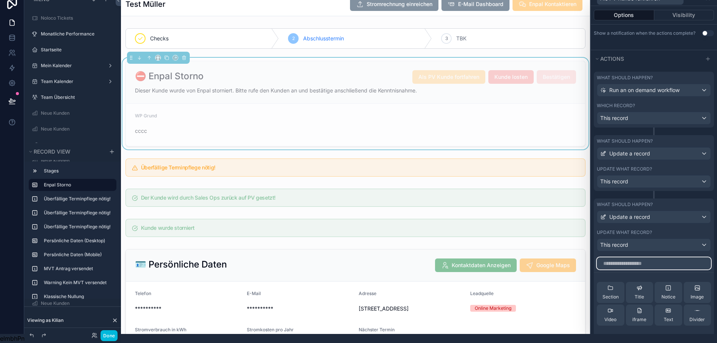
click at [645, 258] on input "text" at bounding box center [654, 264] width 114 height 12
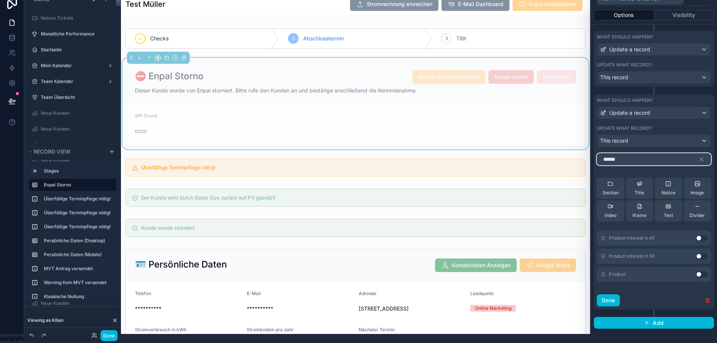
type input "******"
click at [702, 235] on button "Use setting" at bounding box center [702, 238] width 12 height 6
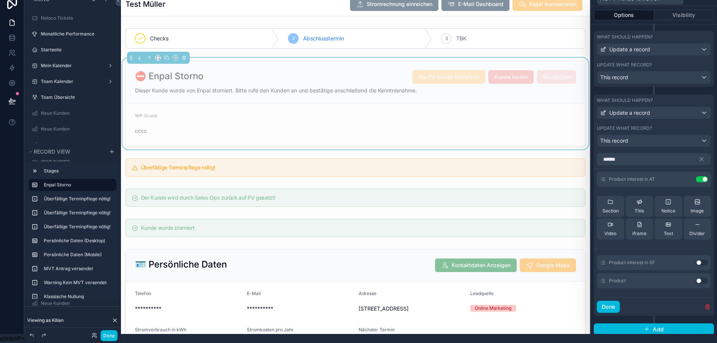
click at [0, 0] on icon at bounding box center [0, 0] width 0 height 0
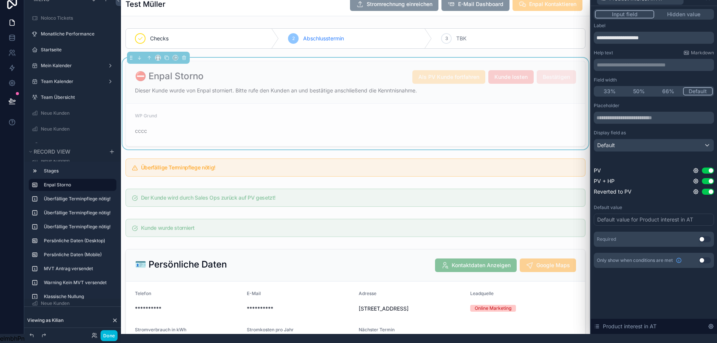
scroll to position [0, 0]
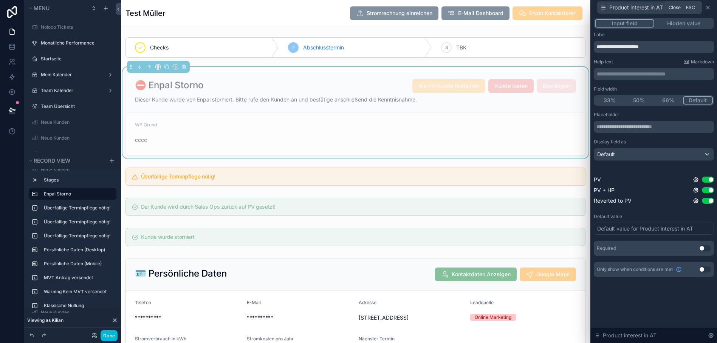
click at [711, 7] on icon at bounding box center [708, 8] width 6 height 6
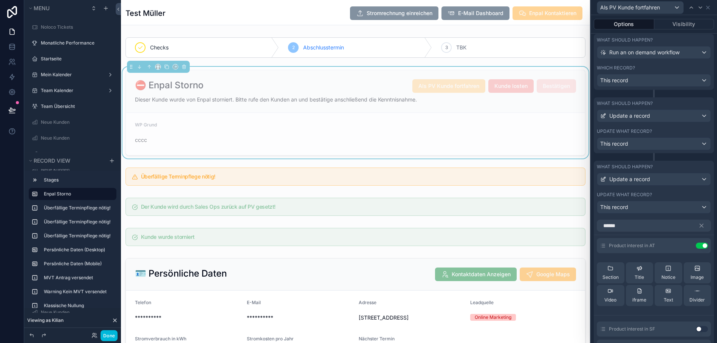
scroll to position [291, 0]
click at [647, 146] on div "This record" at bounding box center [653, 144] width 113 height 12
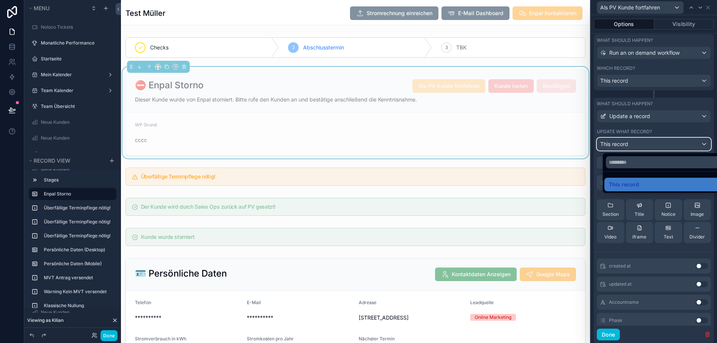
scroll to position [15, 0]
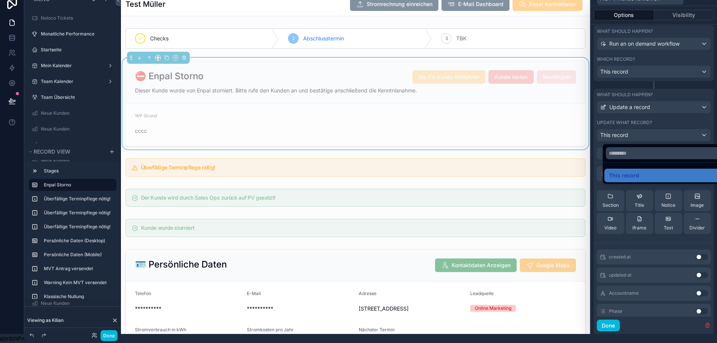
click at [664, 126] on div at bounding box center [654, 162] width 126 height 343
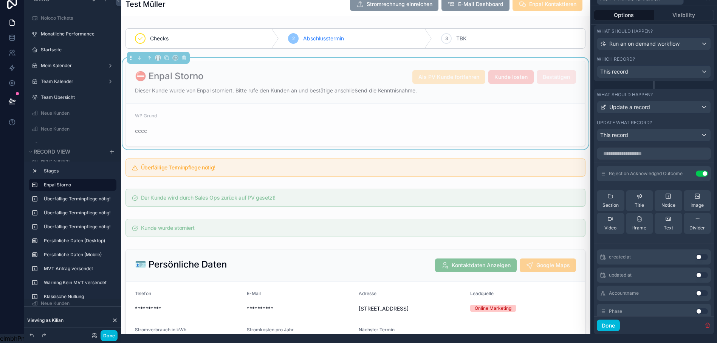
click at [0, 0] on icon at bounding box center [0, 0] width 0 height 0
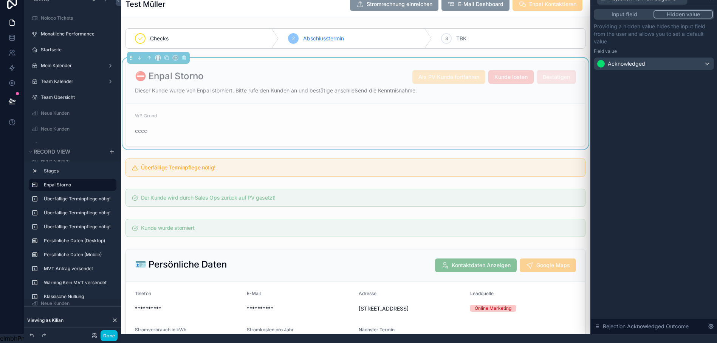
scroll to position [0, 0]
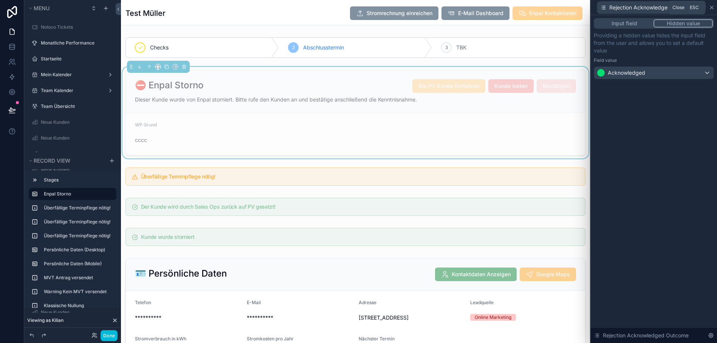
click at [715, 8] on icon at bounding box center [711, 8] width 6 height 6
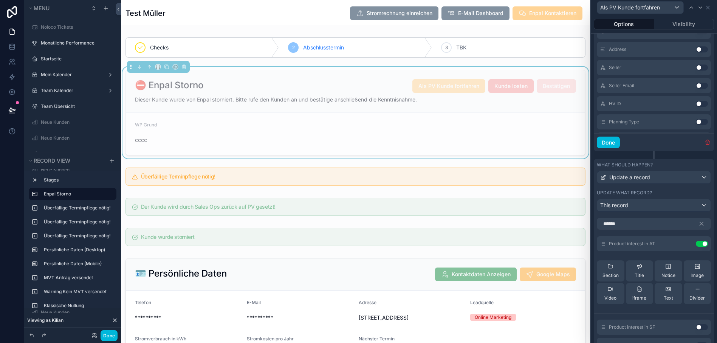
scroll to position [548, 0]
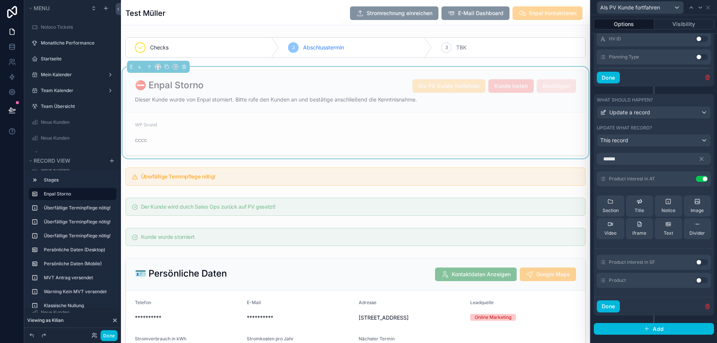
click at [0, 0] on icon at bounding box center [0, 0] width 0 height 0
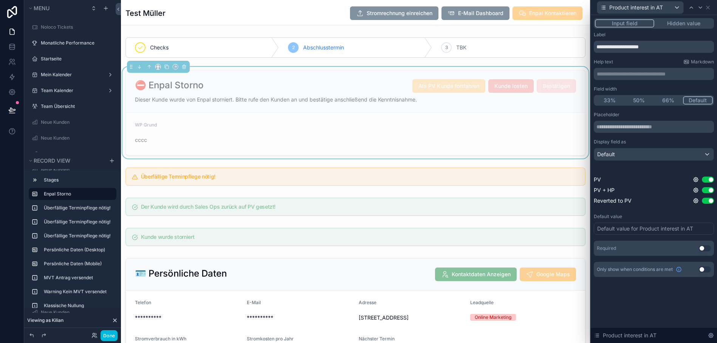
click at [680, 23] on button "Hidden value" at bounding box center [683, 23] width 59 height 8
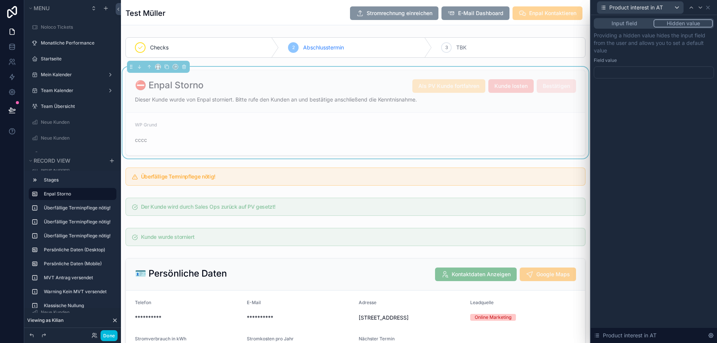
click at [634, 73] on div at bounding box center [654, 73] width 120 height 12
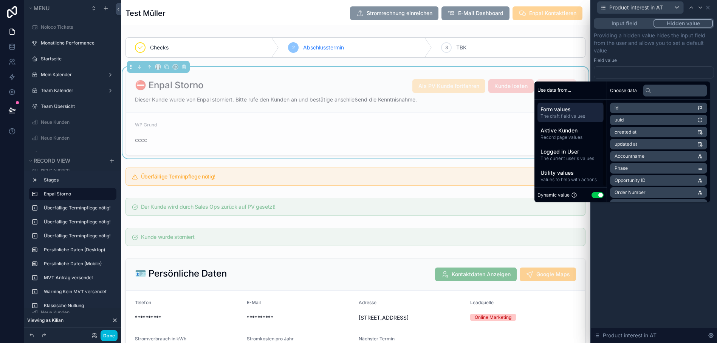
click at [600, 198] on button "Use setting" at bounding box center [597, 195] width 12 height 6
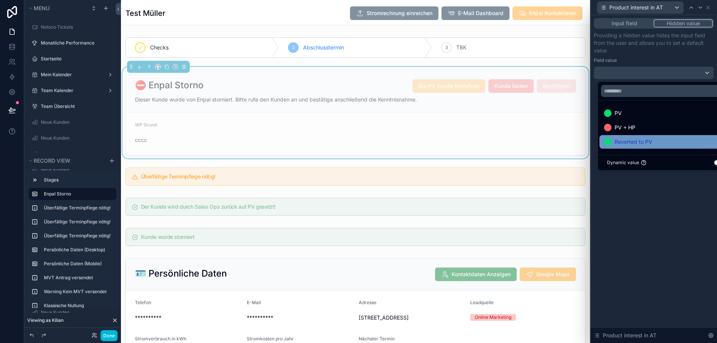
click at [633, 141] on span "Reverted to PV" at bounding box center [633, 142] width 38 height 9
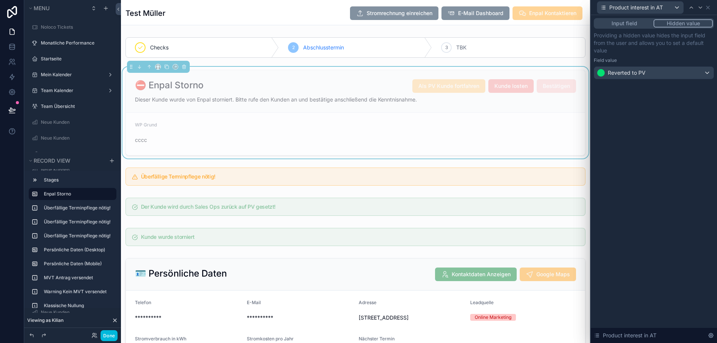
click at [526, 136] on form "WP Grund cccc" at bounding box center [355, 134] width 459 height 42
click at [711, 8] on icon at bounding box center [708, 8] width 6 height 6
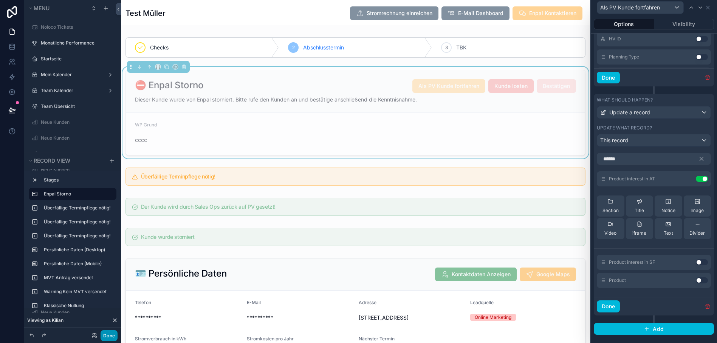
click at [111, 334] on button "Done" at bounding box center [109, 336] width 17 height 11
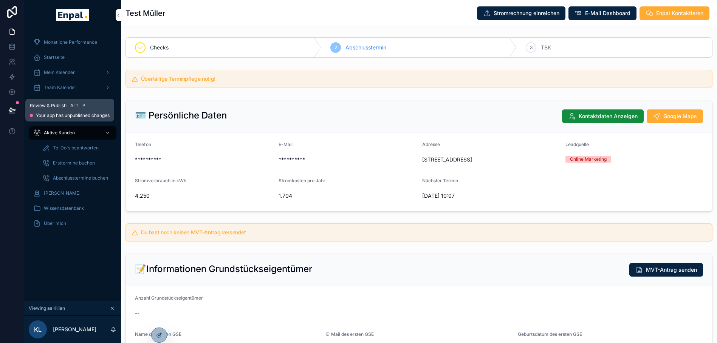
click at [13, 112] on icon at bounding box center [12, 111] width 8 height 8
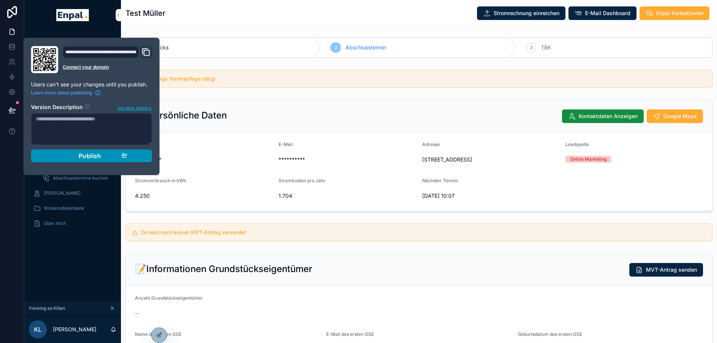
click at [88, 157] on span "Publish" at bounding box center [90, 156] width 23 height 8
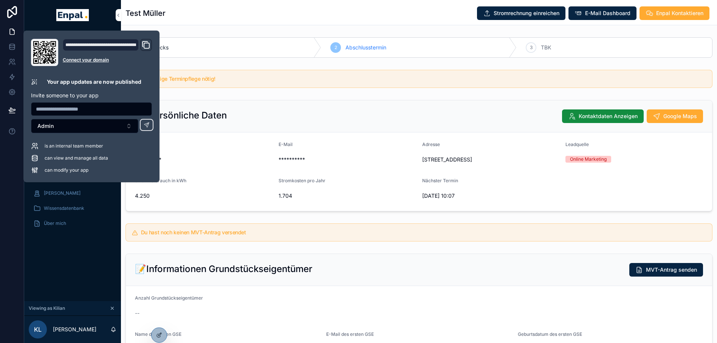
click at [261, 106] on div "🪪 Persönliche Daten Kontaktdaten Anzeigen Google Maps" at bounding box center [419, 117] width 586 height 32
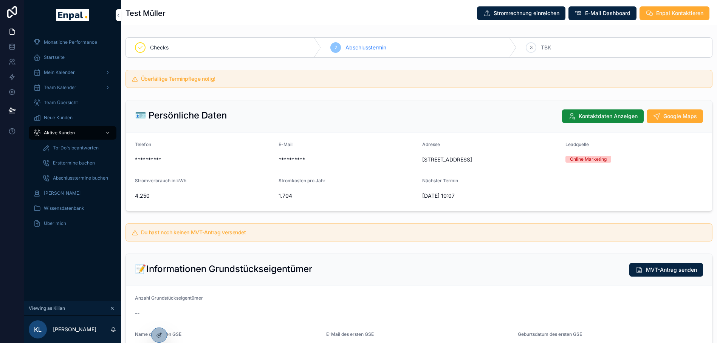
click at [55, 55] on span "Startseite" at bounding box center [54, 57] width 21 height 6
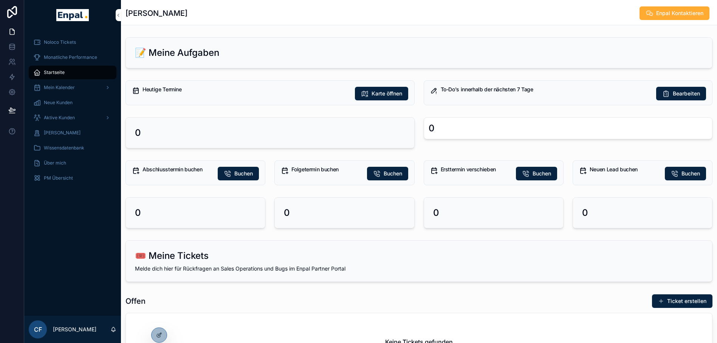
click at [53, 73] on span "Startseite" at bounding box center [54, 73] width 21 height 6
click at [54, 77] on div "Startseite" at bounding box center [72, 73] width 79 height 12
click at [0, 0] on icon at bounding box center [0, 0] width 0 height 0
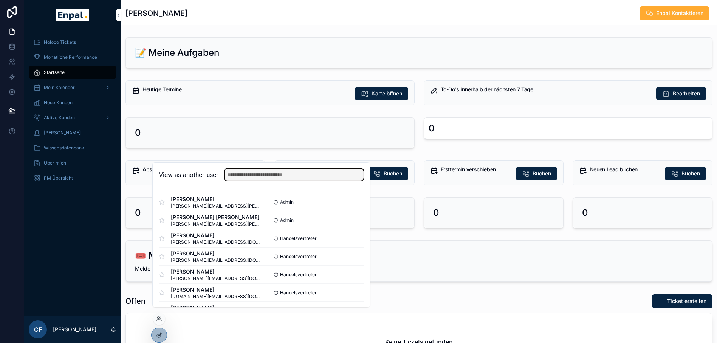
click at [242, 179] on input "text" at bounding box center [293, 175] width 139 height 12
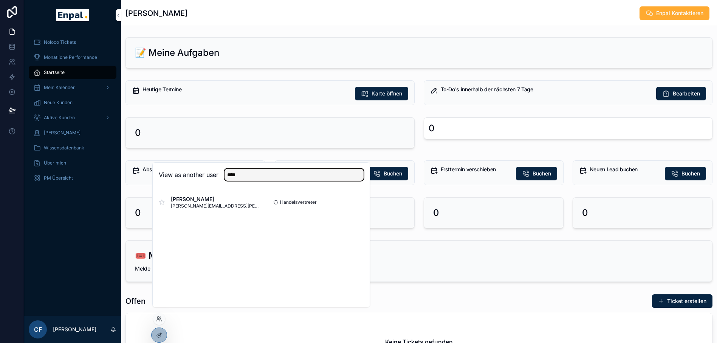
type input "****"
click at [0, 0] on button "Select" at bounding box center [0, 0] width 0 height 0
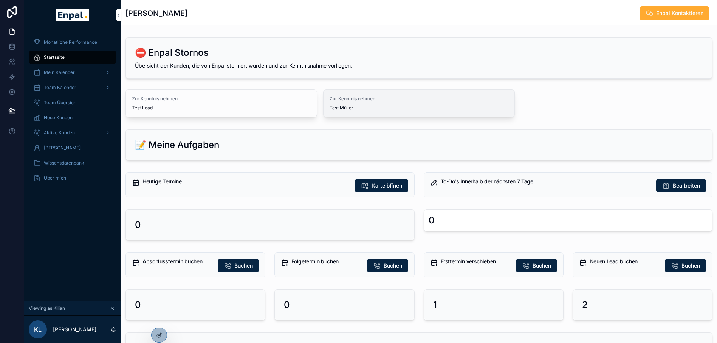
click at [355, 102] on span "Zur Kenntnis nehmen" at bounding box center [418, 99] width 179 height 6
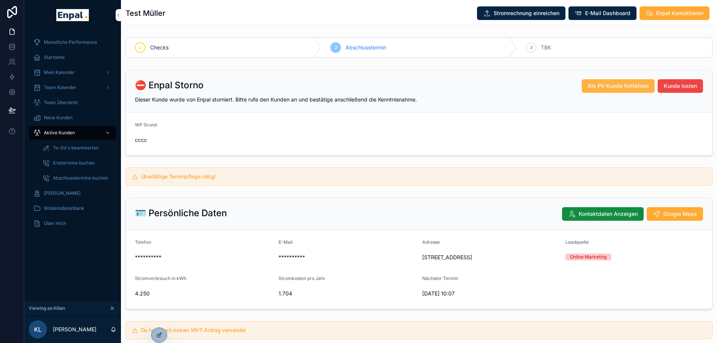
click at [594, 84] on span "Als PV Kunde fortfahren" at bounding box center [618, 86] width 61 height 8
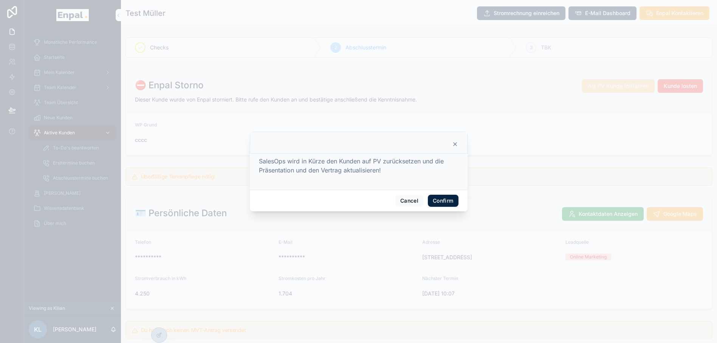
click at [447, 203] on button "Confirm" at bounding box center [443, 201] width 30 height 12
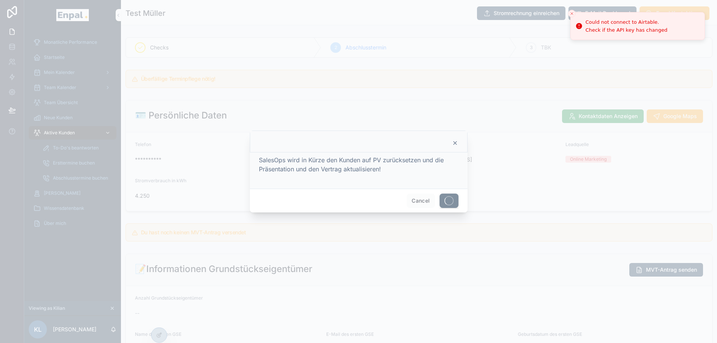
click at [452, 146] on icon at bounding box center [455, 143] width 6 height 6
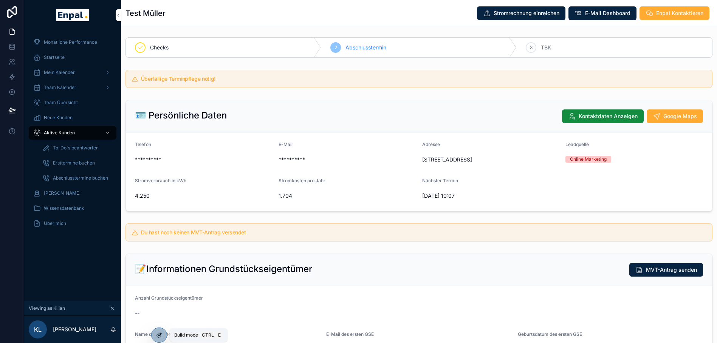
click at [159, 333] on icon at bounding box center [159, 336] width 6 height 6
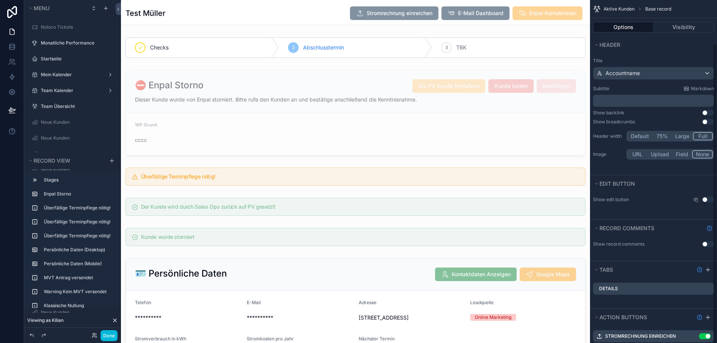
scroll to position [50, 0]
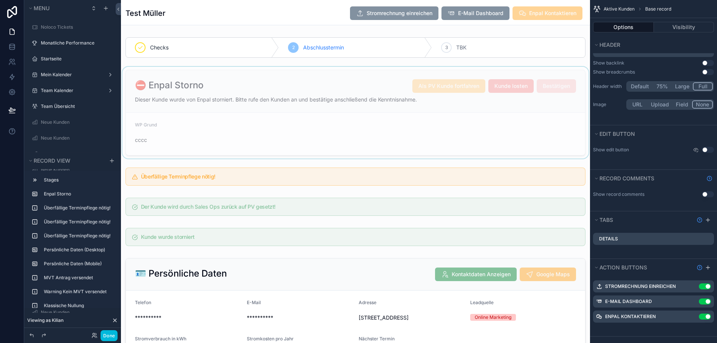
click at [416, 119] on div "scrollable content" at bounding box center [355, 113] width 469 height 92
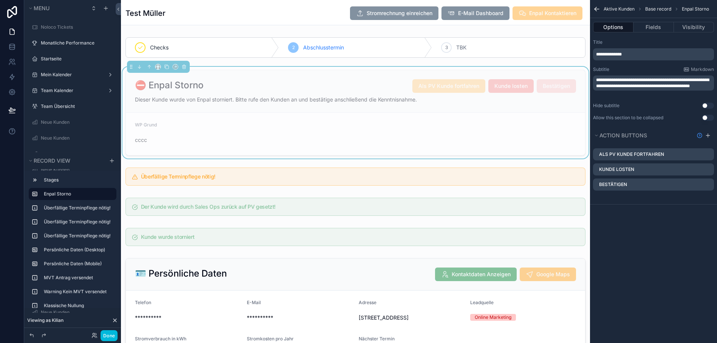
scroll to position [0, 0]
click at [0, 0] on icon "scrollable content" at bounding box center [0, 0] width 0 height 0
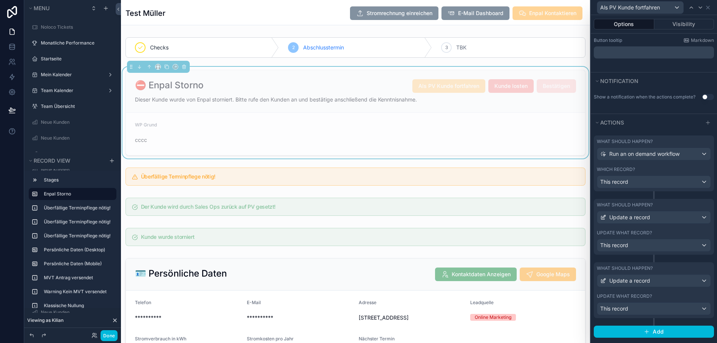
scroll to position [15, 0]
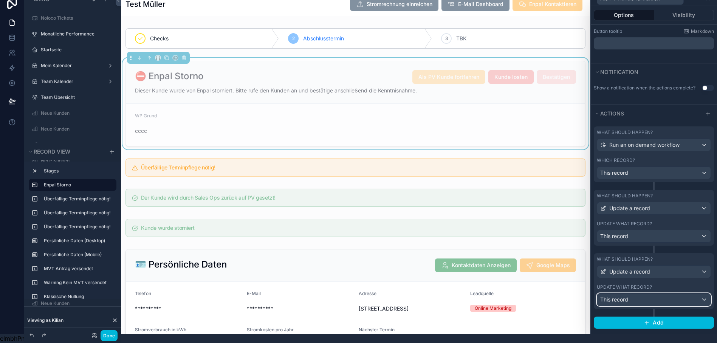
click at [668, 294] on div "This record" at bounding box center [653, 300] width 113 height 12
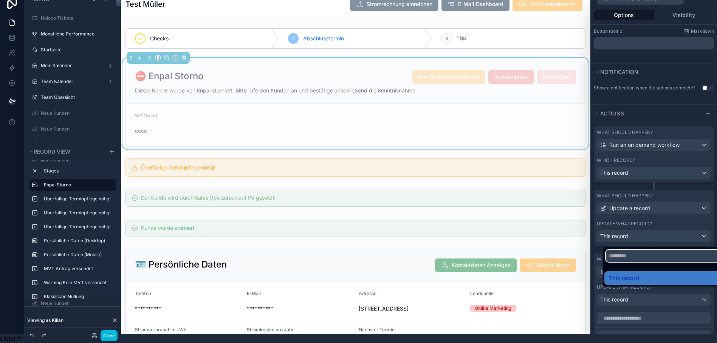
click at [642, 257] on input "text" at bounding box center [665, 256] width 119 height 12
type input "****"
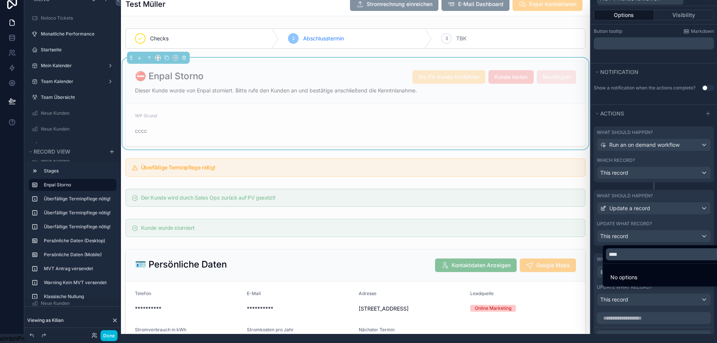
click at [698, 220] on div at bounding box center [654, 162] width 126 height 343
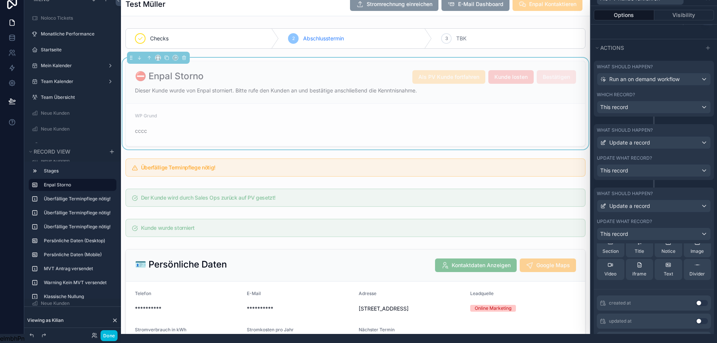
scroll to position [54, 0]
click at [671, 228] on div "This record" at bounding box center [653, 234] width 113 height 12
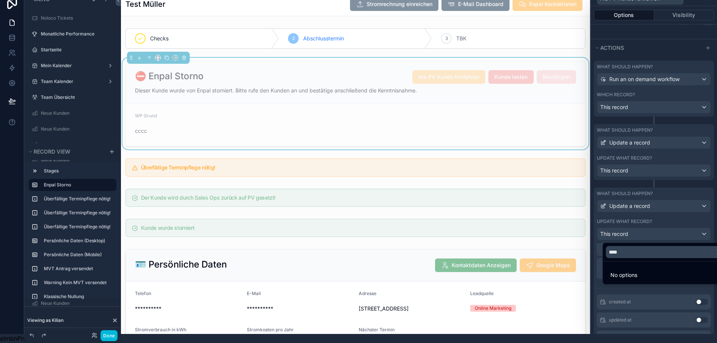
click at [659, 230] on div at bounding box center [654, 162] width 126 height 343
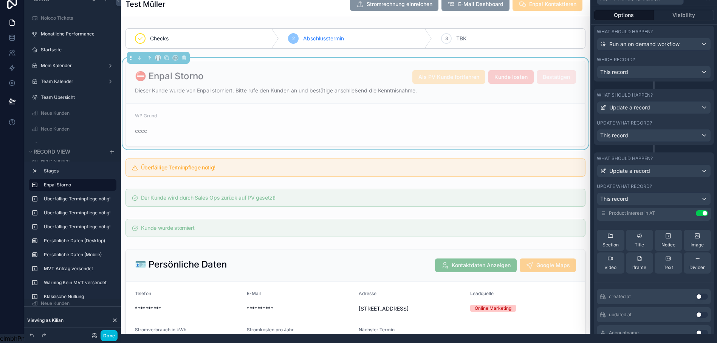
scroll to position [0, 0]
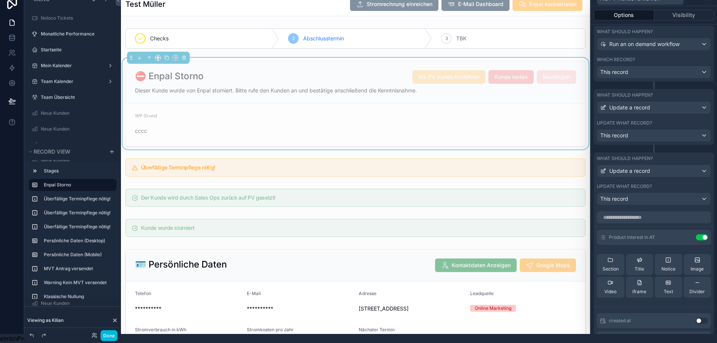
click at [700, 235] on button "Use setting" at bounding box center [702, 238] width 12 height 6
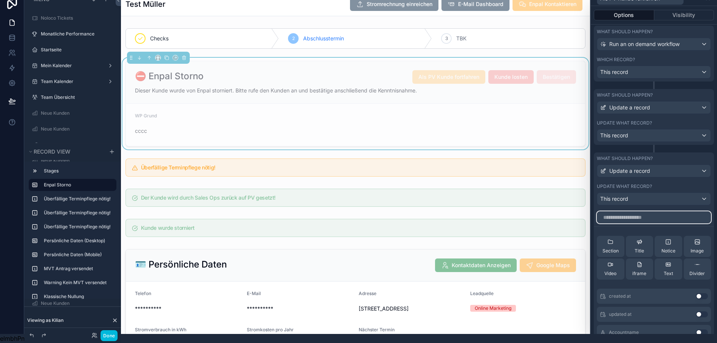
click at [648, 215] on input "text" at bounding box center [654, 218] width 114 height 12
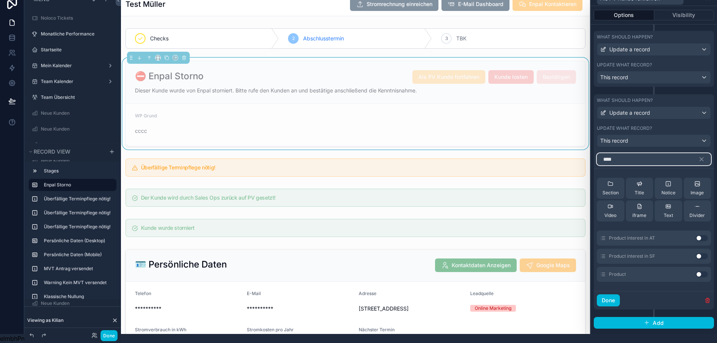
type input "****"
click at [702, 235] on button "Use setting" at bounding box center [702, 238] width 12 height 6
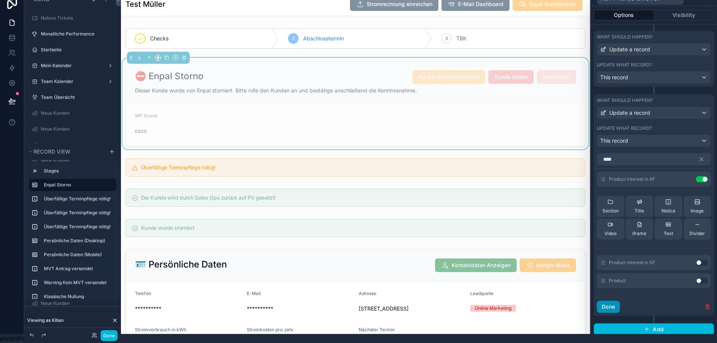
click at [615, 302] on button "Done" at bounding box center [608, 307] width 23 height 12
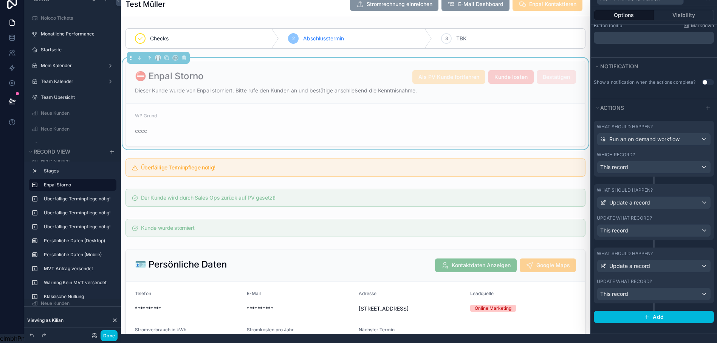
scroll to position [190, 0]
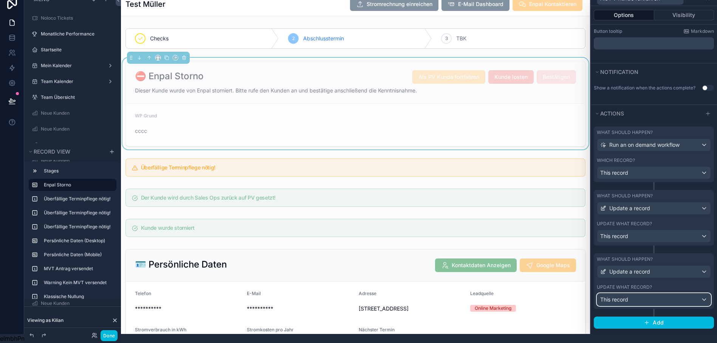
click at [654, 294] on div "This record" at bounding box center [653, 300] width 113 height 12
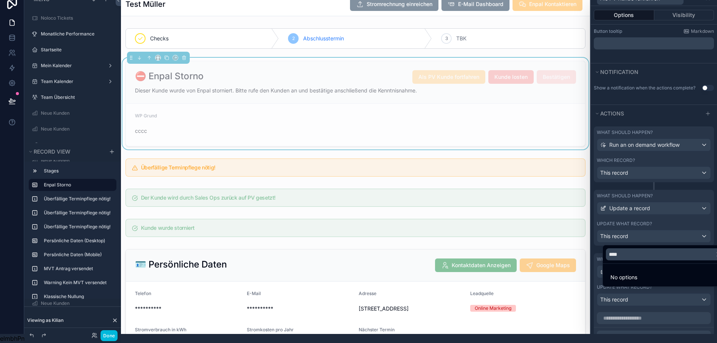
click at [654, 297] on div at bounding box center [654, 162] width 126 height 343
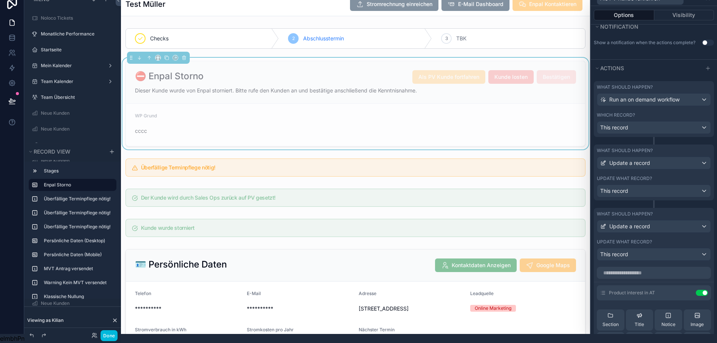
scroll to position [235, 0]
click at [0, 0] on icon at bounding box center [0, 0] width 0 height 0
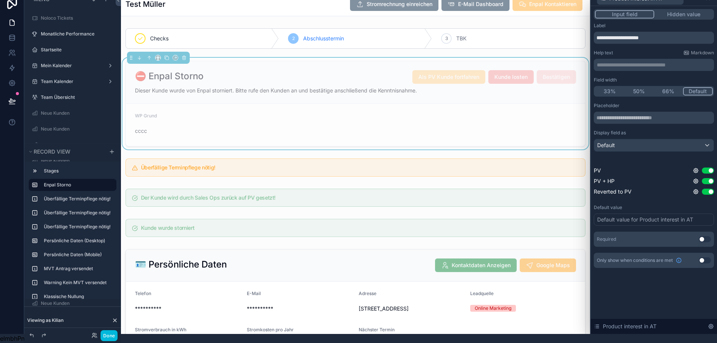
click at [688, 10] on button "Hidden value" at bounding box center [683, 14] width 59 height 8
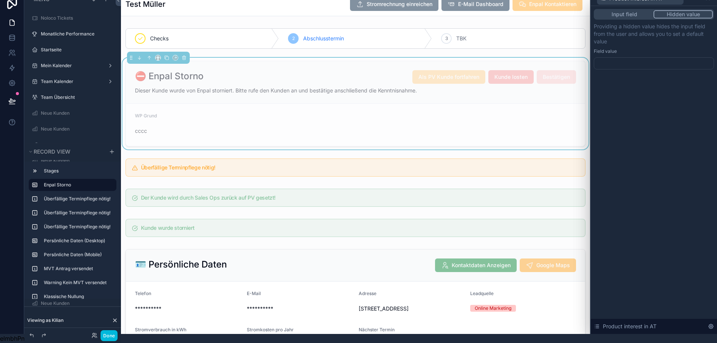
click at [641, 58] on div at bounding box center [654, 63] width 120 height 12
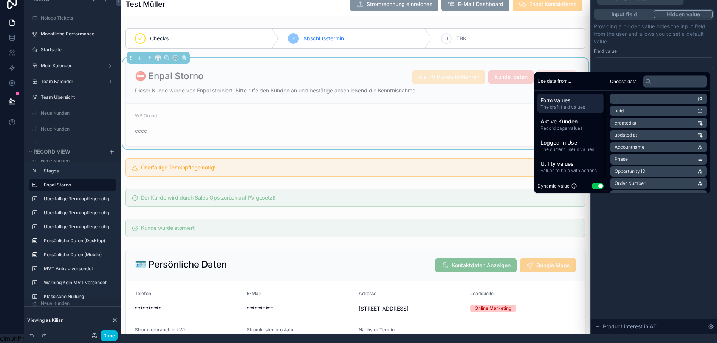
click at [596, 183] on button "Use setting" at bounding box center [597, 186] width 12 height 6
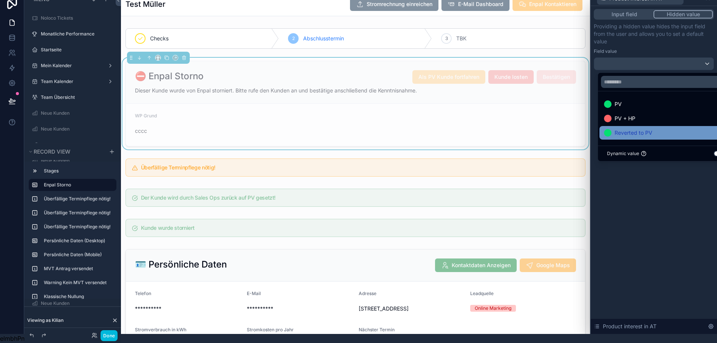
click at [642, 128] on span "Reverted to PV" at bounding box center [633, 132] width 38 height 9
click at [655, 193] on div "Input field Hidden value Providing a hidden value hides the input field from th…" at bounding box center [654, 170] width 126 height 328
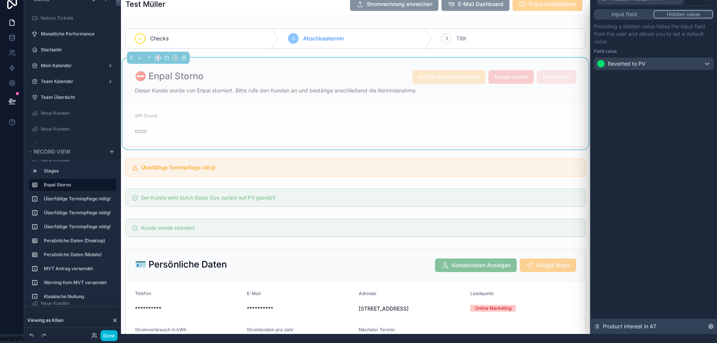
click at [714, 329] on icon at bounding box center [711, 327] width 6 height 6
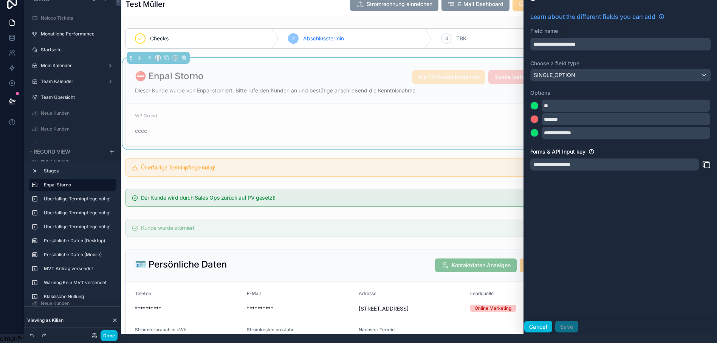
click at [538, 330] on button "Cancel" at bounding box center [538, 327] width 28 height 12
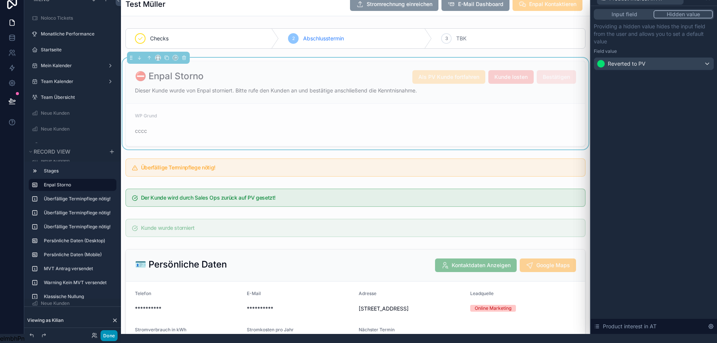
click at [109, 333] on button "Done" at bounding box center [109, 336] width 17 height 11
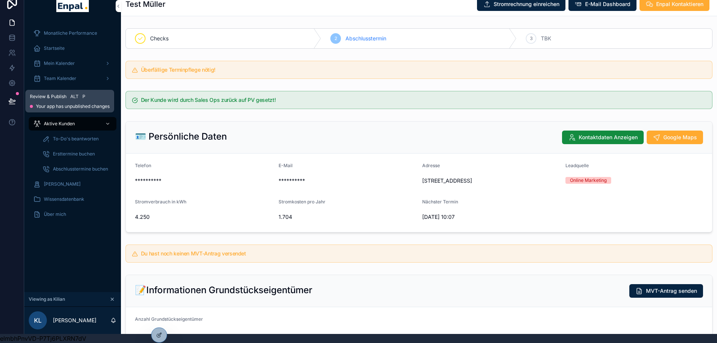
click at [11, 97] on icon at bounding box center [12, 101] width 8 height 8
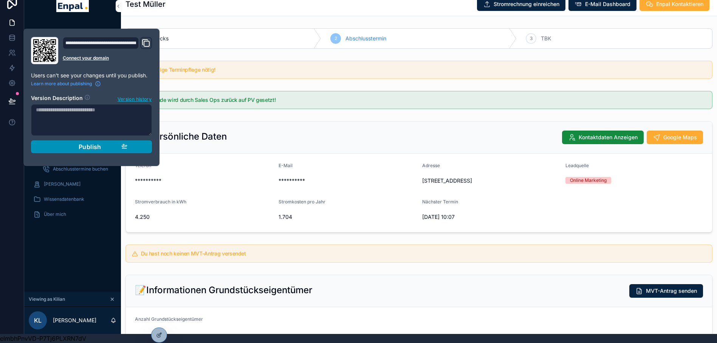
click at [92, 143] on span "Publish" at bounding box center [90, 147] width 23 height 8
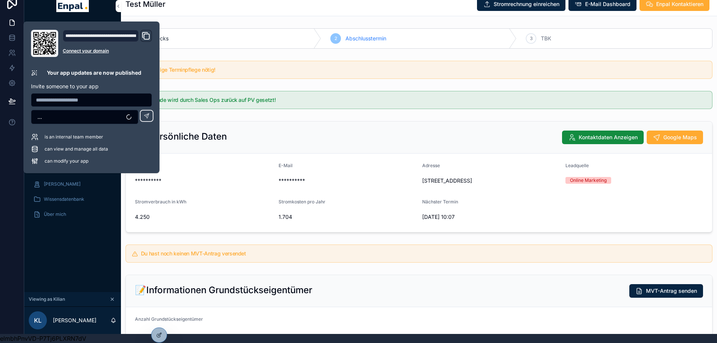
click at [232, 122] on div "🪪 Persönliche Daten Kontaktdaten Anzeigen Google Maps" at bounding box center [419, 138] width 586 height 32
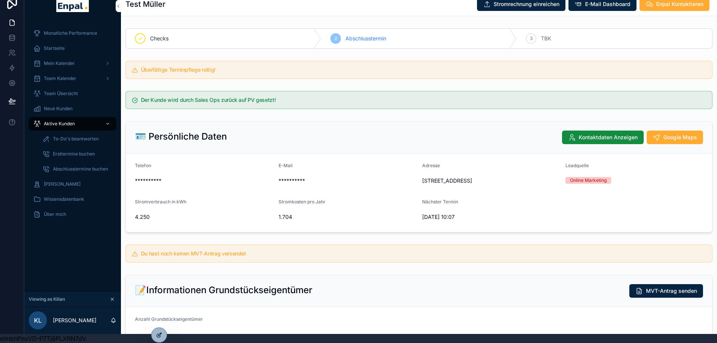
click at [155, 333] on div at bounding box center [159, 335] width 15 height 14
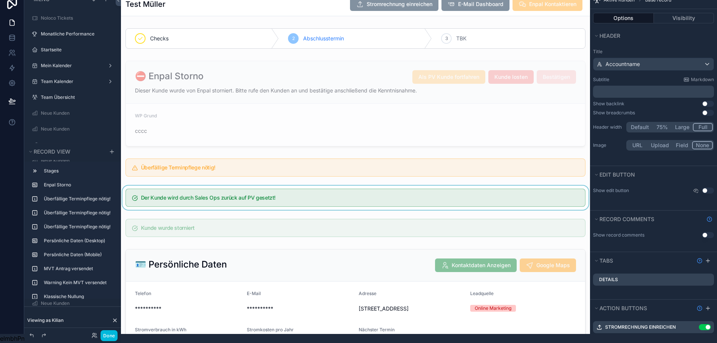
click at [481, 186] on div "scrollable content" at bounding box center [355, 198] width 469 height 24
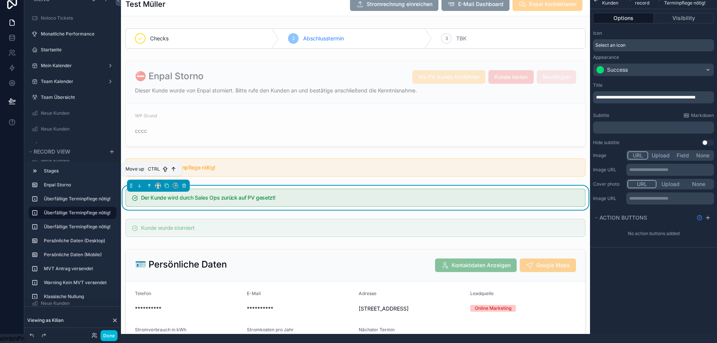
click at [148, 183] on icon "scrollable content" at bounding box center [149, 185] width 5 height 5
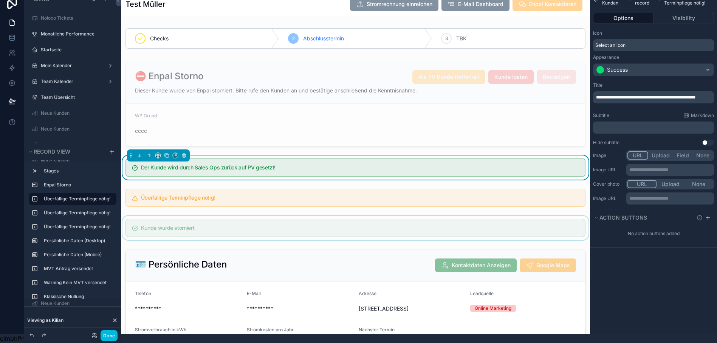
click at [148, 221] on div "scrollable content" at bounding box center [355, 228] width 469 height 24
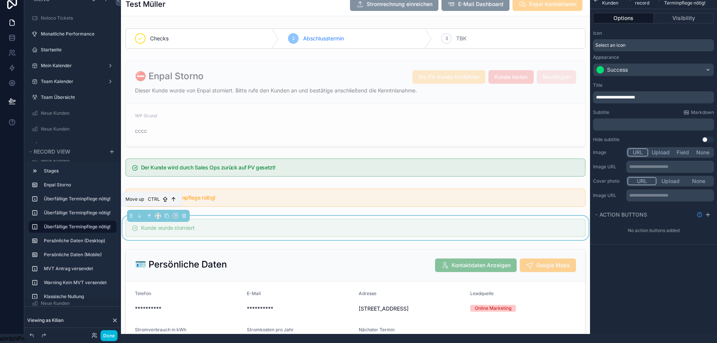
click at [149, 213] on icon "scrollable content" at bounding box center [149, 215] width 5 height 5
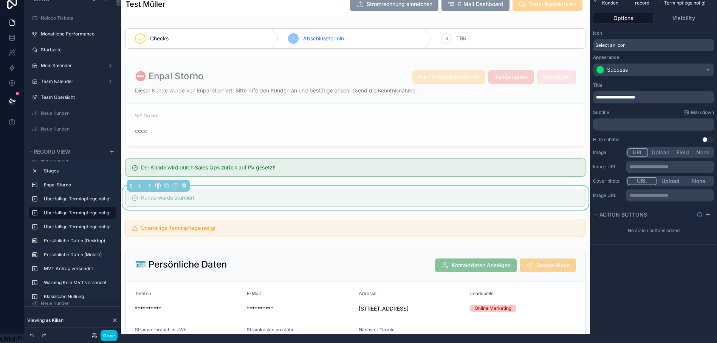
click at [106, 334] on button "Done" at bounding box center [109, 336] width 17 height 11
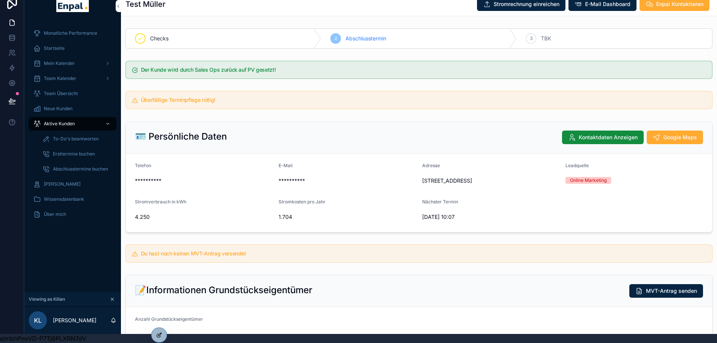
click at [154, 338] on div at bounding box center [159, 335] width 15 height 14
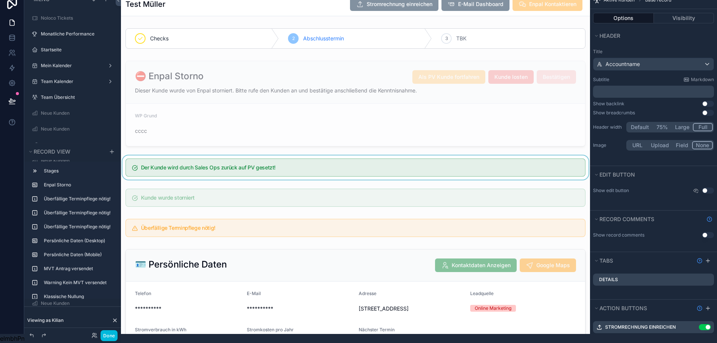
click at [421, 162] on div "scrollable content" at bounding box center [355, 168] width 469 height 24
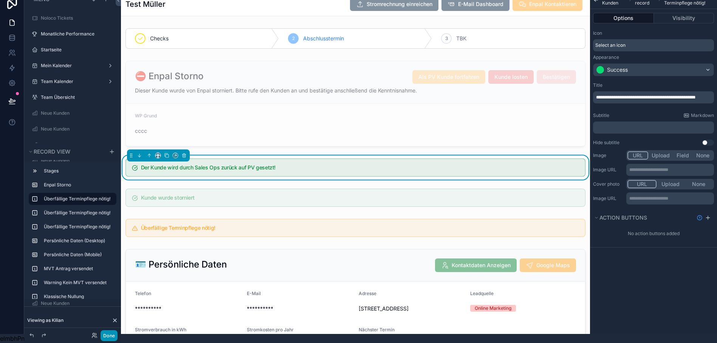
click at [105, 333] on button "Done" at bounding box center [109, 336] width 17 height 11
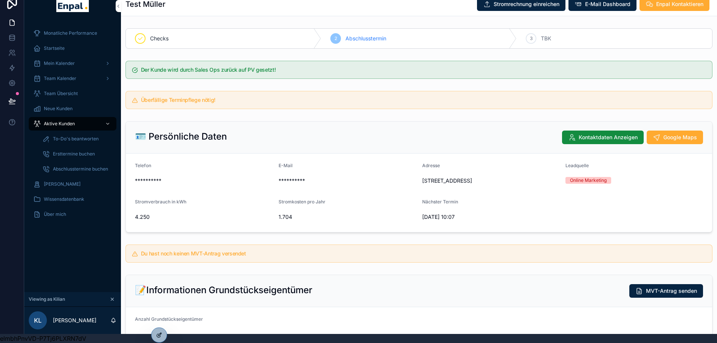
click at [160, 335] on icon at bounding box center [159, 334] width 3 height 3
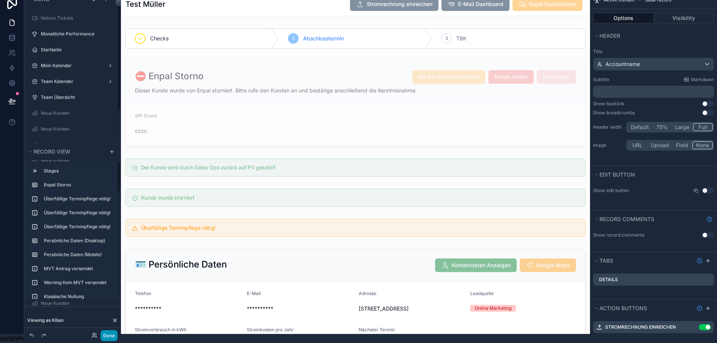
click at [107, 335] on button "Done" at bounding box center [109, 336] width 17 height 11
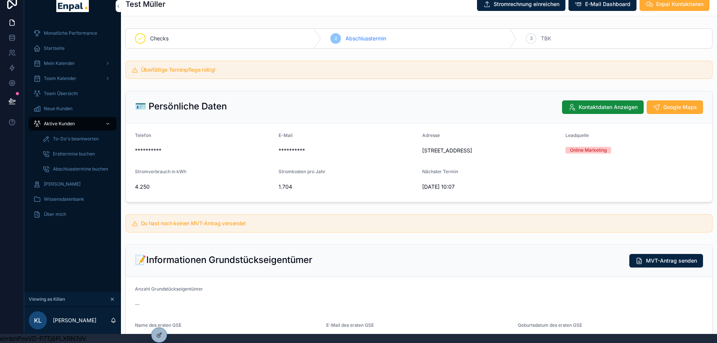
click at [57, 45] on span "Startseite" at bounding box center [54, 48] width 21 height 6
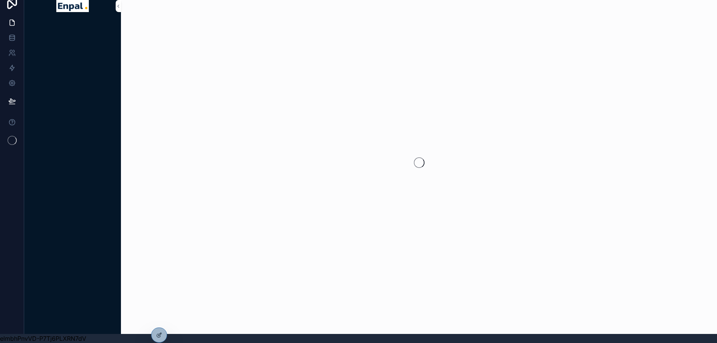
scroll to position [15, 0]
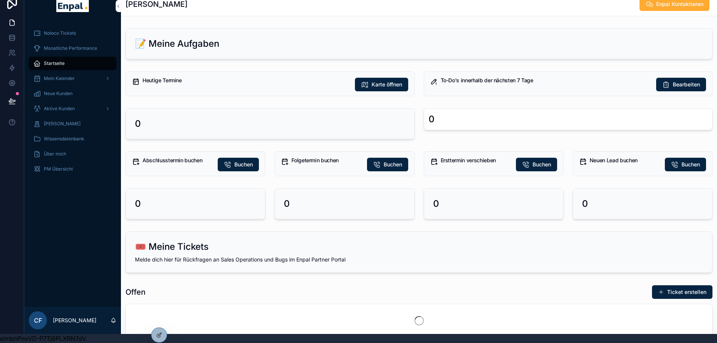
click at [53, 57] on div "Startseite" at bounding box center [72, 63] width 79 height 12
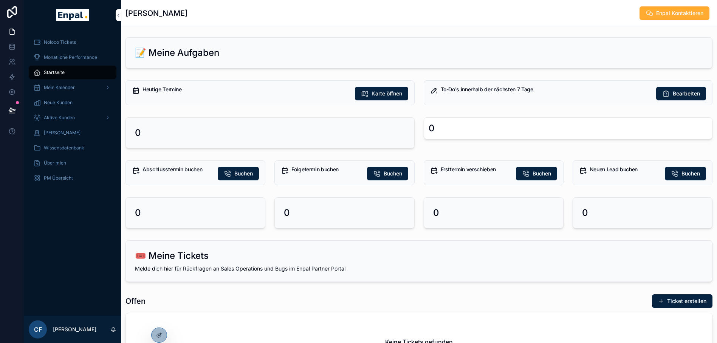
click at [60, 75] on span "Startseite" at bounding box center [54, 73] width 21 height 6
click at [59, 119] on span "Aktive Kunden" at bounding box center [59, 118] width 31 height 6
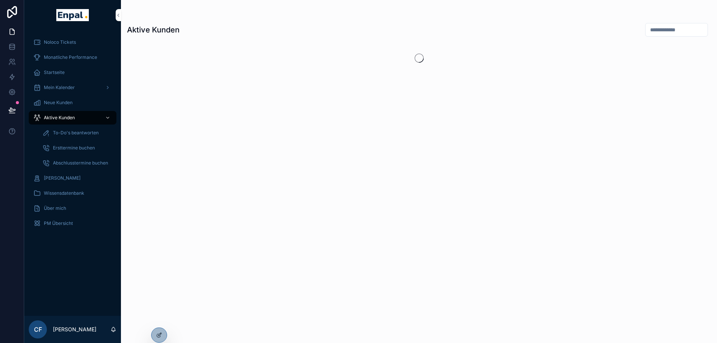
click at [0, 0] on icon at bounding box center [0, 0] width 0 height 0
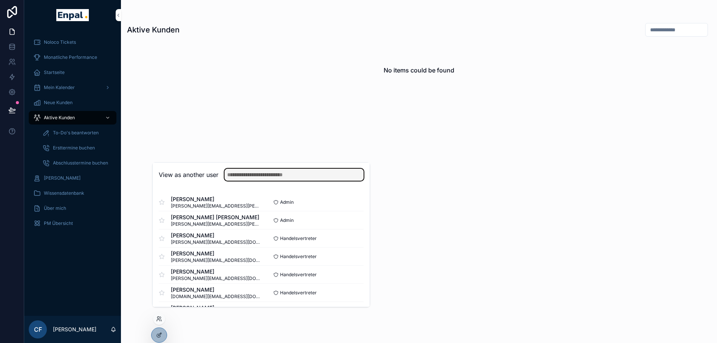
click at [269, 181] on input "text" at bounding box center [293, 175] width 139 height 12
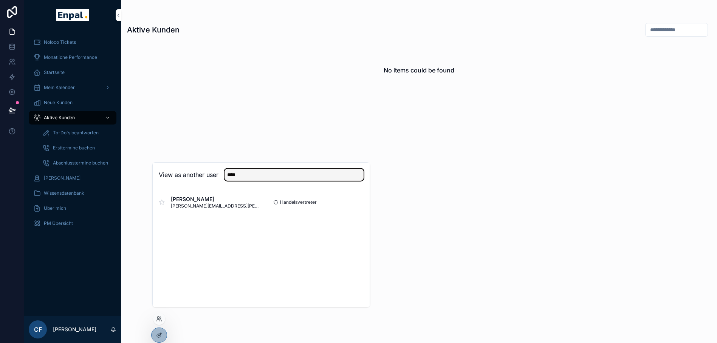
type input "****"
click at [0, 0] on button "Select" at bounding box center [0, 0] width 0 height 0
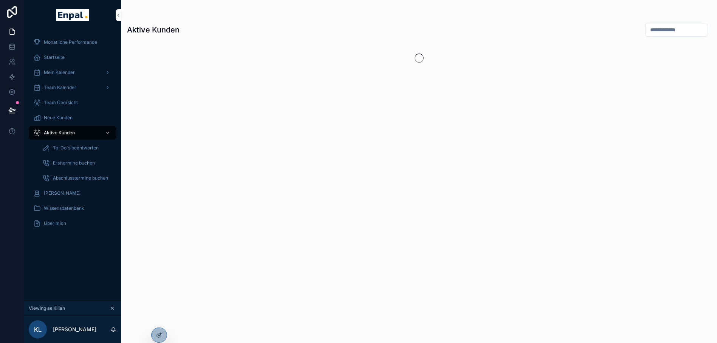
click at [58, 58] on span "Startseite" at bounding box center [54, 57] width 21 height 6
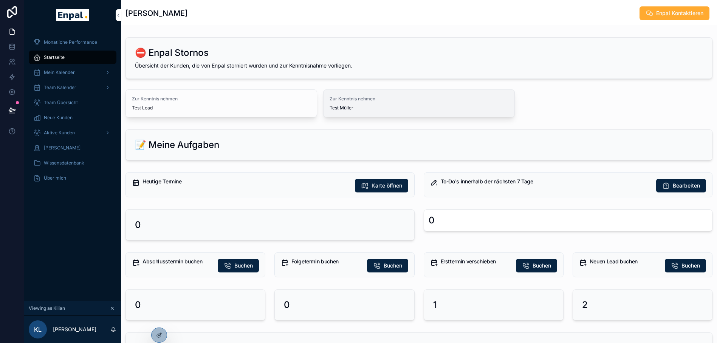
click at [346, 100] on span "Zur Kenntnis nehmen" at bounding box center [418, 99] width 179 height 6
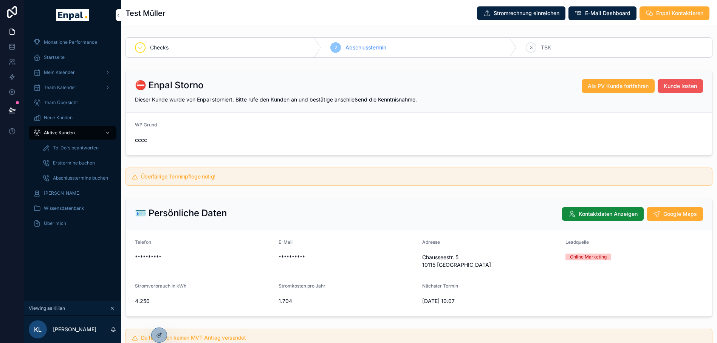
click at [678, 85] on span "Kunde losten" at bounding box center [680, 86] width 33 height 8
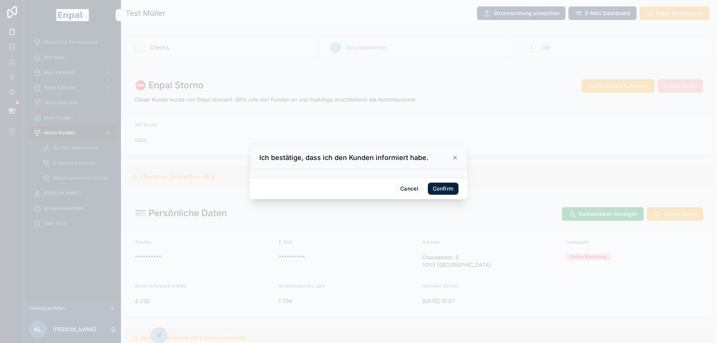
click at [436, 189] on button "Confirm" at bounding box center [443, 189] width 30 height 12
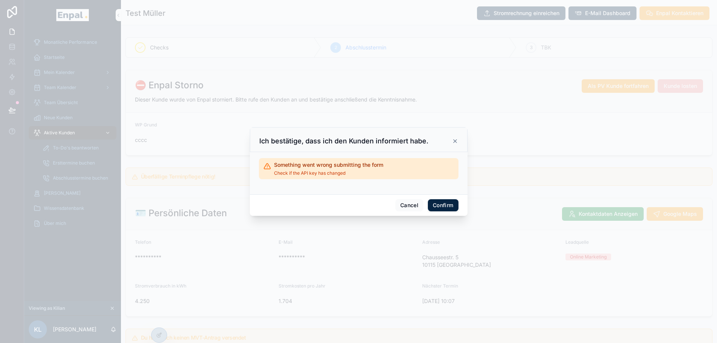
click at [433, 209] on button "Confirm" at bounding box center [443, 206] width 30 height 12
click at [452, 142] on icon at bounding box center [455, 141] width 6 height 6
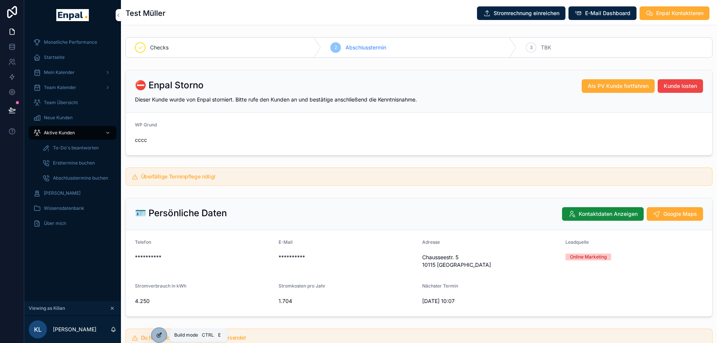
click at [160, 334] on icon at bounding box center [159, 336] width 6 height 6
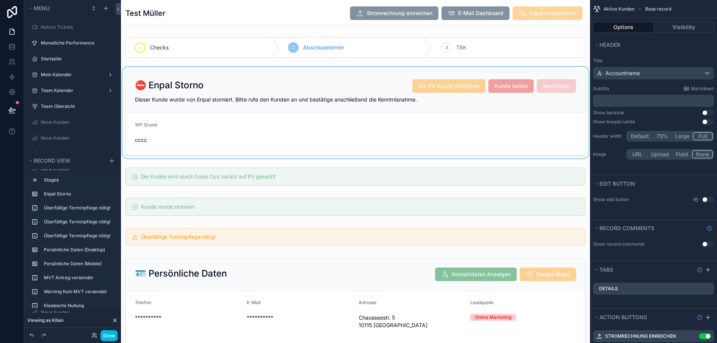
click at [516, 89] on div "scrollable content" at bounding box center [355, 113] width 469 height 92
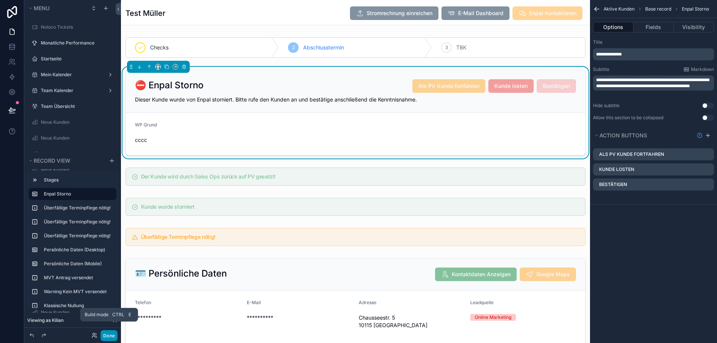
click at [112, 338] on button "Done" at bounding box center [109, 336] width 17 height 11
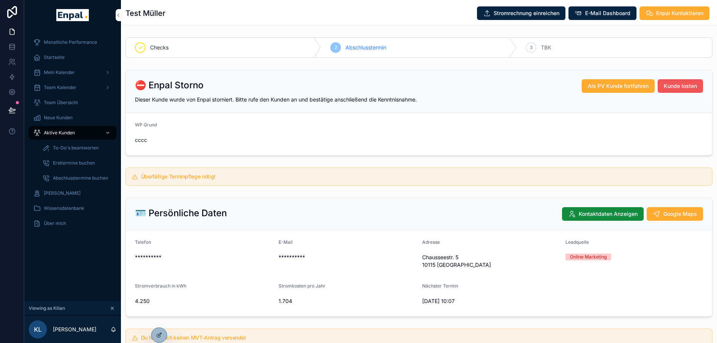
click at [680, 88] on span "Kunde losten" at bounding box center [680, 86] width 33 height 8
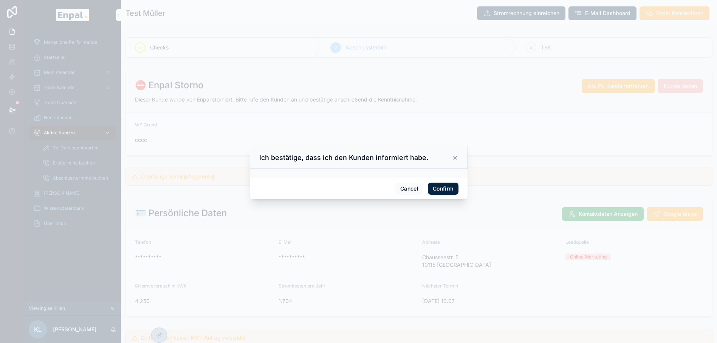
click at [450, 187] on button "Confirm" at bounding box center [443, 189] width 30 height 12
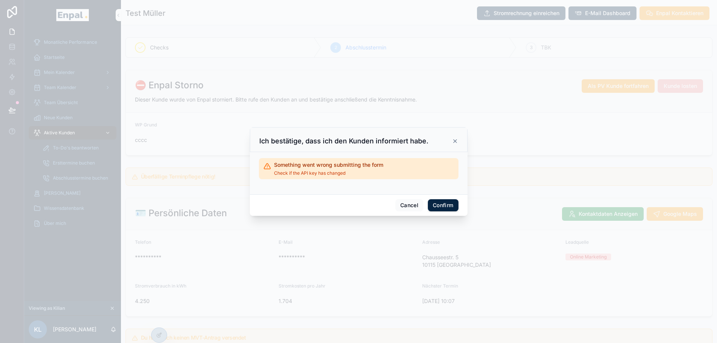
click at [453, 144] on icon at bounding box center [455, 141] width 6 height 6
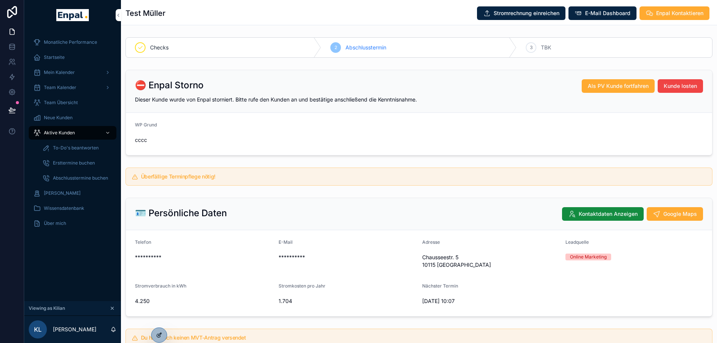
click at [159, 335] on icon at bounding box center [159, 336] width 6 height 6
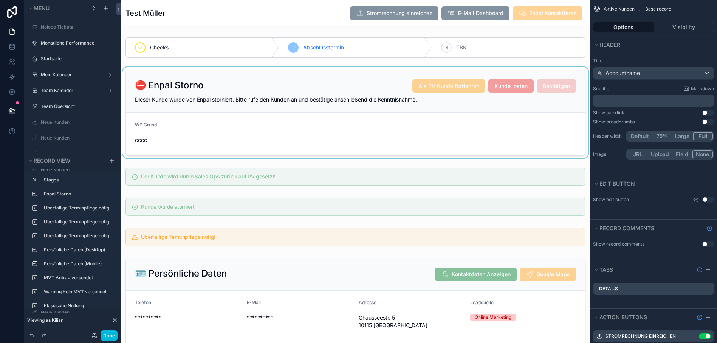
click at [458, 124] on div "scrollable content" at bounding box center [355, 113] width 469 height 92
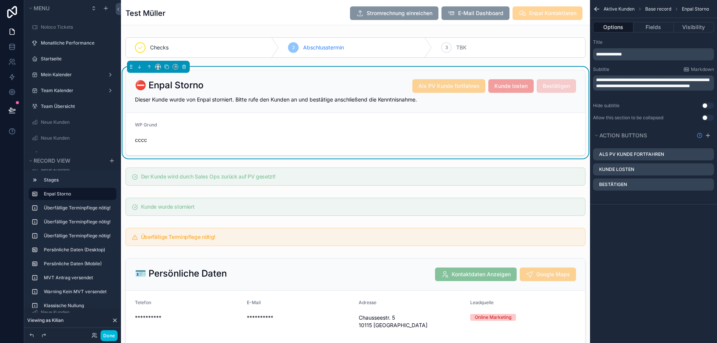
click at [0, 0] on icon "scrollable content" at bounding box center [0, 0] width 0 height 0
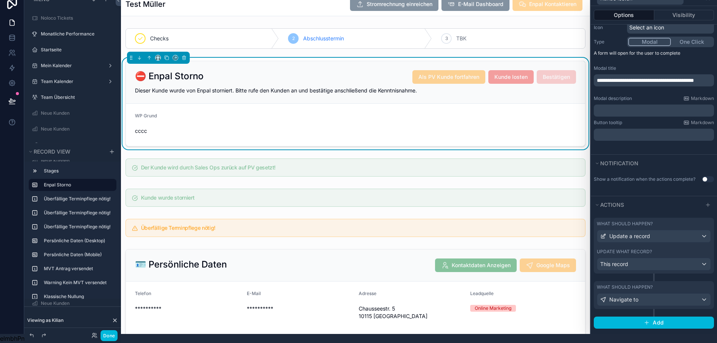
scroll to position [15, 0]
click at [669, 258] on div "This record" at bounding box center [653, 264] width 113 height 12
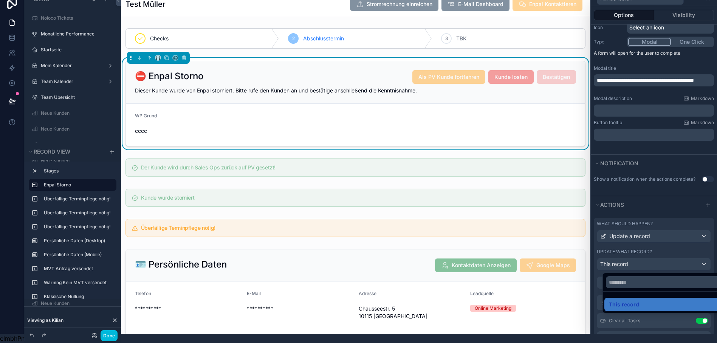
click at [675, 251] on div at bounding box center [654, 162] width 126 height 343
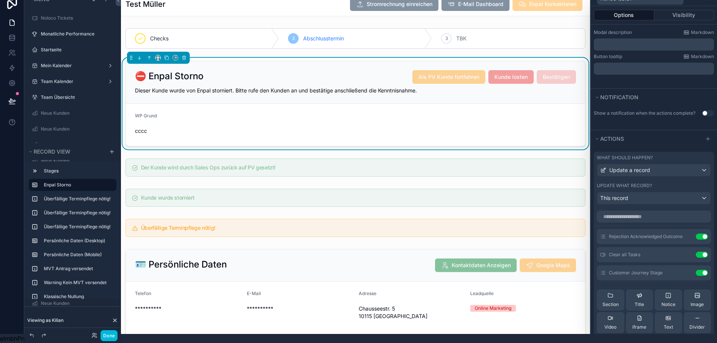
scroll to position [157, 0]
click at [634, 119] on div "Show a notification when the actions complete? Use setting" at bounding box center [654, 117] width 126 height 24
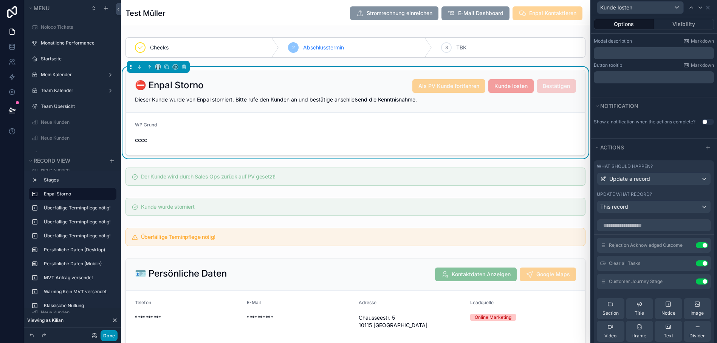
click at [112, 336] on button "Done" at bounding box center [109, 336] width 17 height 11
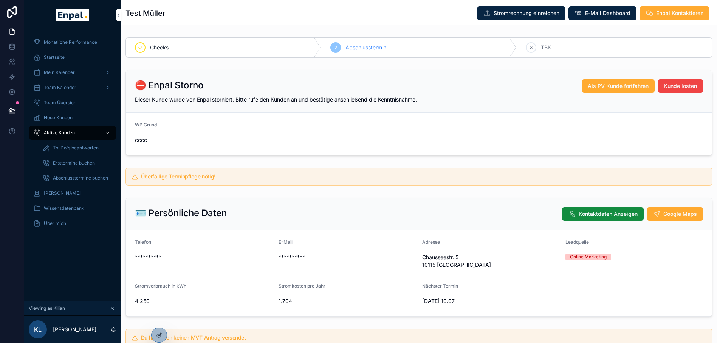
click at [72, 130] on div "Aktive Kunden" at bounding box center [72, 133] width 79 height 12
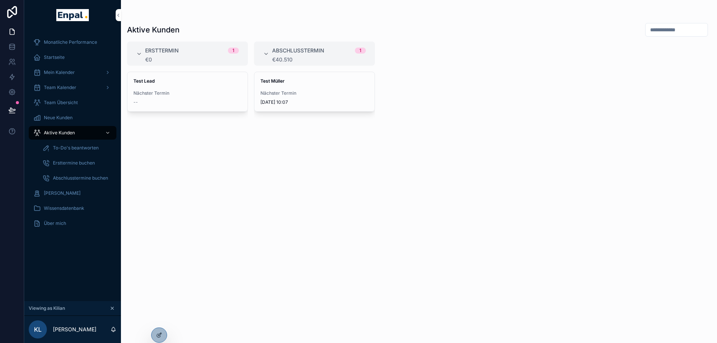
click at [68, 54] on div "Startseite" at bounding box center [72, 57] width 79 height 12
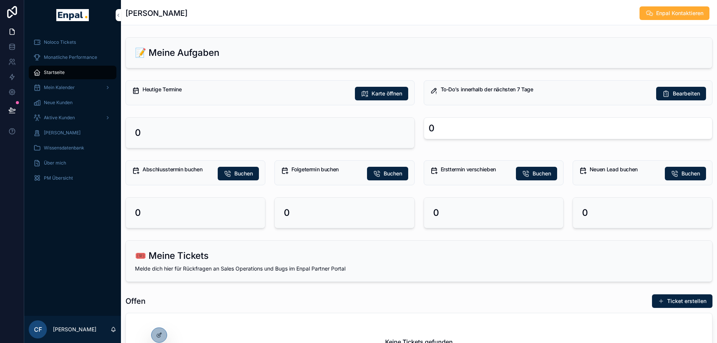
click at [56, 71] on span "Startseite" at bounding box center [54, 73] width 21 height 6
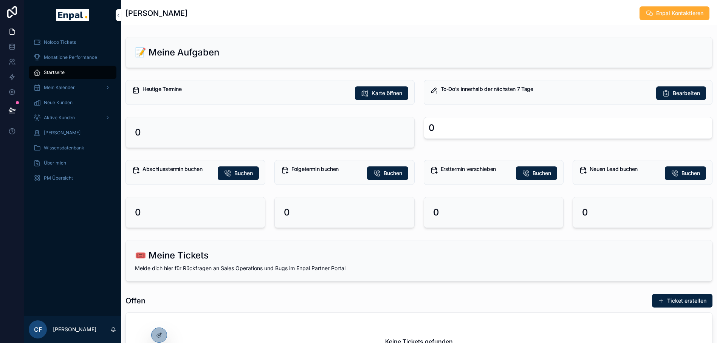
click at [0, 0] on div at bounding box center [0, 0] width 0 height 0
click at [0, 0] on icon at bounding box center [0, 0] width 0 height 0
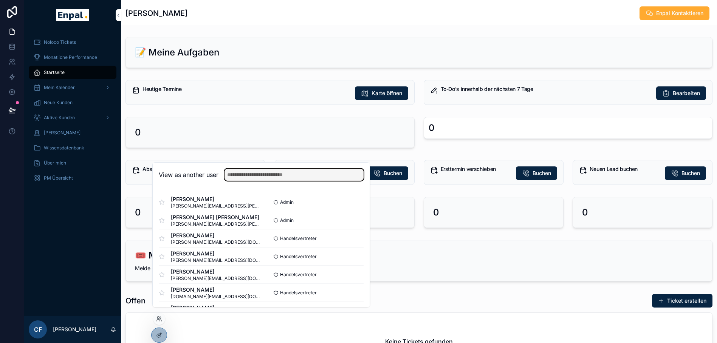
click at [241, 177] on input "text" at bounding box center [293, 175] width 139 height 12
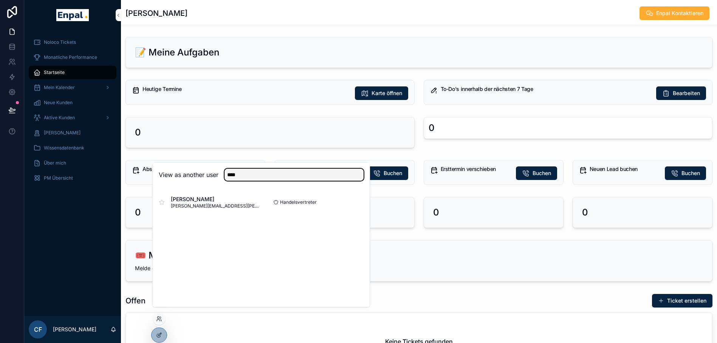
type input "****"
click at [0, 0] on button "Select" at bounding box center [0, 0] width 0 height 0
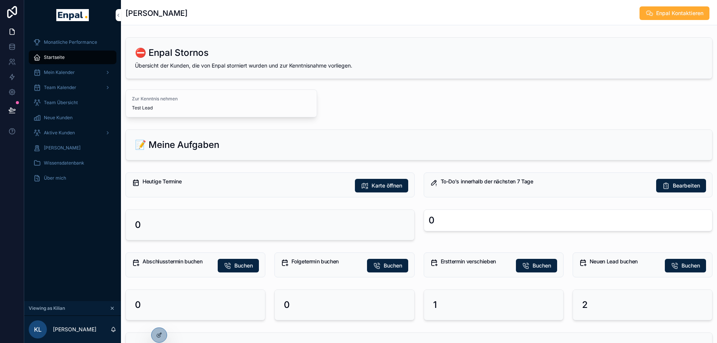
scroll to position [30, 0]
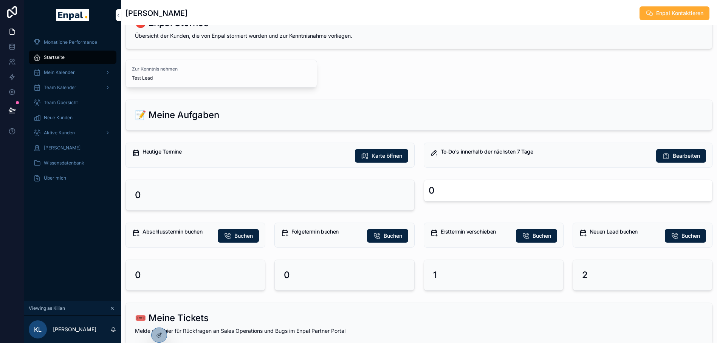
click at [73, 131] on span "Aktive Kunden" at bounding box center [59, 133] width 31 height 6
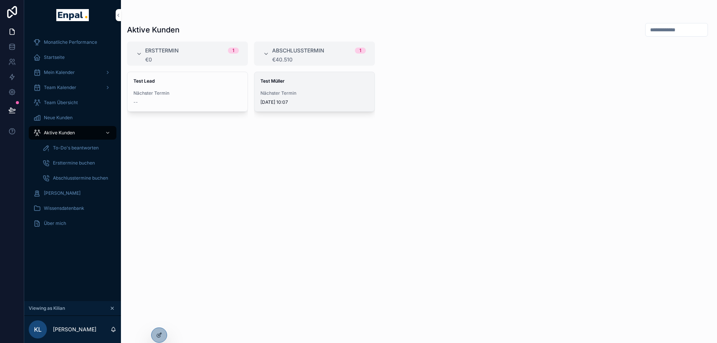
click at [296, 88] on div "Test [PERSON_NAME] Nächster Termin [DATE] 10:07" at bounding box center [314, 91] width 120 height 39
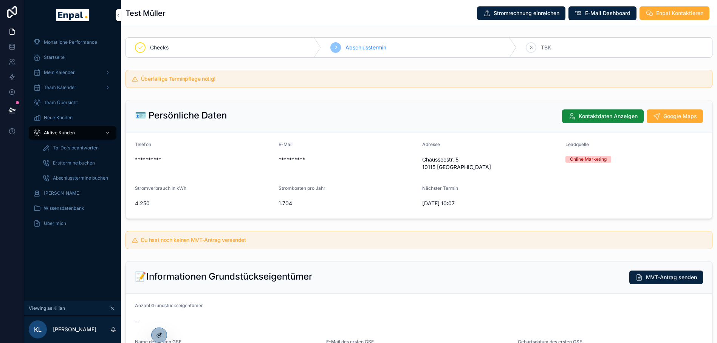
click at [157, 332] on div at bounding box center [159, 335] width 15 height 14
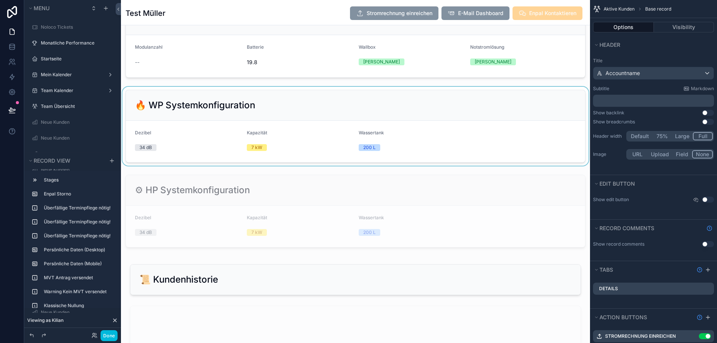
scroll to position [1697, 0]
click at [340, 134] on div "scrollable content" at bounding box center [355, 126] width 469 height 79
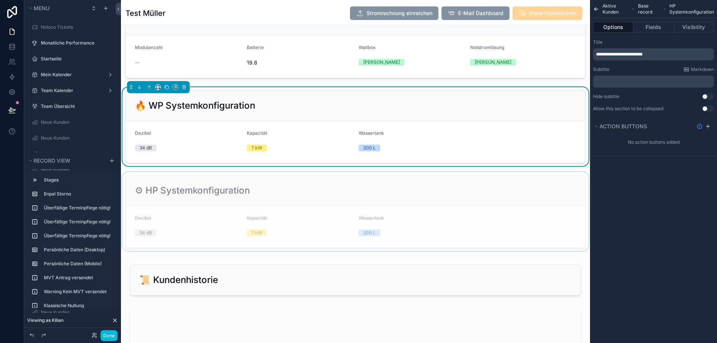
click at [461, 206] on div "scrollable content" at bounding box center [355, 211] width 469 height 79
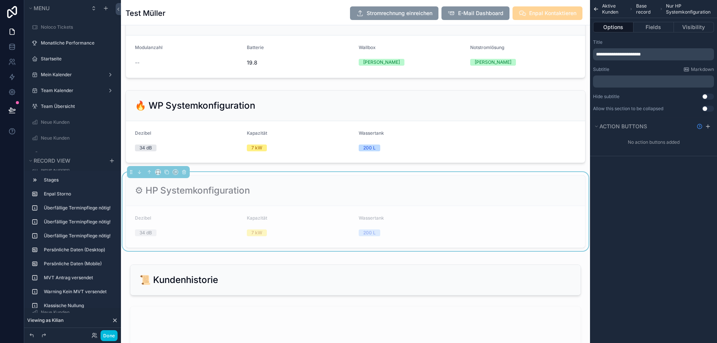
click at [610, 54] on span "**********" at bounding box center [618, 54] width 45 height 5
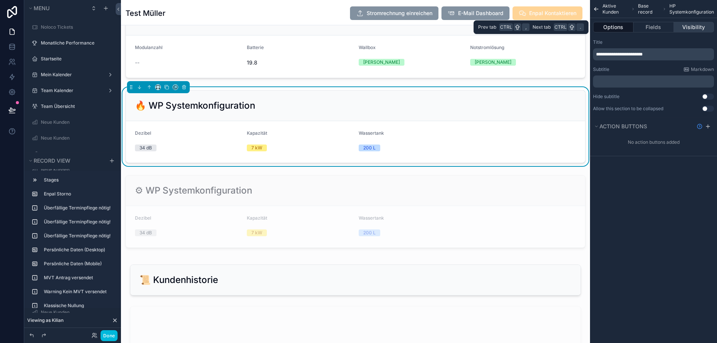
click at [687, 29] on button "Visibility" at bounding box center [694, 27] width 40 height 11
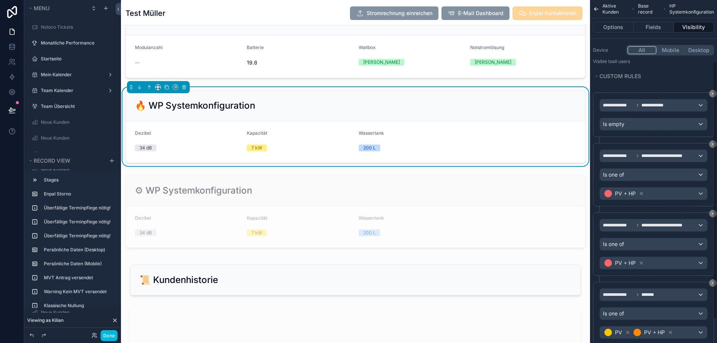
scroll to position [84, 0]
click at [166, 87] on icon "scrollable content" at bounding box center [166, 87] width 5 height 5
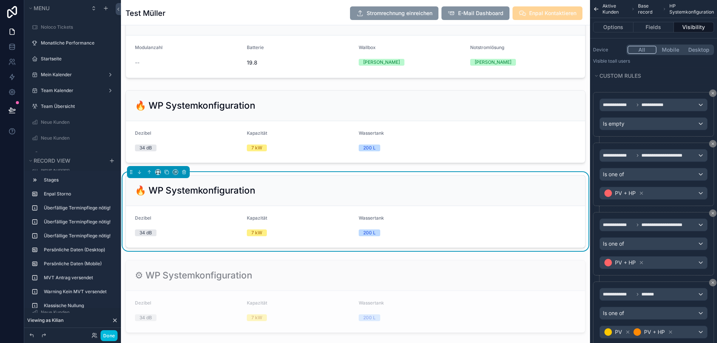
click at [204, 233] on div "34 dB" at bounding box center [188, 233] width 106 height 7
click at [611, 27] on button "Options" at bounding box center [613, 27] width 40 height 11
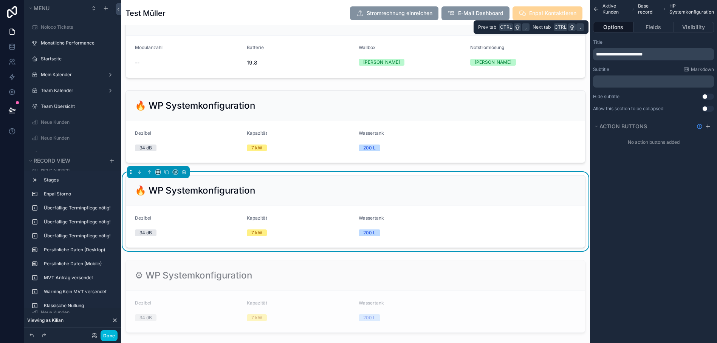
scroll to position [0, 0]
click at [650, 28] on button "Fields" at bounding box center [653, 27] width 40 height 11
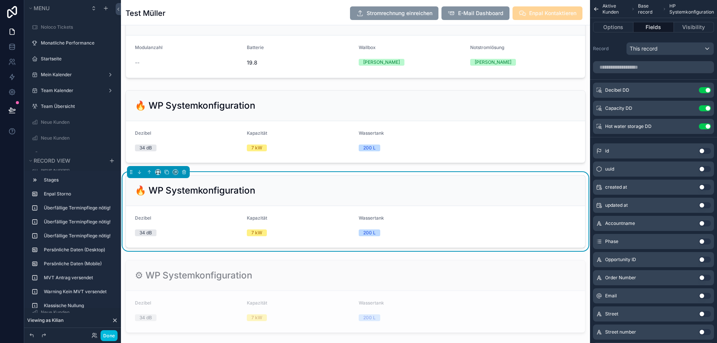
click at [711, 92] on button "Use setting" at bounding box center [705, 90] width 12 height 6
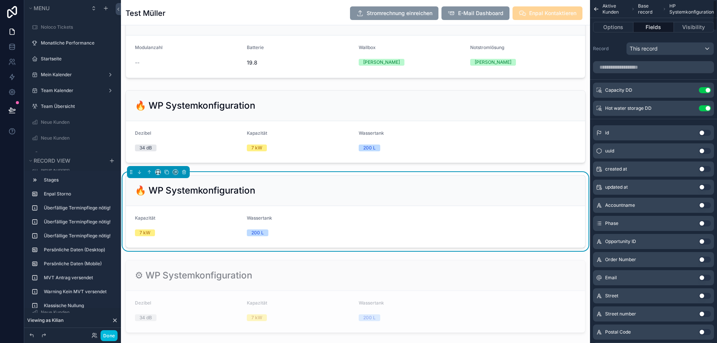
click at [711, 105] on div "Hot water storage DD Use setting" at bounding box center [653, 108] width 121 height 15
click at [711, 108] on button "Use setting" at bounding box center [705, 108] width 12 height 6
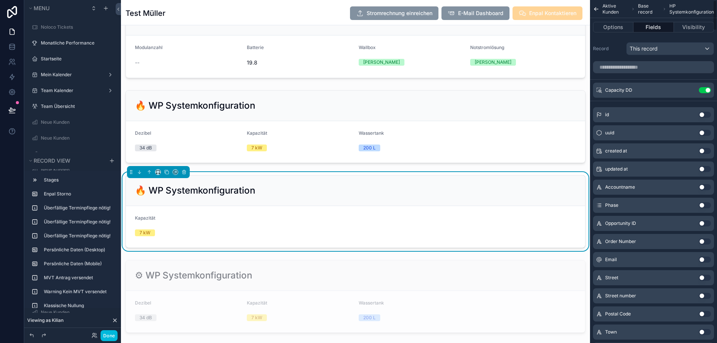
click at [709, 91] on button "Use setting" at bounding box center [705, 90] width 12 height 6
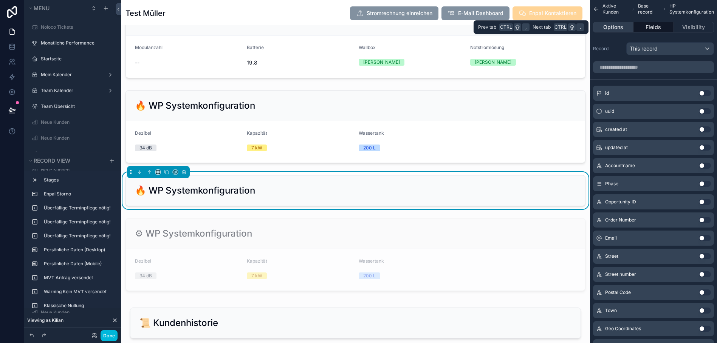
click at [623, 25] on button "Options" at bounding box center [613, 27] width 40 height 11
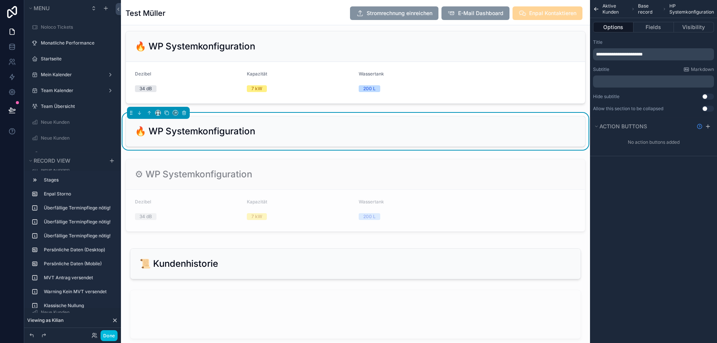
scroll to position [1756, 0]
click at [633, 56] on span "**********" at bounding box center [619, 54] width 46 height 5
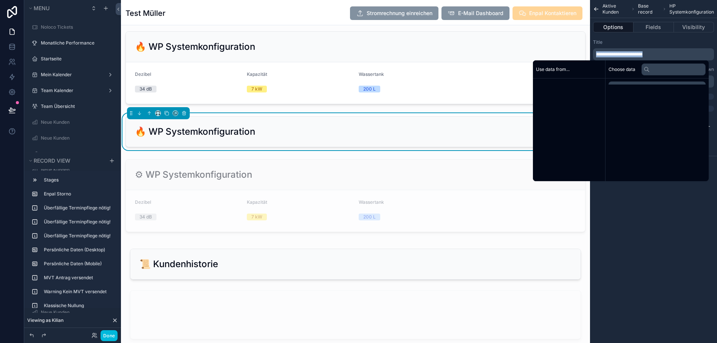
click at [633, 56] on span "**********" at bounding box center [619, 54] width 46 height 5
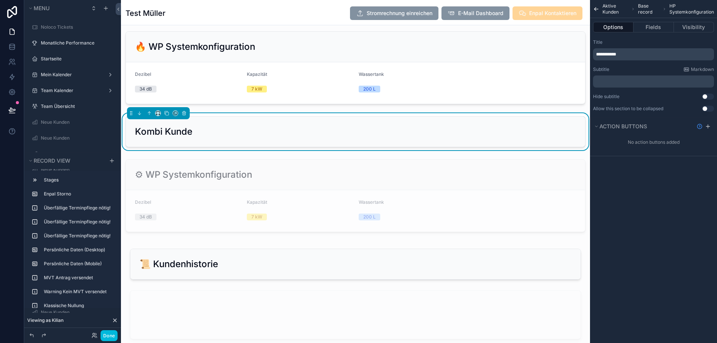
click at [602, 53] on span "**********" at bounding box center [606, 54] width 20 height 5
click at [601, 53] on div "**********" at bounding box center [653, 54] width 121 height 12
drag, startPoint x: 601, startPoint y: 53, endPoint x: 619, endPoint y: 48, distance: 18.8
click at [619, 48] on div "**********" at bounding box center [653, 49] width 121 height 21
click at [602, 54] on span "**********" at bounding box center [606, 54] width 20 height 5
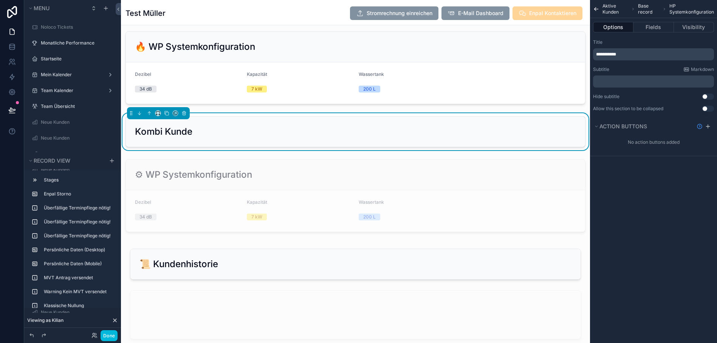
drag, startPoint x: 600, startPoint y: 53, endPoint x: 611, endPoint y: 46, distance: 13.0
click at [611, 46] on div "**********" at bounding box center [653, 49] width 121 height 21
click at [602, 53] on span "**********" at bounding box center [606, 54] width 20 height 5
click at [607, 54] on span "**********" at bounding box center [608, 54] width 24 height 5
click at [147, 113] on icon "scrollable content" at bounding box center [149, 113] width 5 height 5
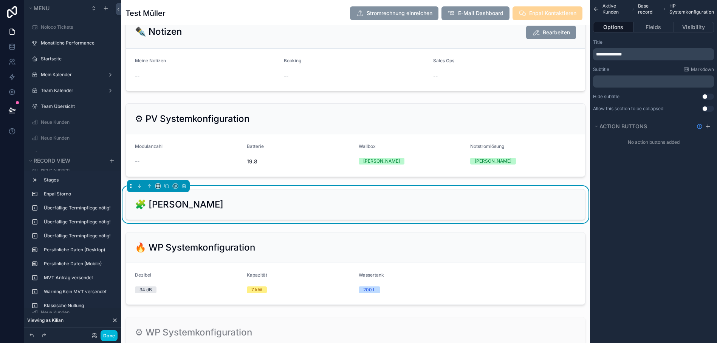
scroll to position [1579, 0]
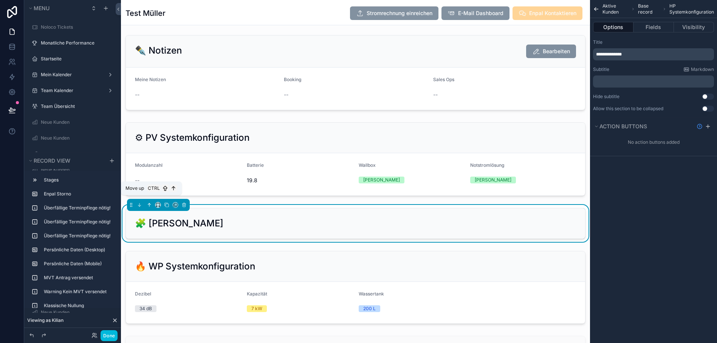
click at [150, 204] on icon "scrollable content" at bounding box center [150, 205] width 2 height 2
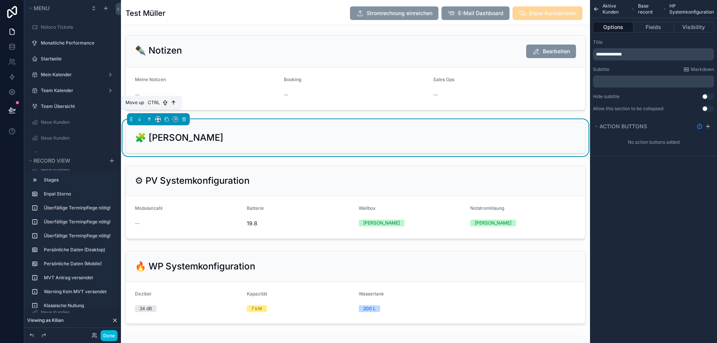
click at [150, 119] on icon "scrollable content" at bounding box center [149, 119] width 5 height 5
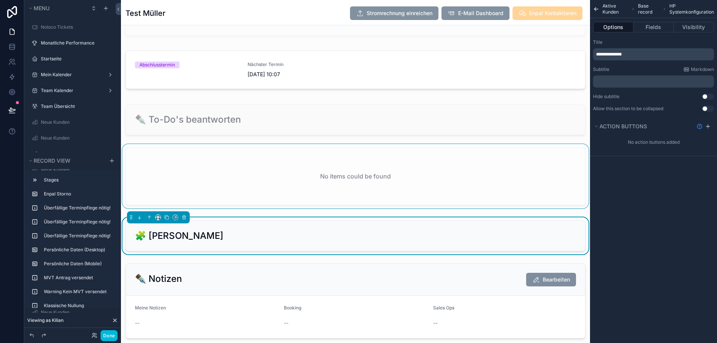
scroll to position [1392, 0]
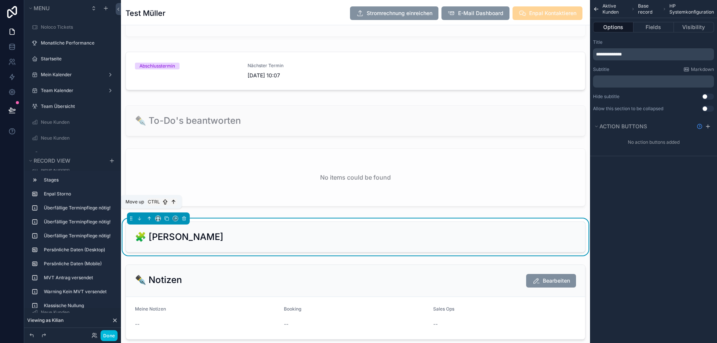
click at [151, 217] on icon "scrollable content" at bounding box center [149, 218] width 5 height 5
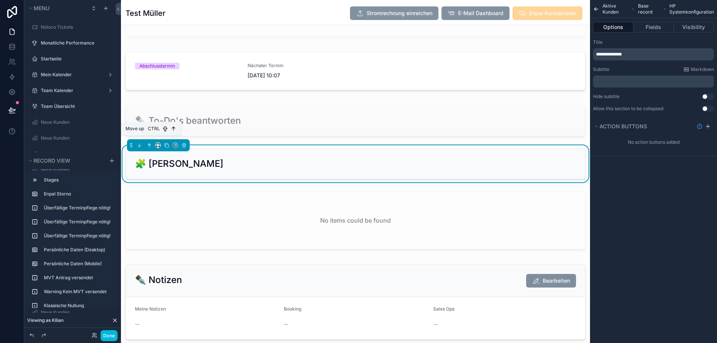
click at [148, 145] on icon "scrollable content" at bounding box center [149, 145] width 5 height 5
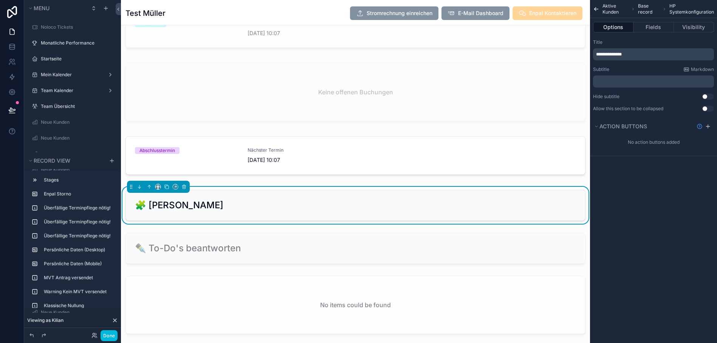
scroll to position [1307, 0]
click at [149, 186] on icon "scrollable content" at bounding box center [149, 187] width 5 height 5
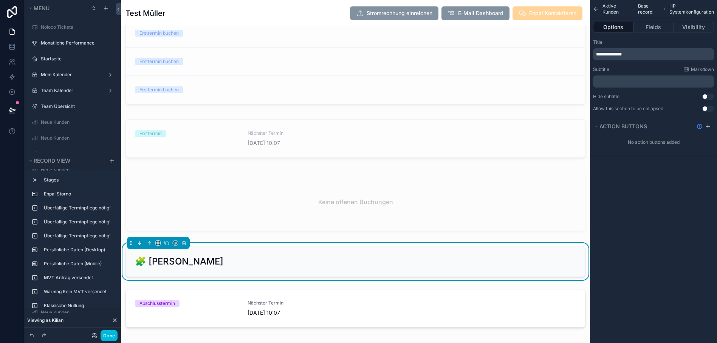
scroll to position [1197, 0]
click at [148, 243] on icon "scrollable content" at bounding box center [149, 243] width 5 height 5
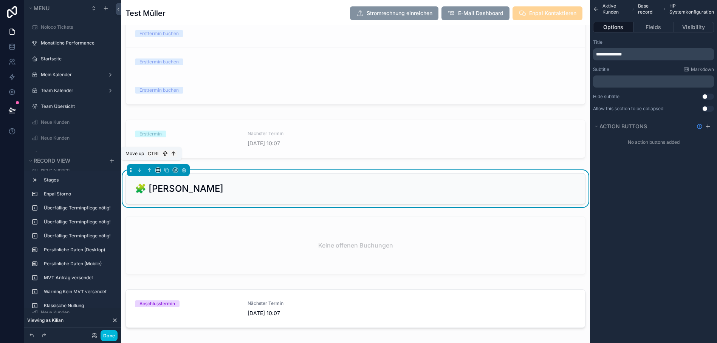
click at [150, 170] on icon "scrollable content" at bounding box center [149, 170] width 5 height 5
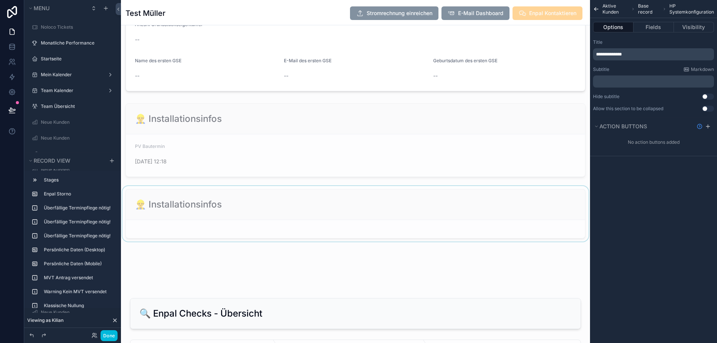
scroll to position [742, 0]
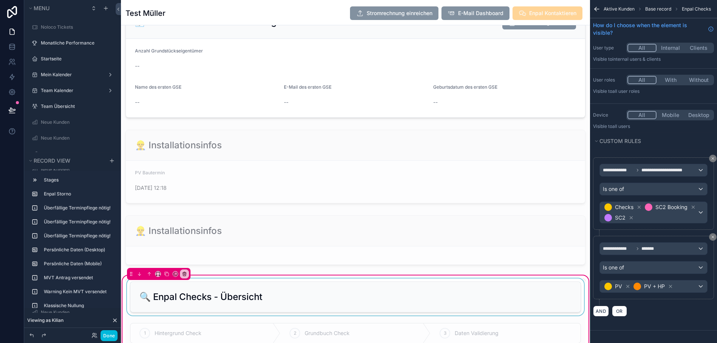
click at [136, 298] on div "scrollable content" at bounding box center [355, 297] width 460 height 37
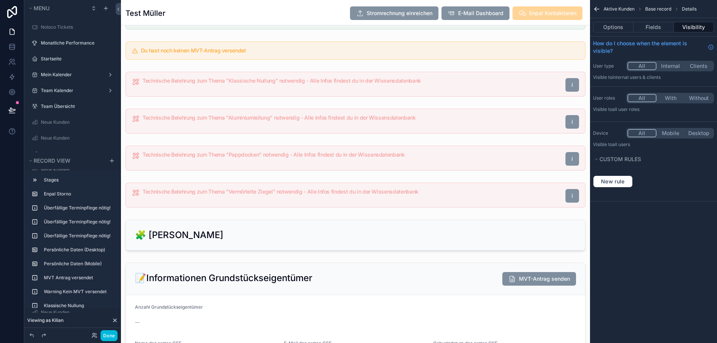
scroll to position [476, 0]
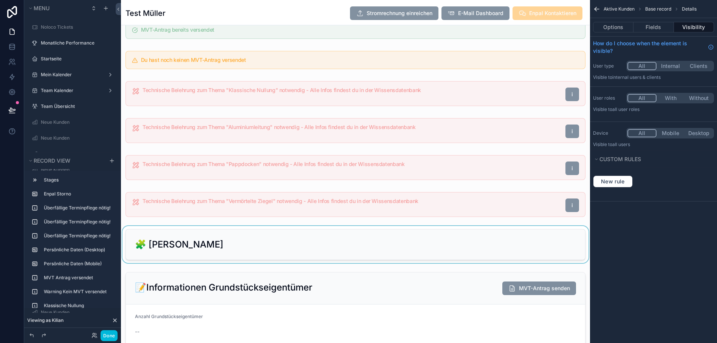
click at [184, 237] on div "scrollable content" at bounding box center [355, 244] width 469 height 37
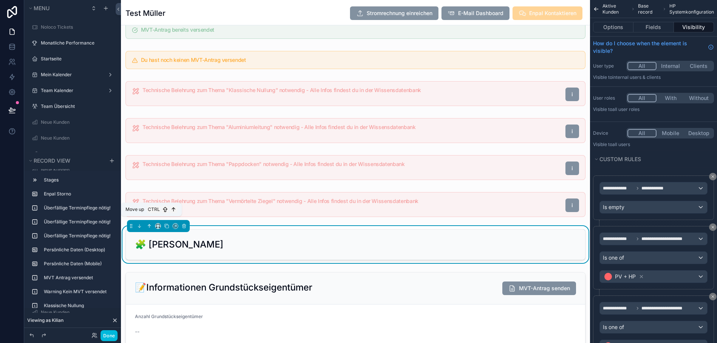
click at [151, 227] on icon "scrollable content" at bounding box center [149, 226] width 5 height 5
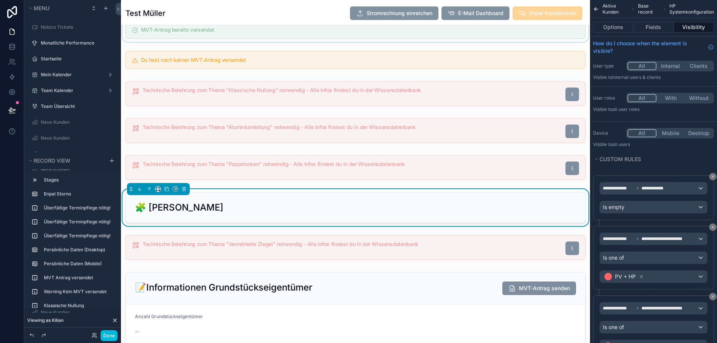
drag, startPoint x: 130, startPoint y: 190, endPoint x: 144, endPoint y: 39, distance: 152.6
drag, startPoint x: 144, startPoint y: 39, endPoint x: 130, endPoint y: 193, distance: 154.8
click at [130, 193] on div "scrollable content" at bounding box center [158, 189] width 63 height 12
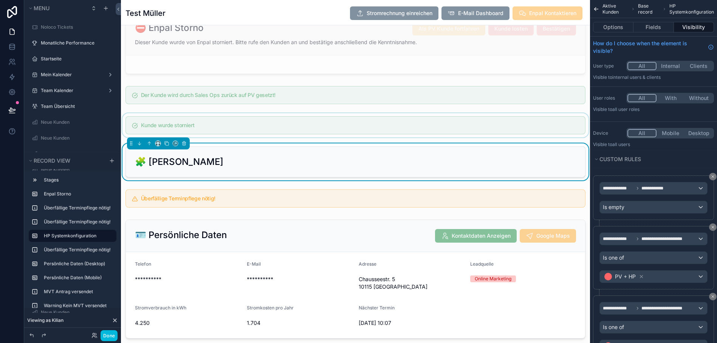
scroll to position [0, 0]
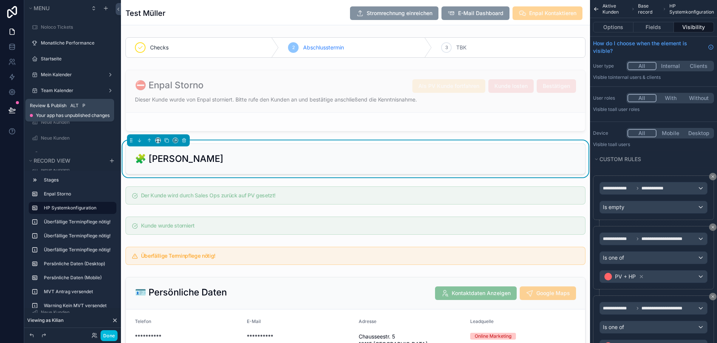
click at [15, 111] on icon at bounding box center [12, 111] width 8 height 8
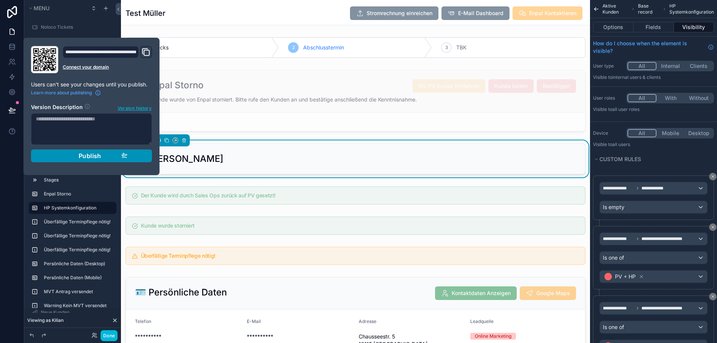
click at [94, 157] on span "Publish" at bounding box center [90, 156] width 23 height 8
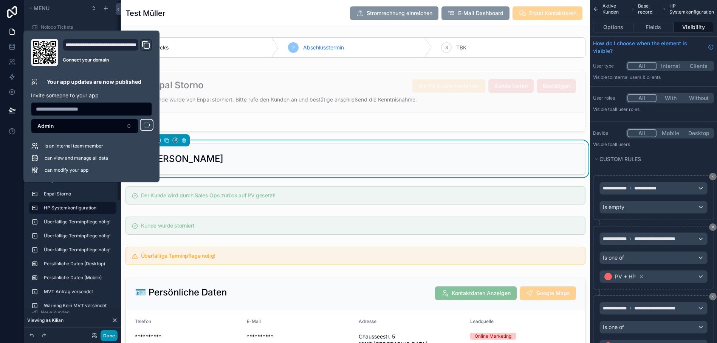
click at [104, 338] on button "Done" at bounding box center [109, 336] width 17 height 11
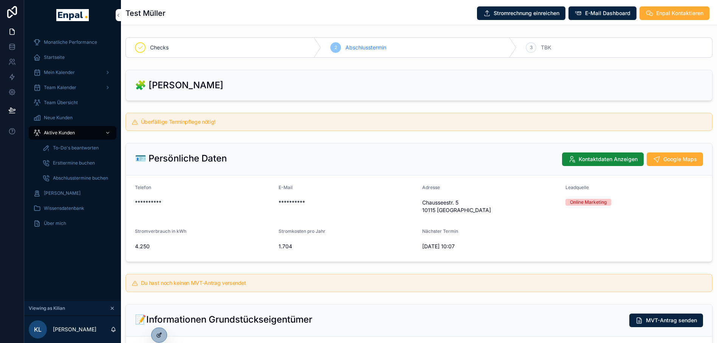
click at [159, 333] on icon at bounding box center [159, 336] width 6 height 6
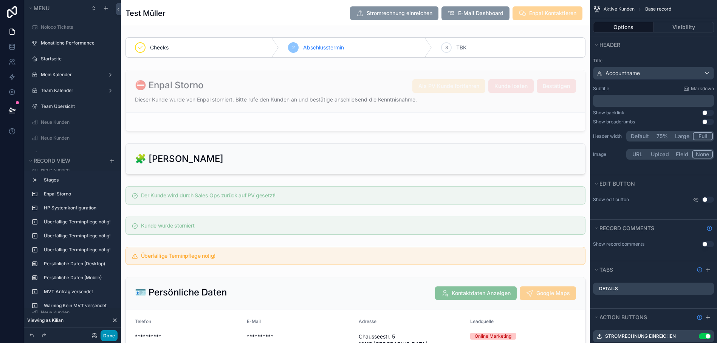
click at [113, 337] on button "Done" at bounding box center [109, 336] width 17 height 11
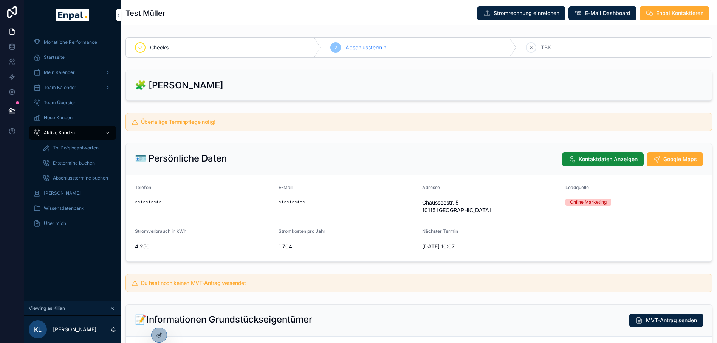
click at [252, 96] on div "🧩 [PERSON_NAME]" at bounding box center [419, 85] width 586 height 30
click at [156, 333] on div at bounding box center [159, 335] width 15 height 14
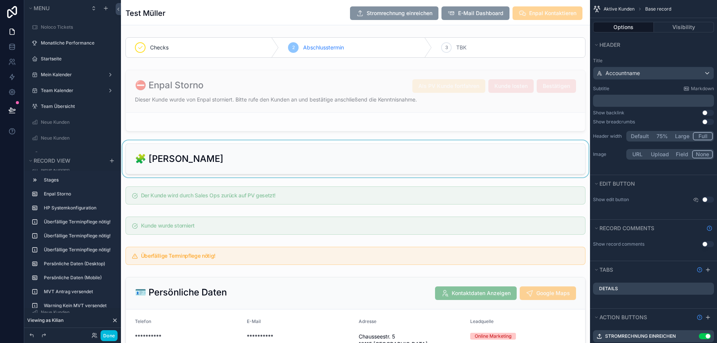
click at [264, 149] on div "scrollable content" at bounding box center [355, 159] width 469 height 37
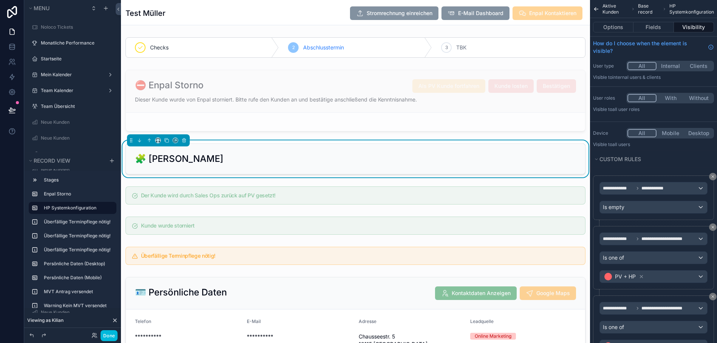
click at [293, 158] on div "🧩 [PERSON_NAME]" at bounding box center [355, 159] width 441 height 12
click at [109, 336] on button "Done" at bounding box center [109, 336] width 17 height 11
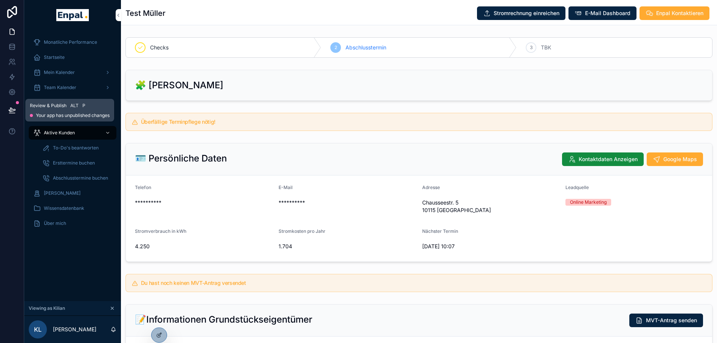
click at [9, 110] on icon at bounding box center [12, 110] width 6 height 4
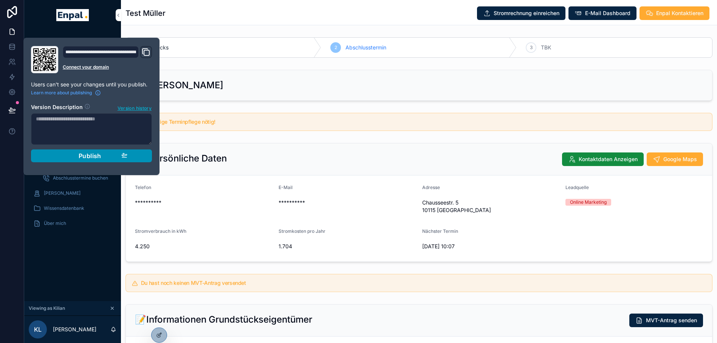
click at [79, 162] on button "Publish" at bounding box center [91, 156] width 121 height 13
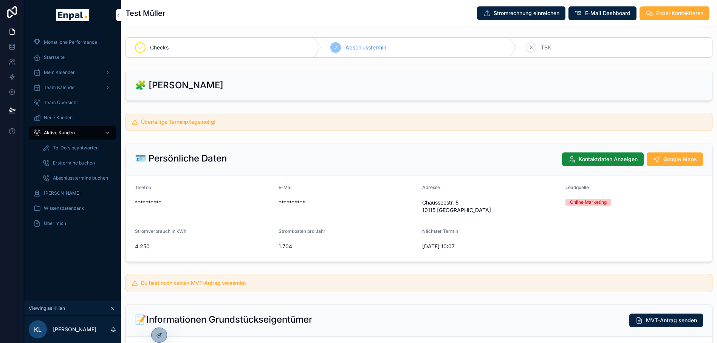
click at [196, 82] on h2 "🧩 [PERSON_NAME]" at bounding box center [179, 85] width 88 height 12
click at [161, 336] on icon at bounding box center [159, 336] width 6 height 6
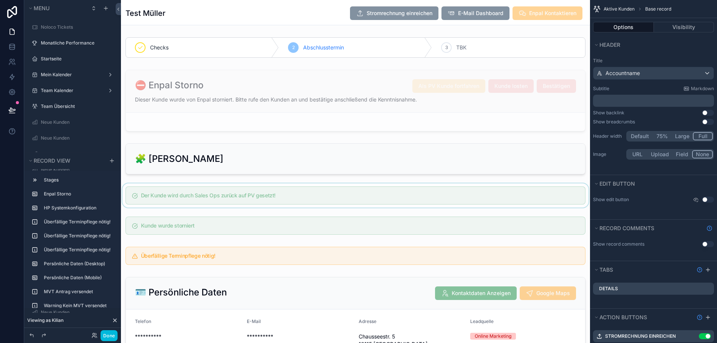
click at [266, 197] on div "scrollable content" at bounding box center [355, 196] width 469 height 24
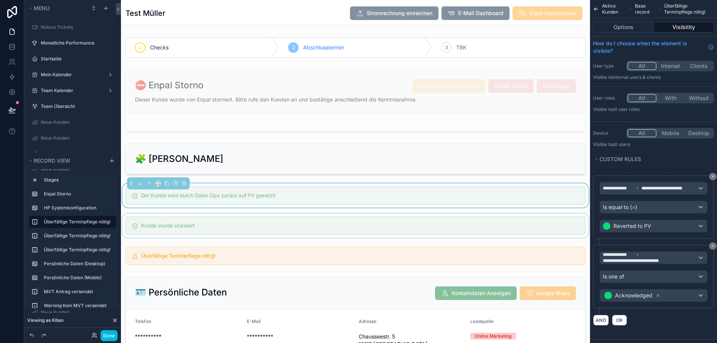
click at [342, 225] on div "scrollable content" at bounding box center [355, 226] width 469 height 24
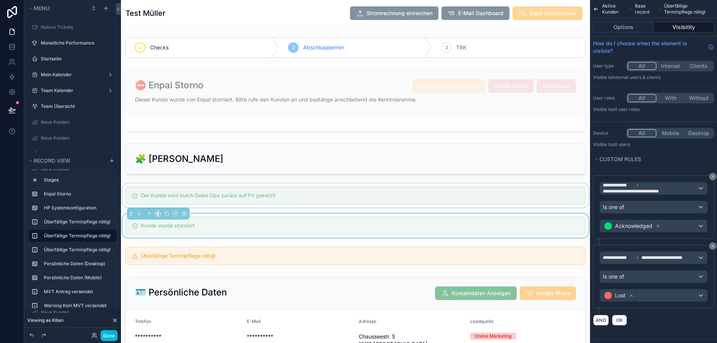
click at [362, 186] on div "scrollable content" at bounding box center [355, 196] width 469 height 24
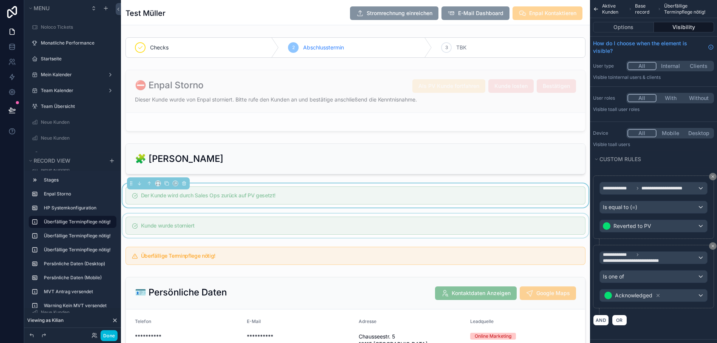
click at [339, 224] on div "scrollable content" at bounding box center [355, 226] width 469 height 24
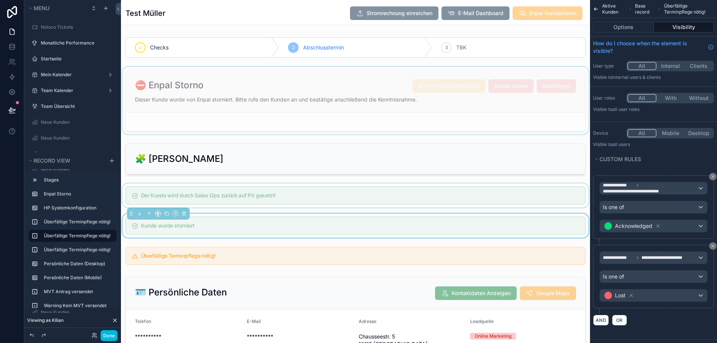
click at [389, 101] on div "scrollable content" at bounding box center [355, 101] width 469 height 68
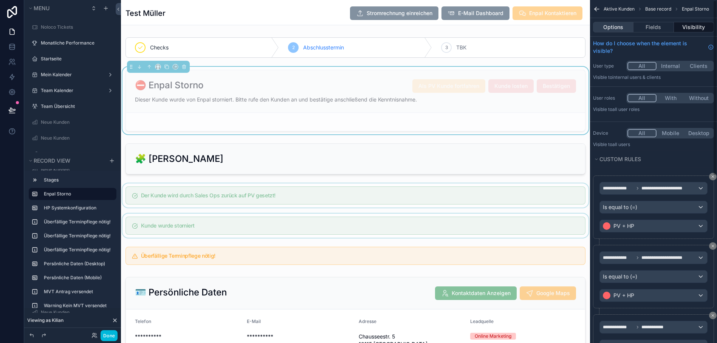
click at [620, 27] on button "Options" at bounding box center [613, 27] width 40 height 11
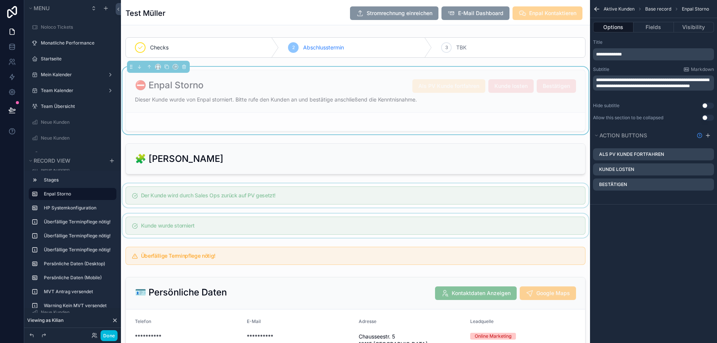
click at [552, 110] on div "⛔ Enpal Storno Als PV Kunde fortfahren Kunde losten Bestätigen Dieser Kunde wur…" at bounding box center [355, 91] width 459 height 43
click at [0, 0] on icon "scrollable content" at bounding box center [0, 0] width 0 height 0
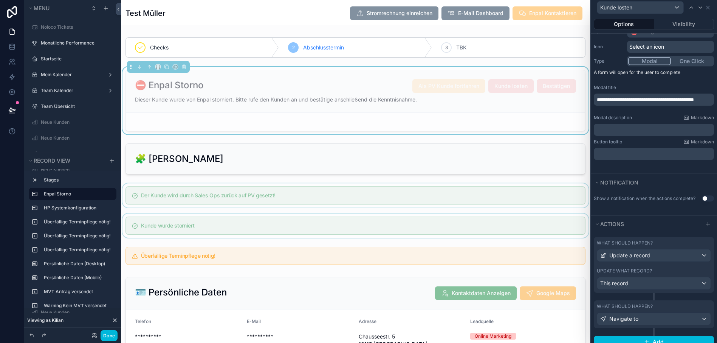
scroll to position [91, 0]
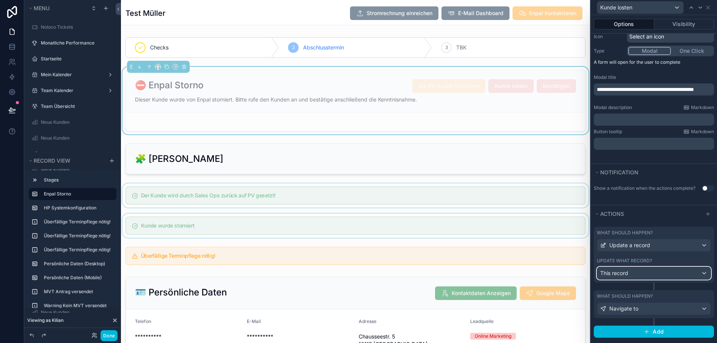
click at [651, 276] on div "This record" at bounding box center [653, 274] width 113 height 12
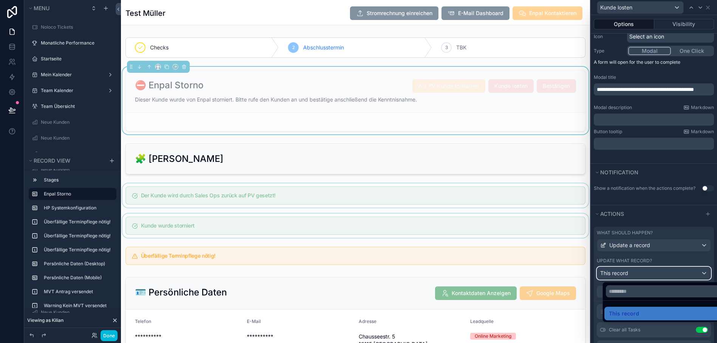
scroll to position [15, 0]
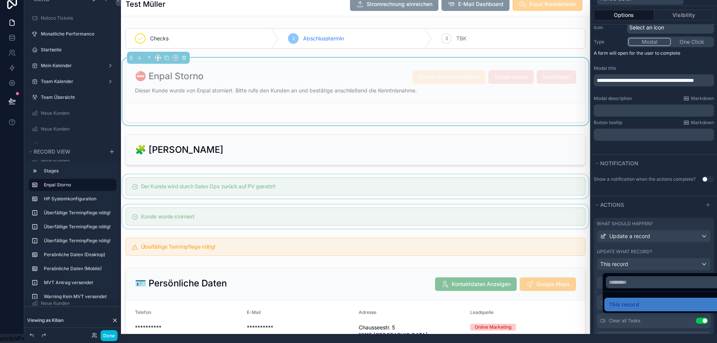
click at [668, 209] on div at bounding box center [654, 162] width 126 height 343
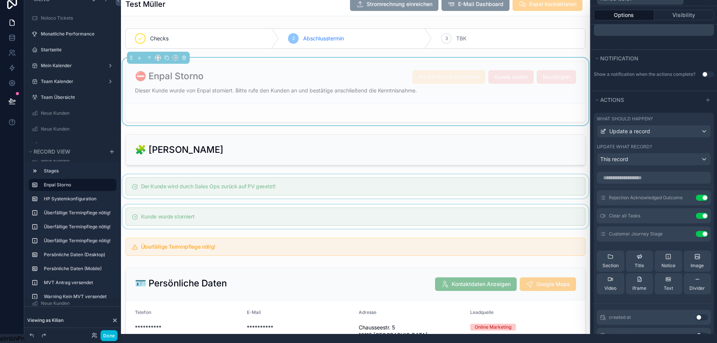
scroll to position [196, 0]
click at [0, 0] on icon at bounding box center [0, 0] width 0 height 0
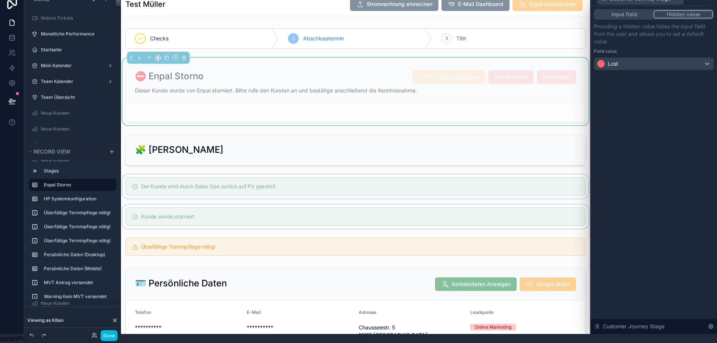
scroll to position [0, 0]
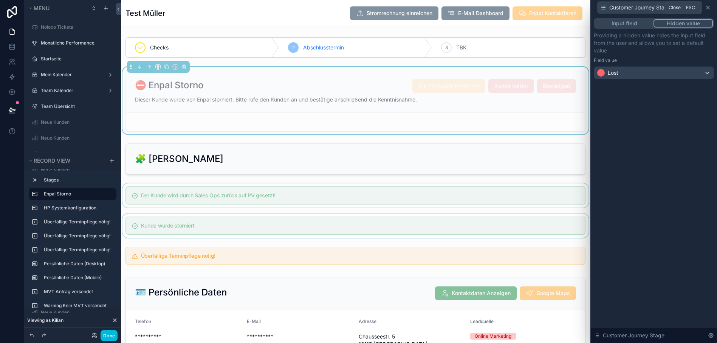
click at [711, 9] on icon at bounding box center [708, 8] width 6 height 6
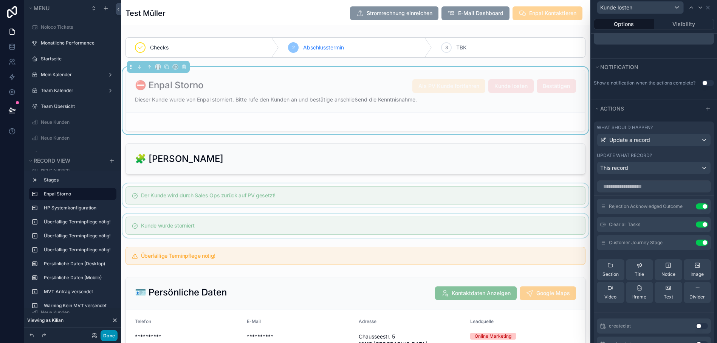
click at [107, 336] on button "Done" at bounding box center [109, 336] width 17 height 11
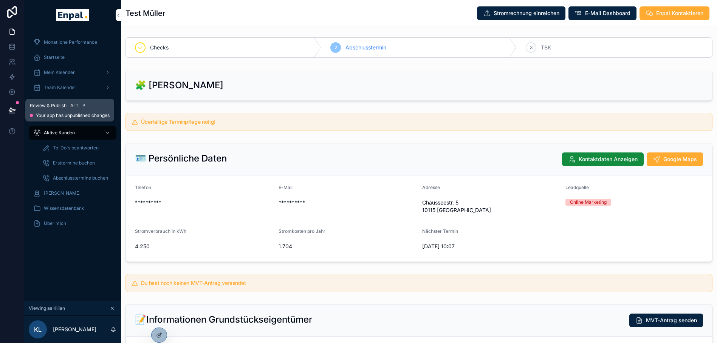
click at [12, 109] on icon at bounding box center [12, 110] width 6 height 4
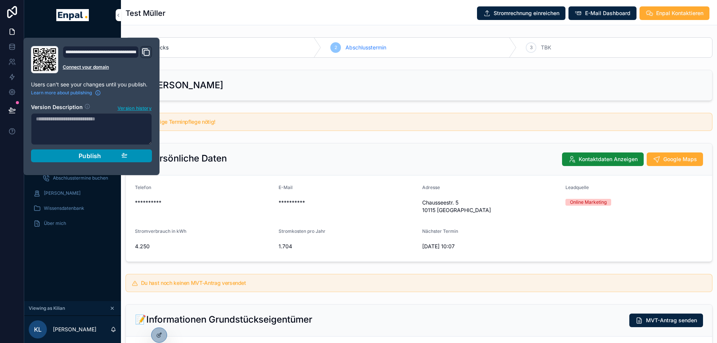
click at [86, 155] on span "Publish" at bounding box center [90, 156] width 23 height 8
